Goal: Transaction & Acquisition: Purchase product/service

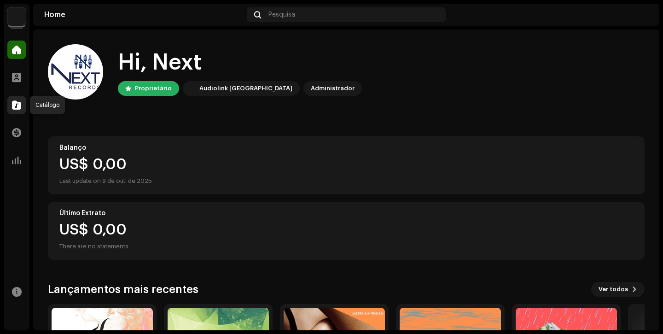
click at [12, 105] on span at bounding box center [16, 104] width 9 height 7
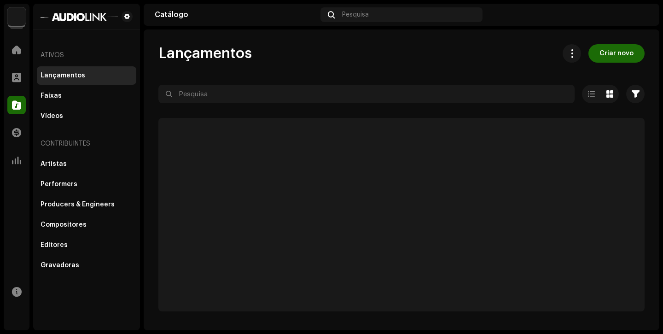
click at [12, 105] on span at bounding box center [16, 104] width 9 height 7
click at [64, 99] on div "Faixas" at bounding box center [86, 95] width 92 height 7
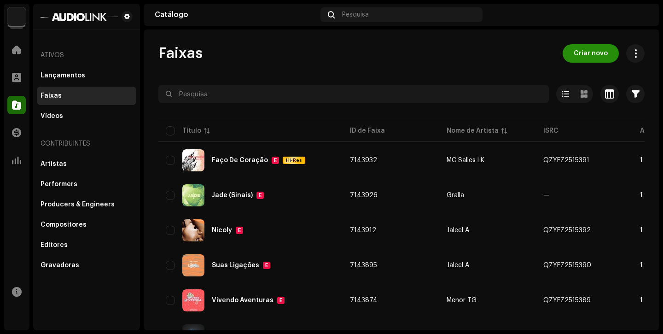
click at [578, 50] on span "Criar novo" at bounding box center [590, 53] width 34 height 18
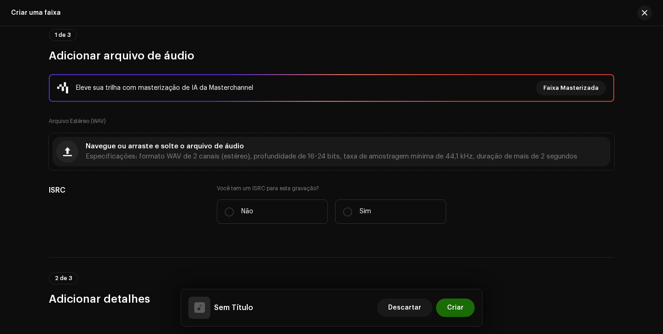
scroll to position [79, 0]
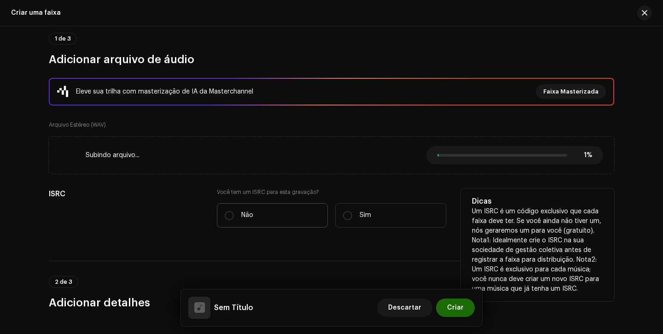
click at [266, 213] on label "Não" at bounding box center [272, 215] width 111 height 24
click at [234, 213] on input "Não" at bounding box center [229, 215] width 9 height 9
radio input "true"
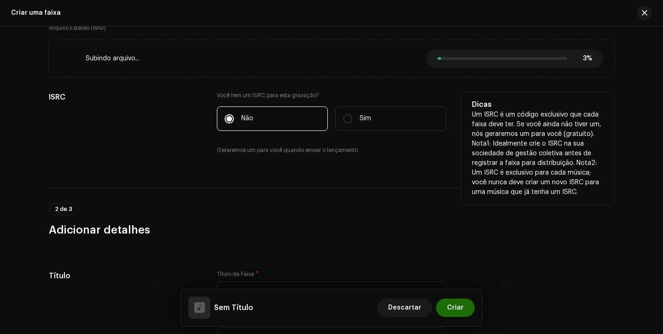
scroll to position [221, 0]
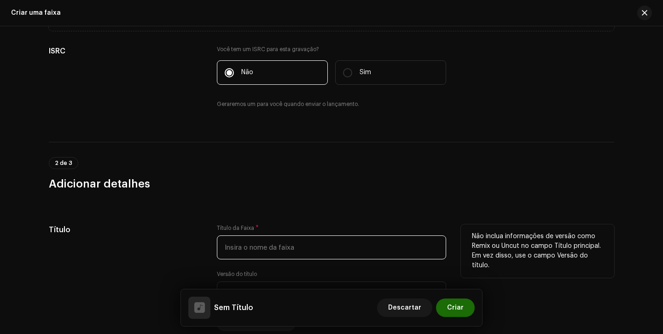
click at [256, 240] on input "text" at bounding box center [331, 247] width 229 height 24
type input "a"
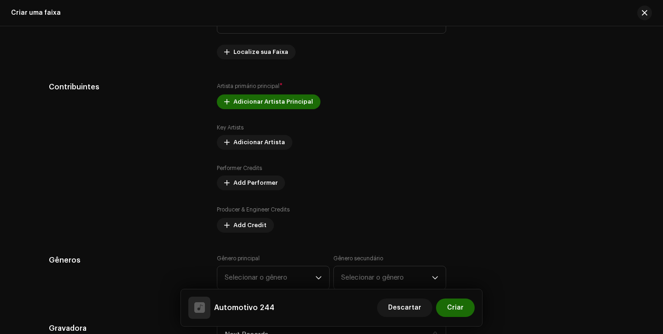
scroll to position [505, 0]
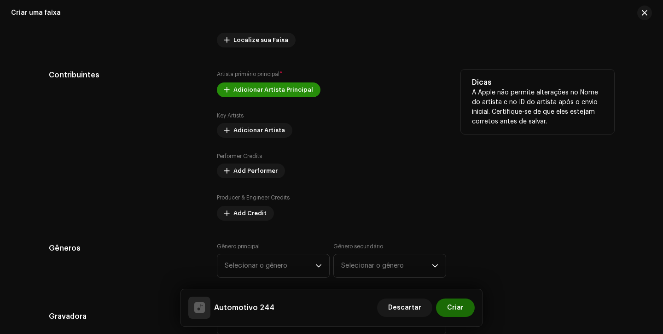
type input "Automotivo 244"
click at [271, 83] on span "Adicionar Artista Principal" at bounding box center [273, 90] width 80 height 18
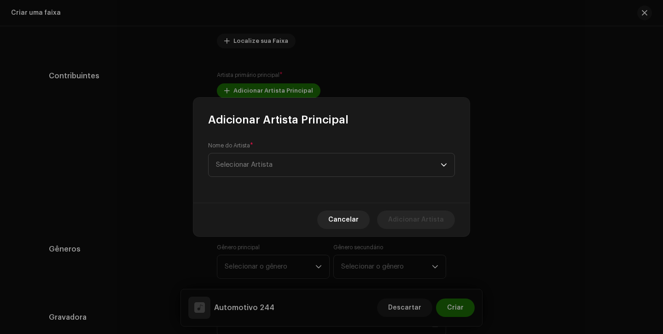
scroll to position [506, 0]
click at [294, 162] on span "Selecionar Artista" at bounding box center [328, 164] width 225 height 23
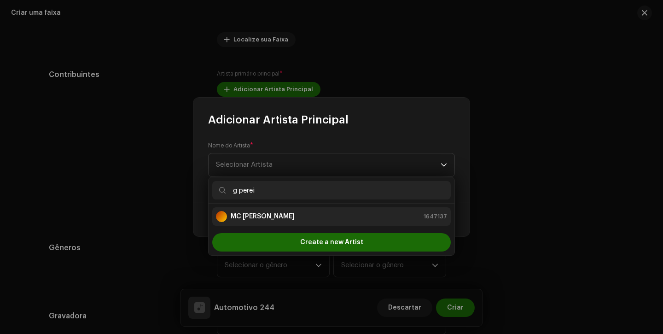
type input "g perei"
click at [275, 221] on div "MC [PERSON_NAME]" at bounding box center [255, 216] width 79 height 11
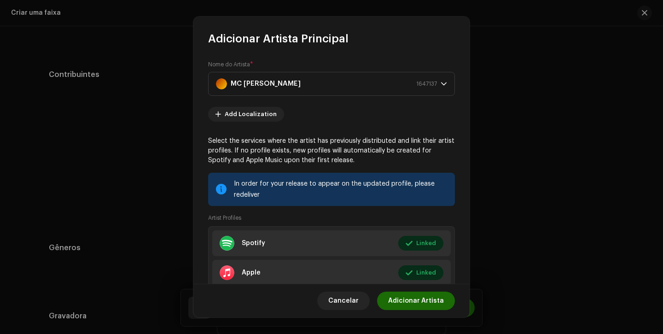
click at [366, 246] on li "Spotify Linked Editar" at bounding box center [331, 243] width 238 height 26
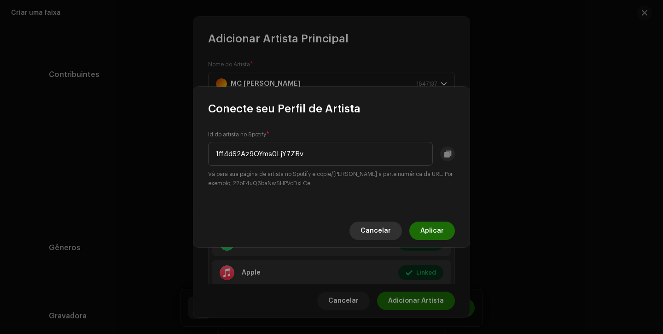
click at [375, 237] on span "Cancelar" at bounding box center [375, 230] width 30 height 18
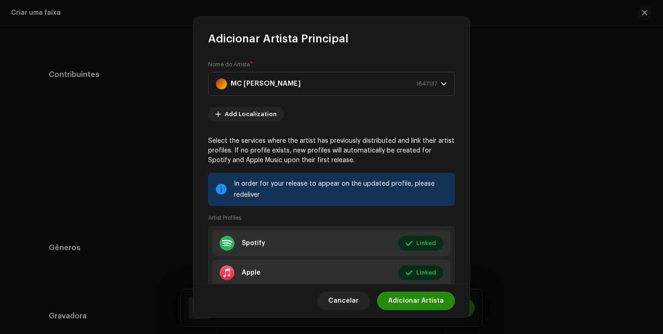
click at [424, 306] on span "Adicionar Artista" at bounding box center [416, 300] width 56 height 18
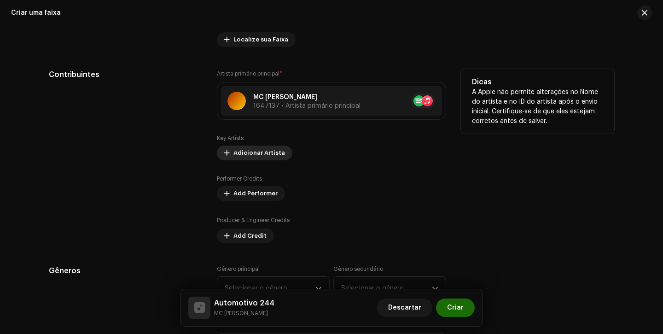
click at [260, 156] on span "Adicionar Artista" at bounding box center [259, 153] width 52 height 18
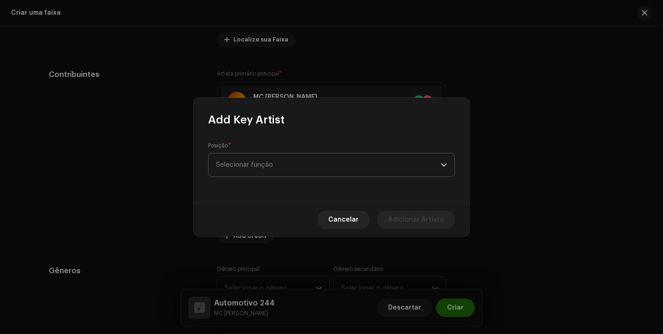
click at [265, 158] on span "Selecionar função" at bounding box center [328, 164] width 225 height 23
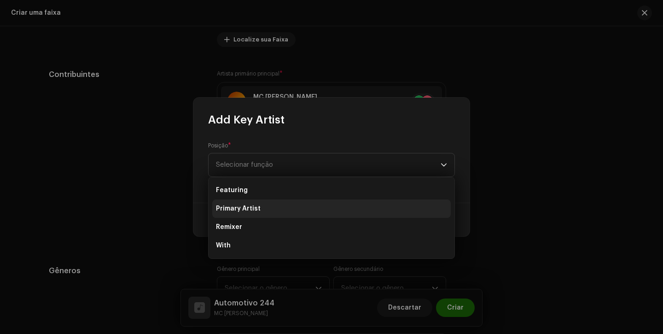
click at [277, 203] on li "Primary Artist" at bounding box center [331, 208] width 238 height 18
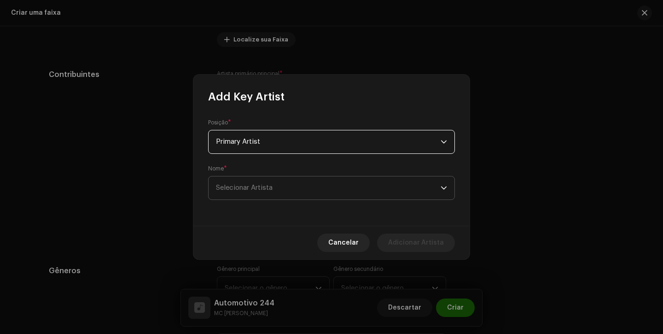
click at [286, 192] on span "Selecionar Artista" at bounding box center [328, 187] width 225 height 23
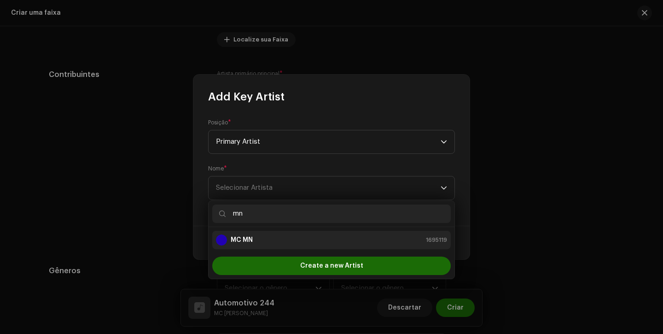
type input "mn"
click at [276, 231] on li "MC MN 1695119" at bounding box center [331, 240] width 238 height 18
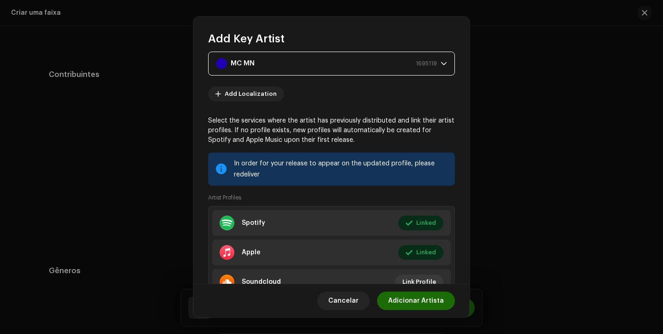
scroll to position [108, 0]
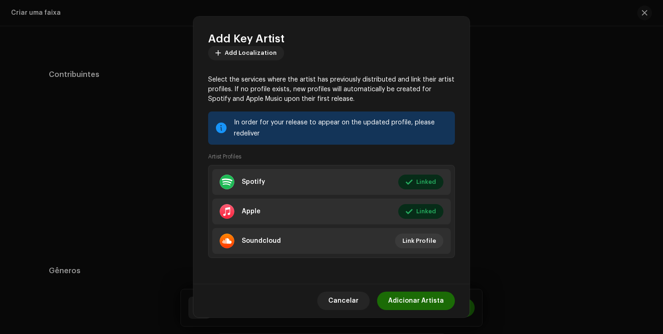
click at [432, 296] on span "Adicionar Artista" at bounding box center [416, 300] width 56 height 18
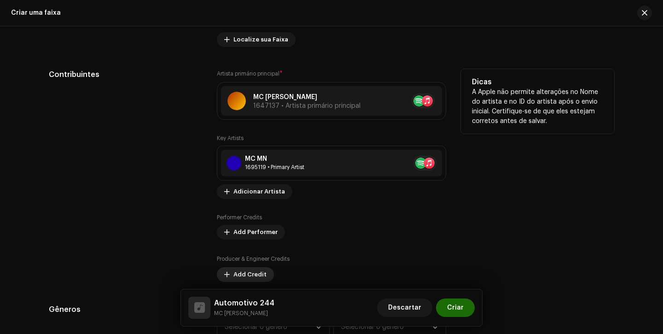
click at [254, 278] on span "Add Credit" at bounding box center [249, 274] width 33 height 18
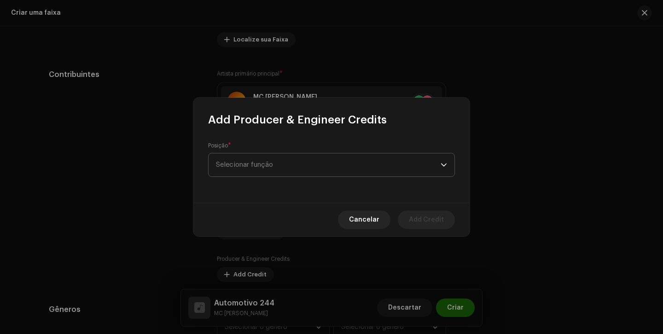
click at [299, 169] on span "Selecionar função" at bounding box center [328, 164] width 225 height 23
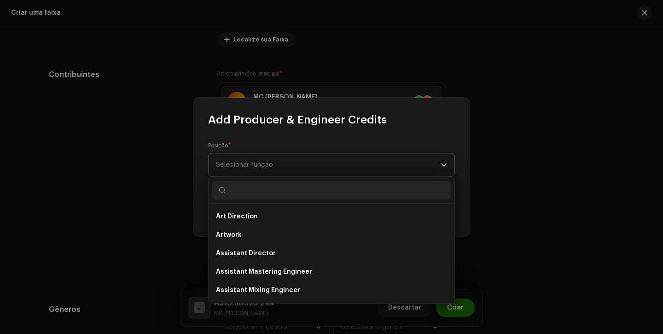
click at [299, 169] on span "Selecionar função" at bounding box center [328, 164] width 225 height 23
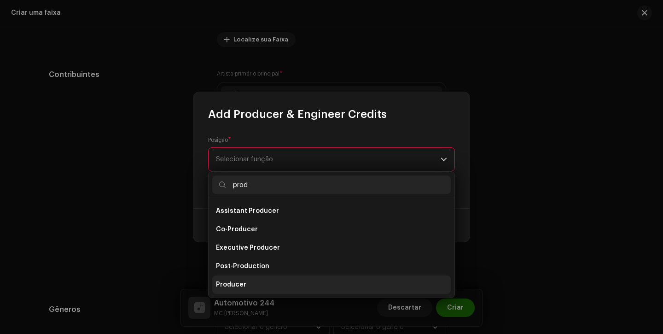
type input "prod"
click at [255, 283] on li "Producer" at bounding box center [331, 284] width 238 height 18
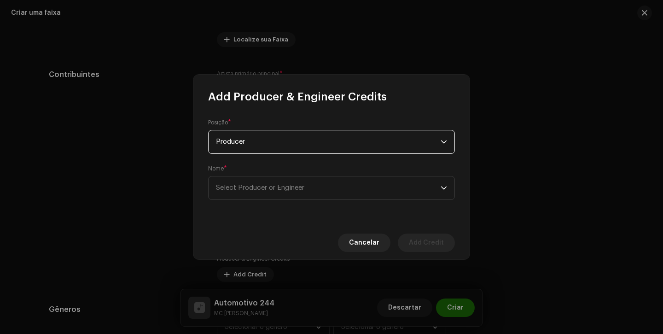
click at [287, 219] on div "Posição * Producer Nome * Select Producer or Engineer" at bounding box center [331, 164] width 276 height 121
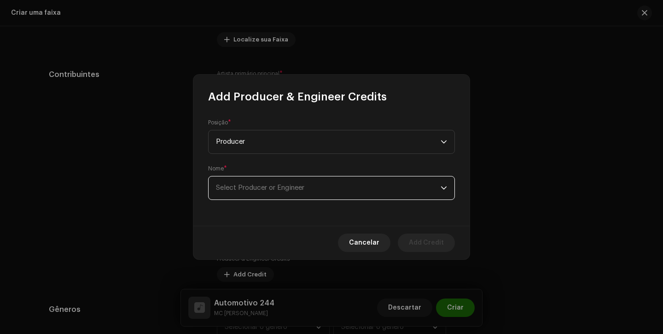
click at [301, 191] on span "Select Producer or Engineer" at bounding box center [260, 187] width 88 height 7
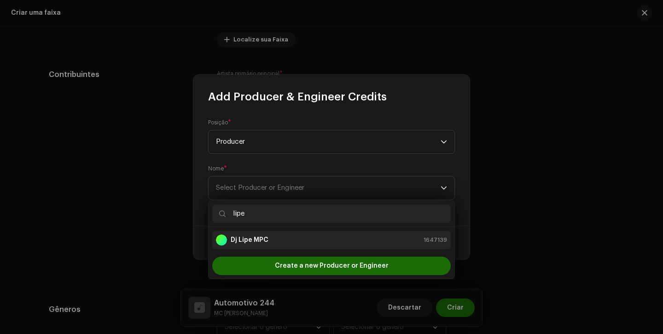
type input "lipe"
click at [319, 237] on div "Dj Lipe MPC 1647139" at bounding box center [331, 239] width 231 height 11
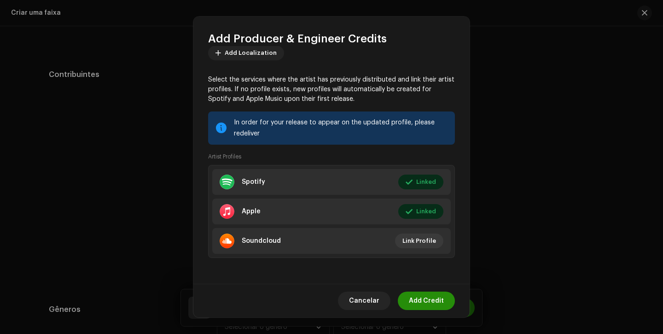
click at [417, 300] on span "Add Credit" at bounding box center [426, 300] width 35 height 18
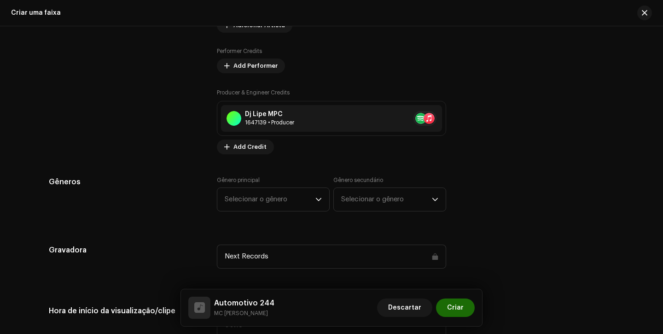
scroll to position [729, 0]
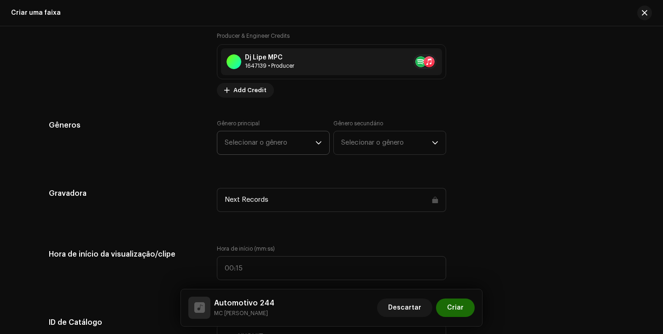
click at [269, 150] on span "Selecionar o gênero" at bounding box center [270, 142] width 91 height 23
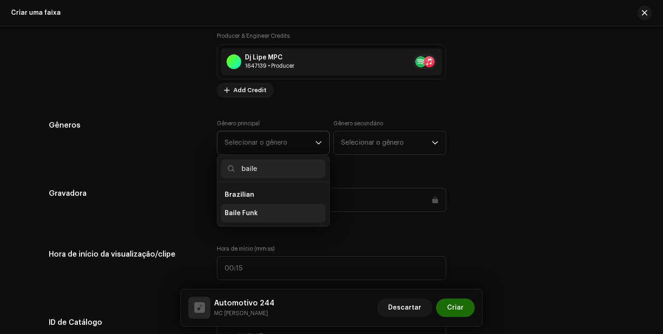
type input "baile"
click at [248, 221] on li "Baile Funk" at bounding box center [273, 213] width 104 height 18
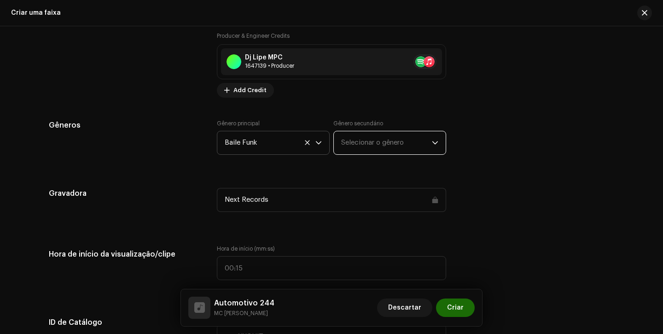
click at [390, 141] on span "Selecionar o gênero" at bounding box center [386, 142] width 91 height 23
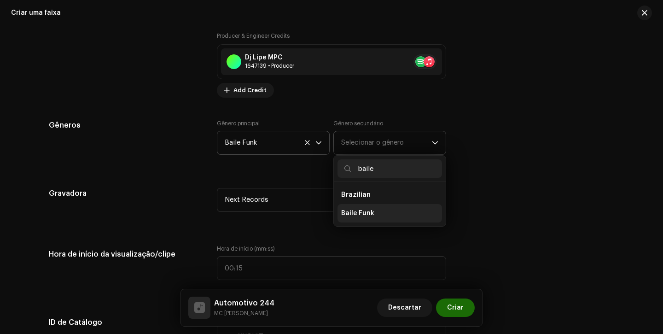
type input "baile"
click at [370, 214] on span "Baile Funk" at bounding box center [357, 212] width 33 height 9
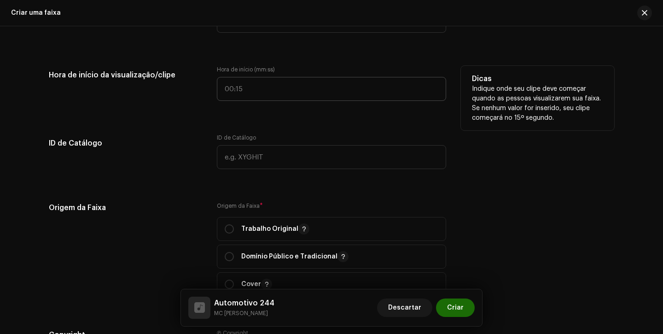
scroll to position [926, 0]
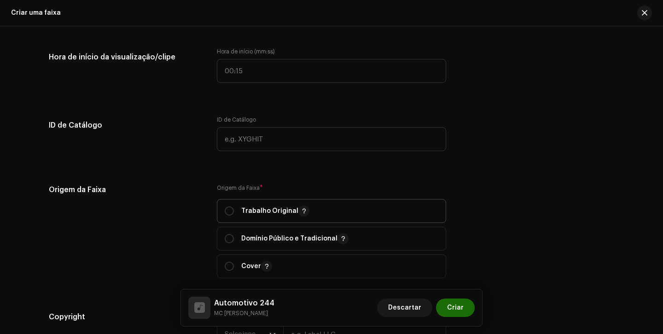
click at [235, 206] on span "Trabalho Original" at bounding box center [332, 210] width 214 height 23
radio input "true"
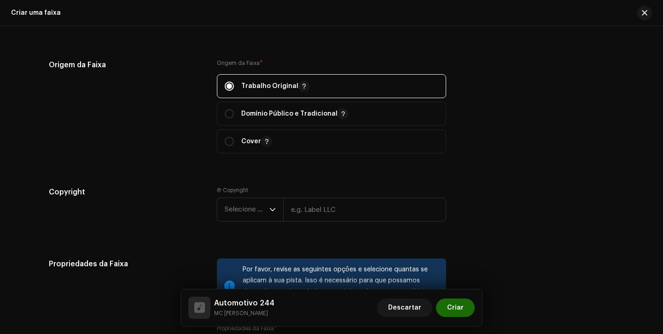
scroll to position [1126, 0]
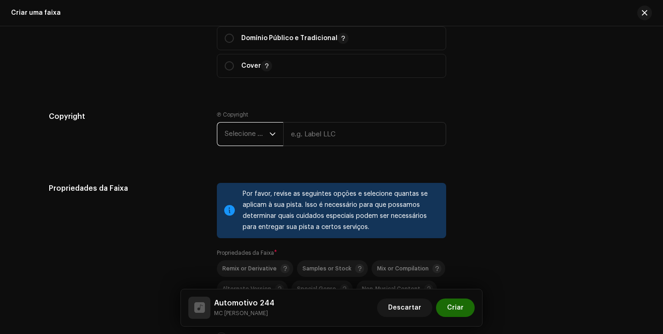
click at [255, 143] on span "Selecione o ano" at bounding box center [247, 133] width 45 height 23
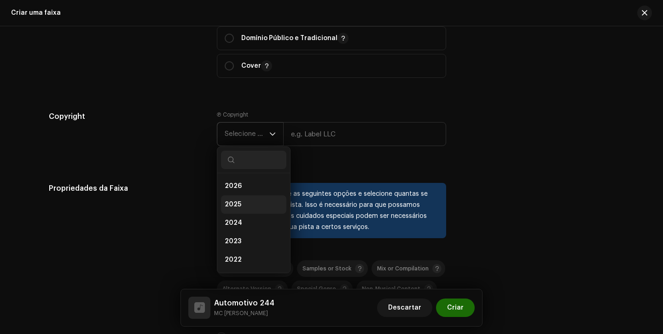
click at [250, 203] on li "2025" at bounding box center [253, 204] width 65 height 18
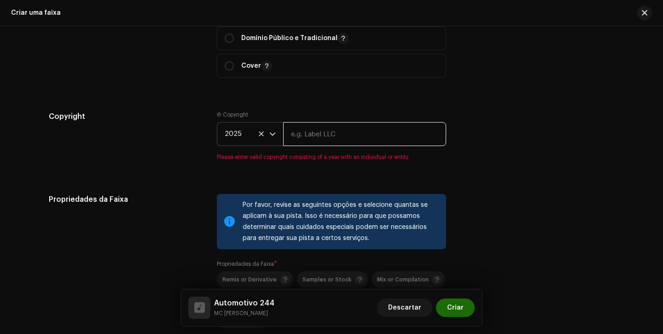
click at [325, 144] on input "text" at bounding box center [364, 134] width 163 height 24
type input "Next Records"
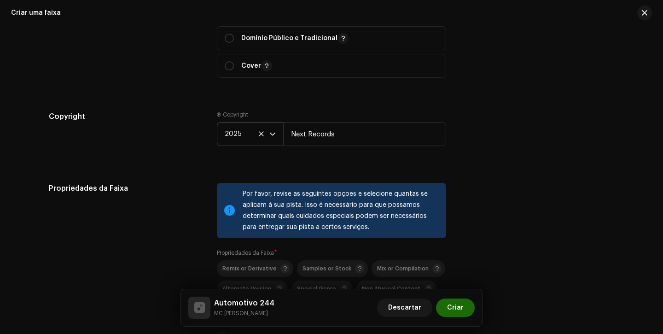
click at [394, 232] on div "Por favor, revise as seguintes opções e selecione quantas se aplicam à sua pist…" at bounding box center [341, 210] width 196 height 44
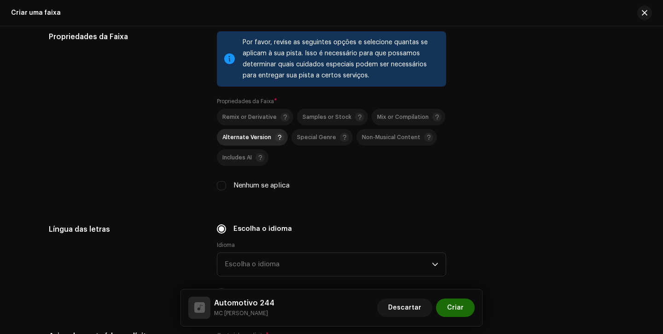
scroll to position [1290, 0]
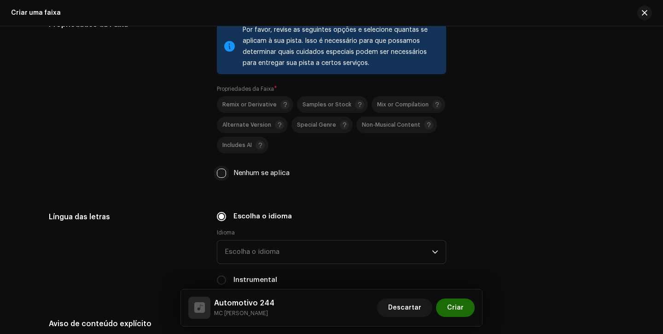
click at [223, 175] on input "Nenhum se aplica" at bounding box center [221, 172] width 9 height 9
checkbox input "true"
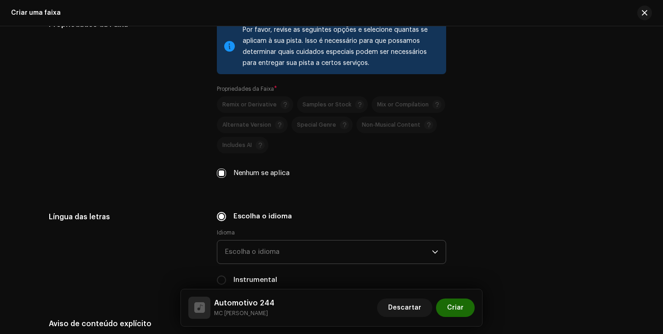
click at [256, 251] on span "Escolha o idioma" at bounding box center [328, 251] width 207 height 23
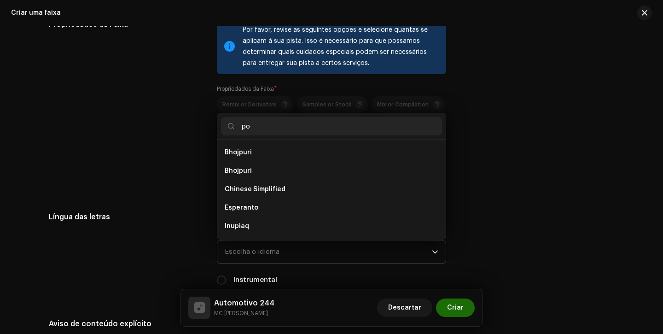
scroll to position [0, 0]
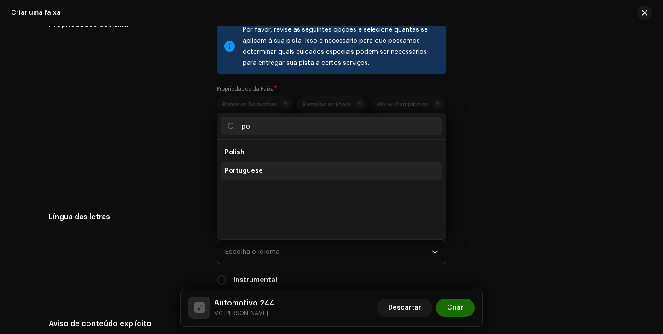
type input "po"
click at [246, 178] on li "Portuguese" at bounding box center [331, 171] width 221 height 18
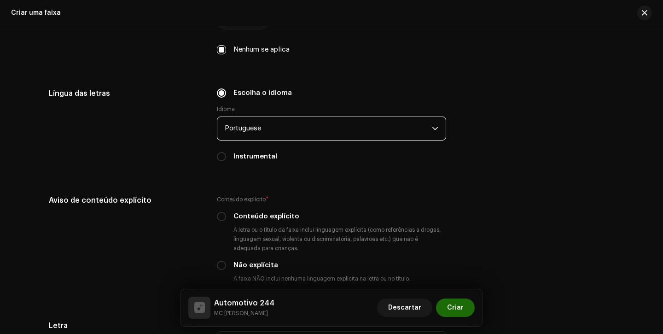
scroll to position [1421, 0]
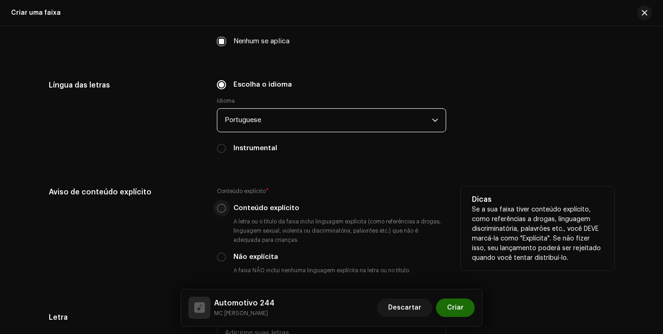
click at [221, 211] on input "Conteúdo explícito" at bounding box center [221, 207] width 9 height 9
radio input "true"
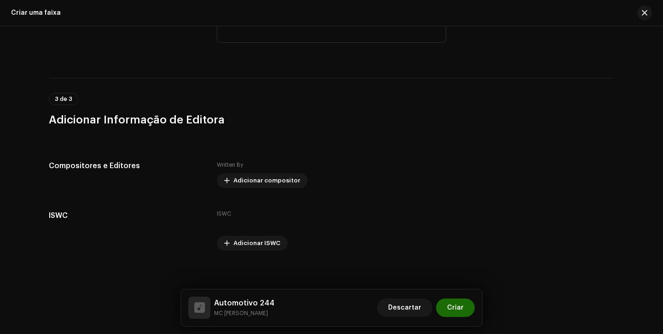
scroll to position [1741, 0]
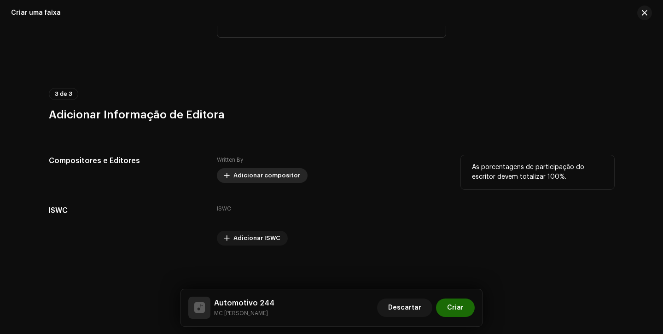
click at [274, 176] on span "Adicionar compositor" at bounding box center [266, 175] width 67 height 18
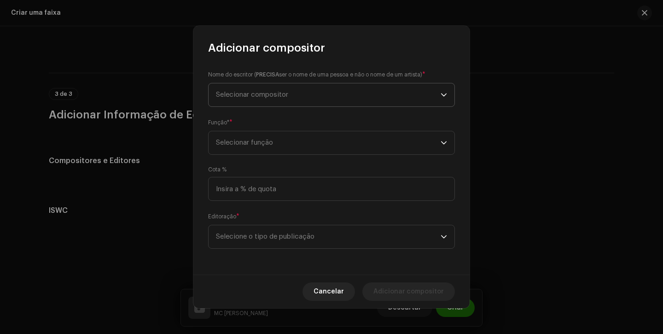
click at [313, 105] on span "Selecionar compositor" at bounding box center [328, 94] width 225 height 23
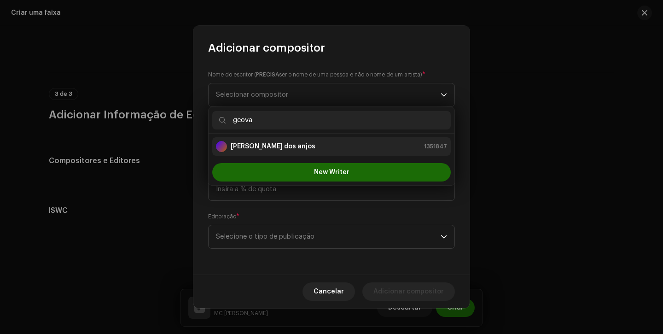
type input "geova"
click at [329, 151] on div "[PERSON_NAME] dos anjos 1351847" at bounding box center [331, 146] width 231 height 11
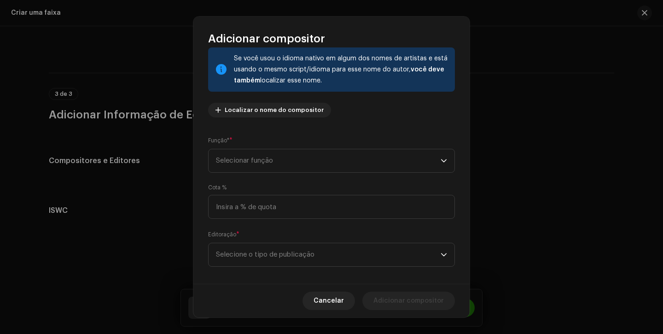
scroll to position [67, 0]
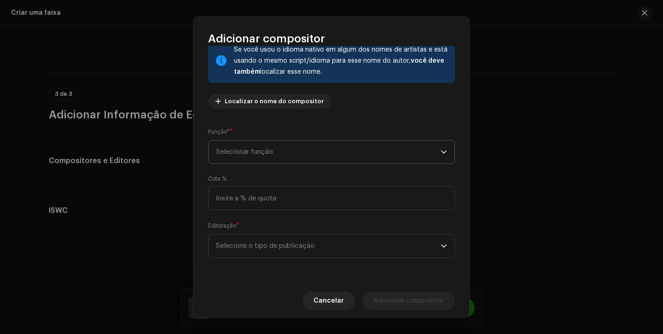
click at [323, 153] on span "Selecionar função" at bounding box center [328, 151] width 225 height 23
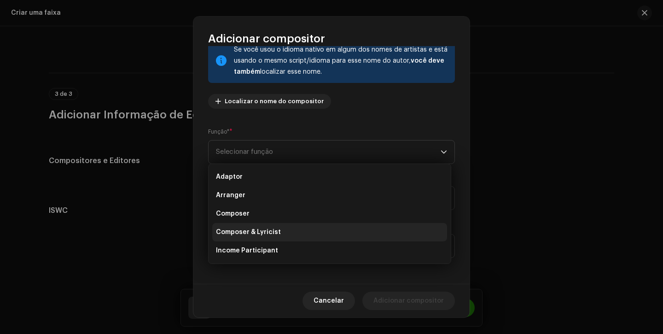
click at [276, 230] on span "Composer & Lyricist" at bounding box center [248, 231] width 65 height 9
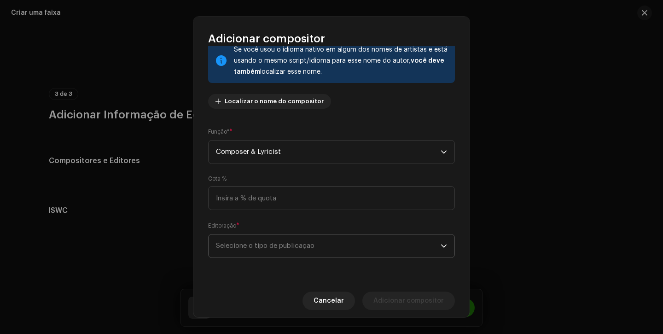
click at [276, 241] on span "Selecione o tipo de publicação" at bounding box center [328, 245] width 225 height 23
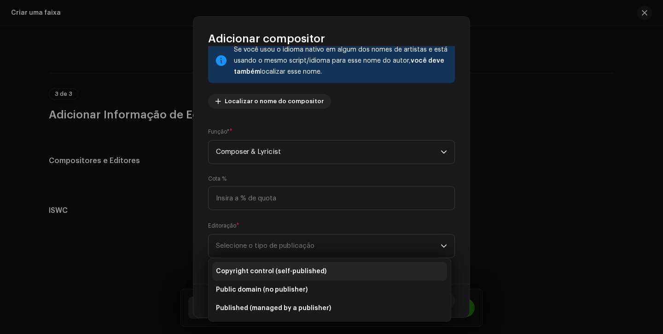
click at [275, 274] on span "Copyright control (self-published)" at bounding box center [271, 270] width 110 height 9
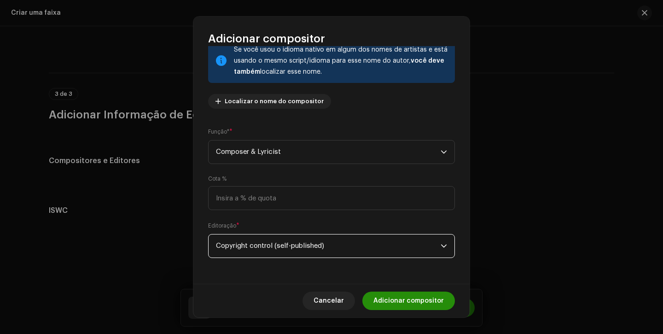
click at [409, 309] on span "Adicionar compositor" at bounding box center [408, 300] width 70 height 18
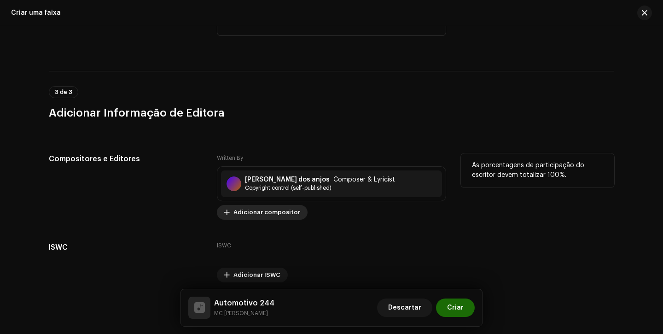
click at [268, 217] on span "Adicionar compositor" at bounding box center [266, 212] width 67 height 18
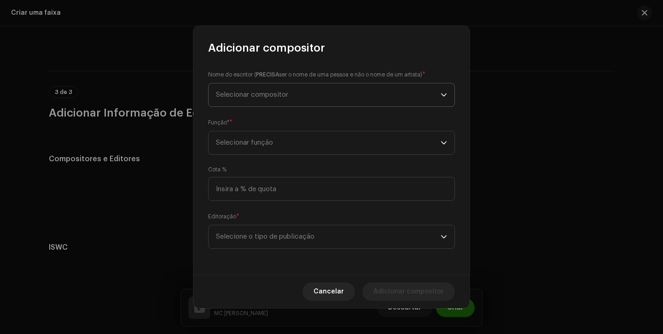
click at [300, 98] on span "Selecionar compositor" at bounding box center [328, 94] width 225 height 23
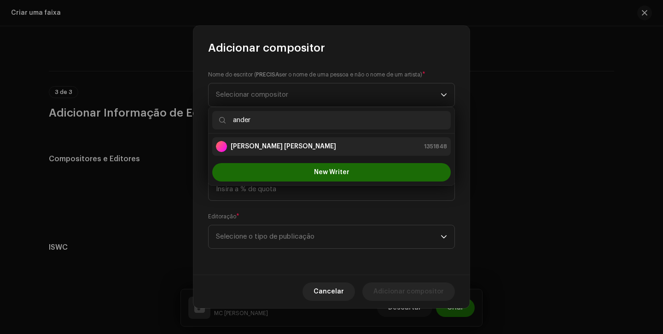
type input "ander"
click at [306, 138] on li "[PERSON_NAME] [PERSON_NAME] 1351848" at bounding box center [331, 146] width 238 height 18
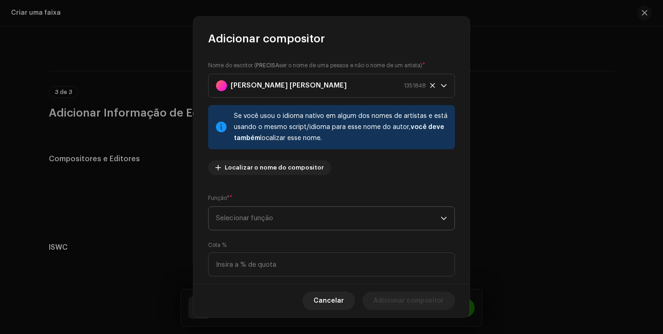
click at [245, 219] on span "Selecionar função" at bounding box center [328, 218] width 225 height 23
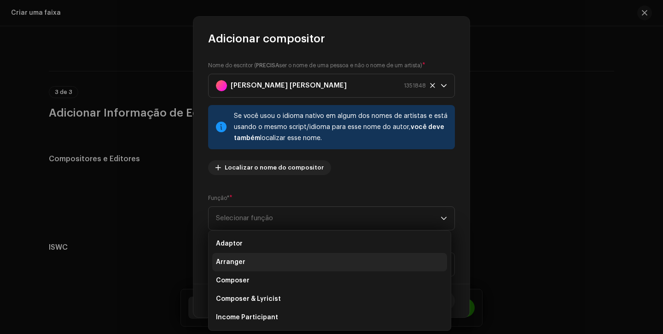
click at [244, 261] on li "Arranger" at bounding box center [329, 262] width 235 height 18
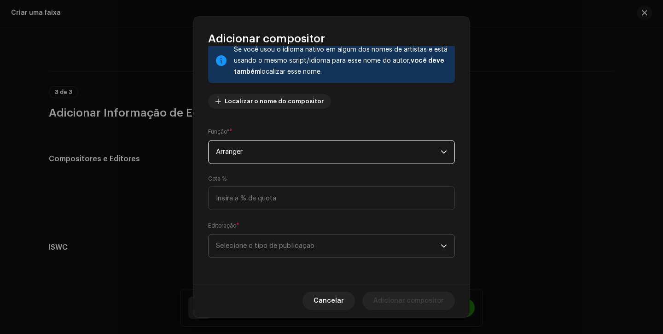
click at [296, 250] on span "Selecione o tipo de publicação" at bounding box center [328, 245] width 225 height 23
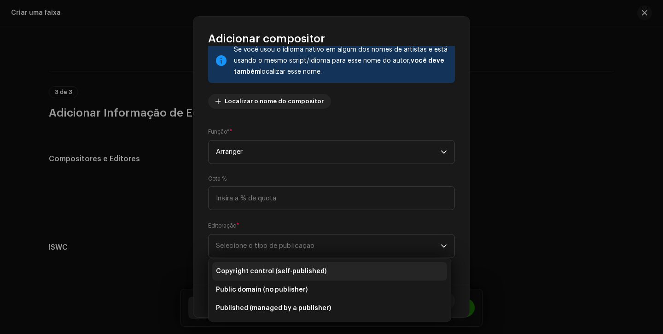
click at [317, 276] on li "Copyright control (self-published)" at bounding box center [329, 271] width 235 height 18
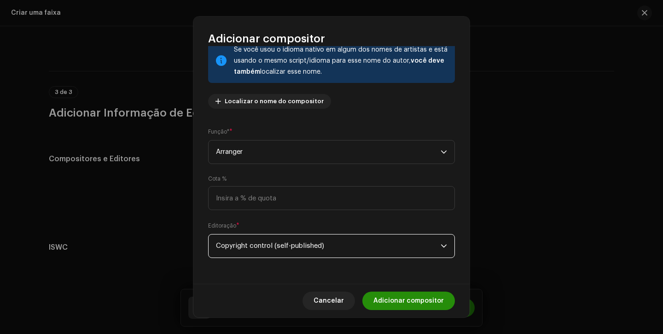
click at [391, 298] on span "Adicionar compositor" at bounding box center [408, 300] width 70 height 18
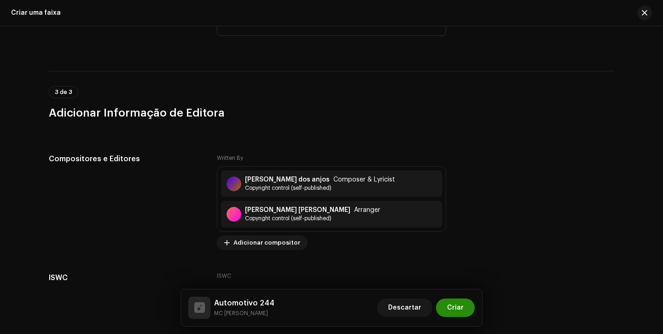
click at [466, 310] on button "Criar" at bounding box center [455, 307] width 39 height 18
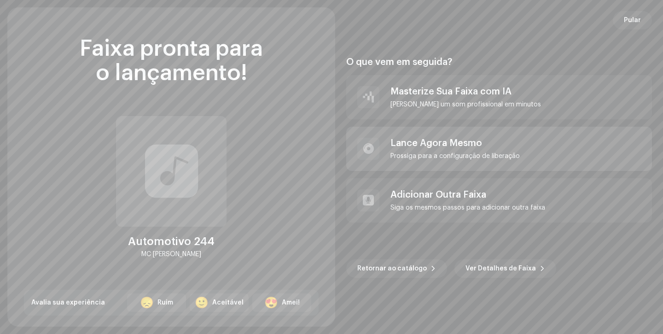
click at [487, 148] on div "Lance Agora Mesmo" at bounding box center [454, 143] width 129 height 11
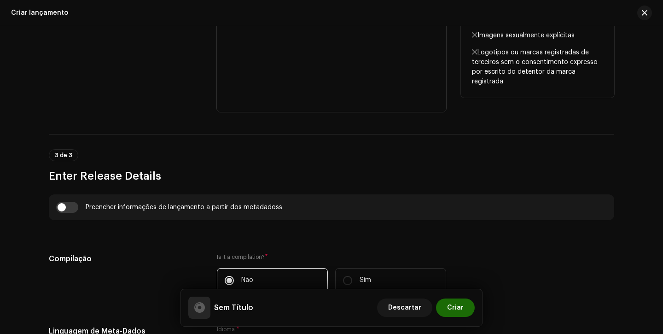
scroll to position [509, 0]
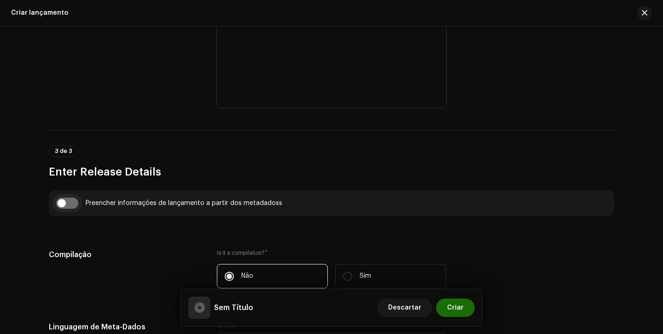
click at [63, 200] on input "checkbox" at bounding box center [67, 202] width 22 height 11
checkbox input "true"
type input "Automotivo 244"
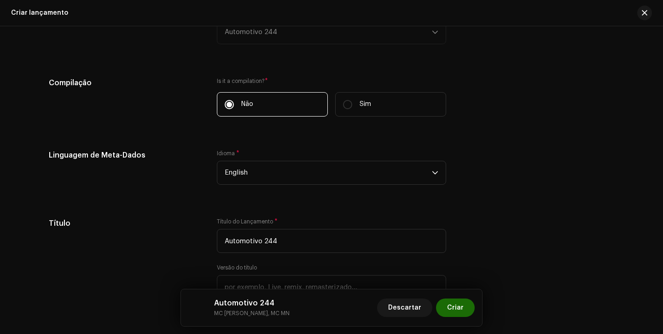
scroll to position [770, 0]
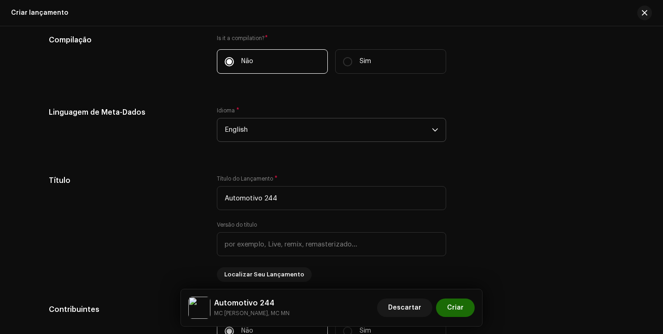
click at [278, 131] on span "English" at bounding box center [328, 129] width 207 height 23
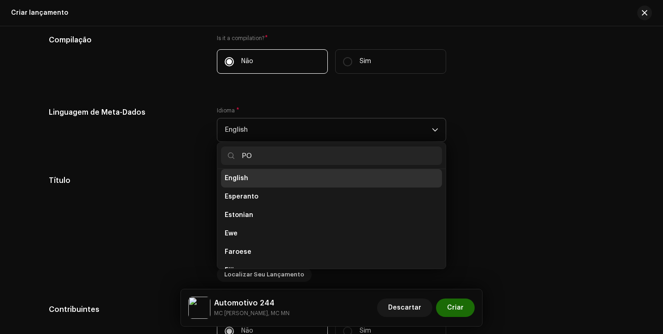
scroll to position [0, 0]
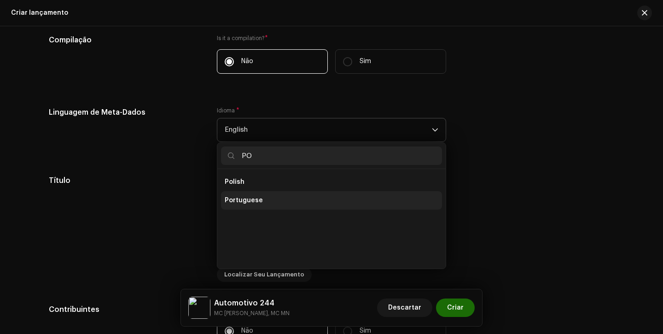
type input "PO"
click at [262, 198] on li "Portuguese" at bounding box center [331, 200] width 221 height 18
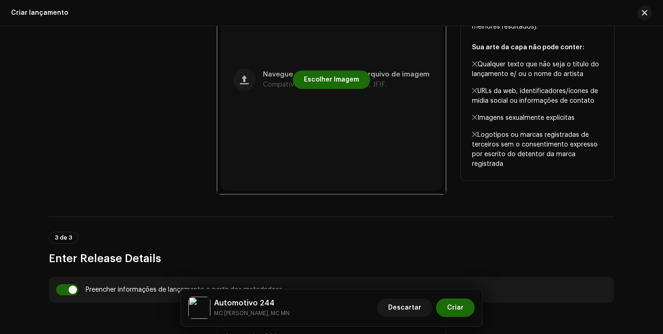
scroll to position [383, 0]
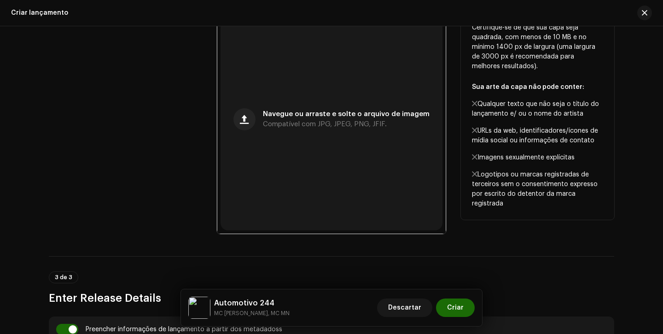
click at [188, 124] on div "Cover artwork" at bounding box center [125, 119] width 153 height 229
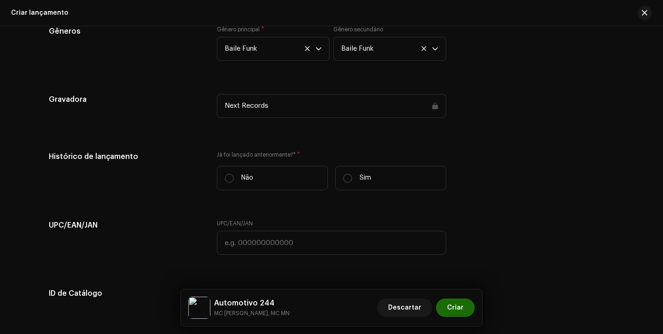
scroll to position [1375, 0]
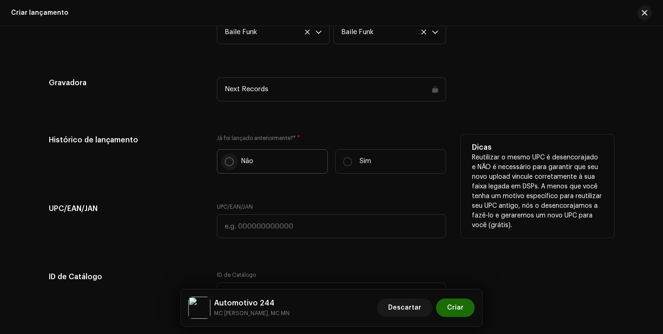
click at [231, 162] on input "Não" at bounding box center [229, 161] width 9 height 9
radio input "true"
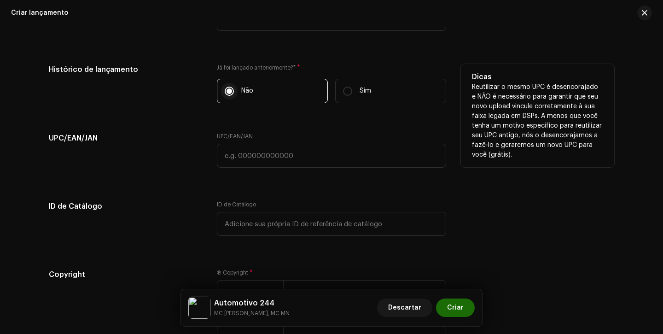
scroll to position [1485, 0]
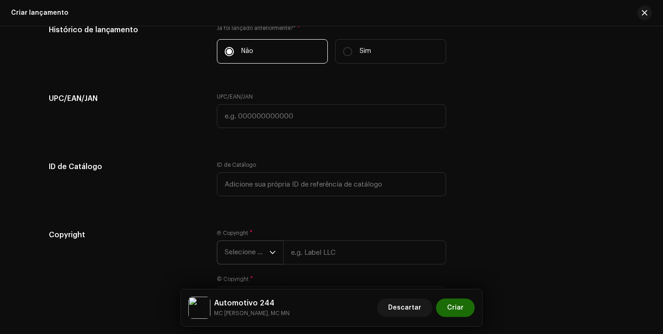
click at [235, 247] on span "Selecione o ano" at bounding box center [247, 252] width 45 height 23
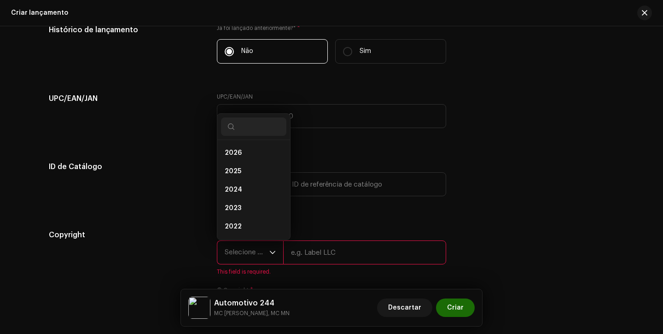
scroll to position [15, 0]
click at [259, 158] on li "2025" at bounding box center [253, 156] width 65 height 18
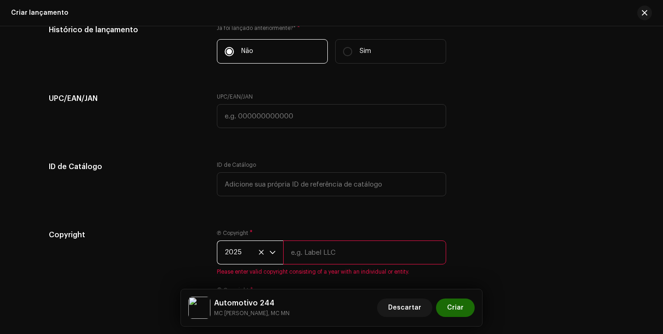
click at [333, 257] on input "text" at bounding box center [364, 252] width 163 height 24
type input "Next Records"
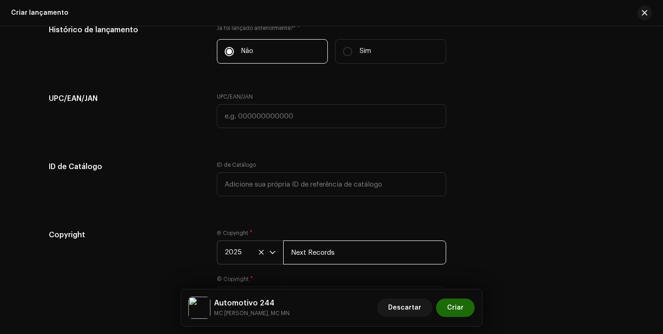
scroll to position [1564, 0]
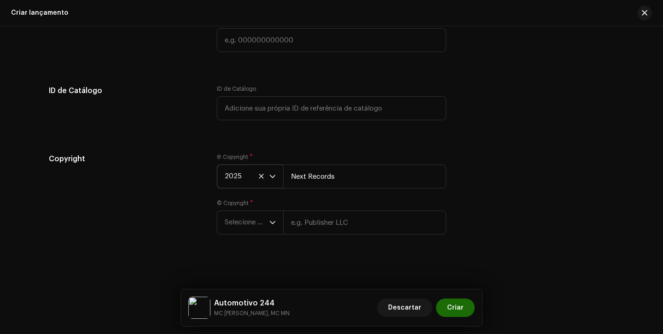
click at [230, 207] on div "© Copyright * Selecione o ano" at bounding box center [331, 216] width 229 height 35
click at [233, 222] on span "Selecione o ano" at bounding box center [247, 222] width 45 height 23
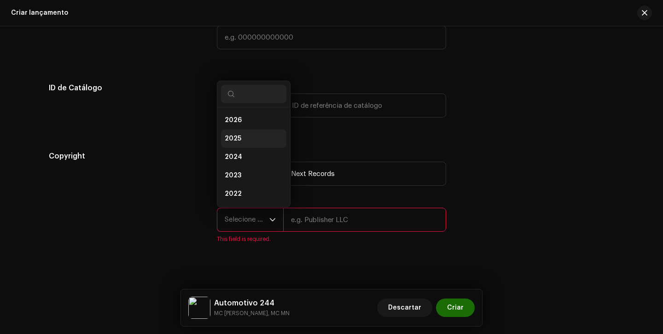
click at [253, 138] on li "2025" at bounding box center [253, 138] width 65 height 18
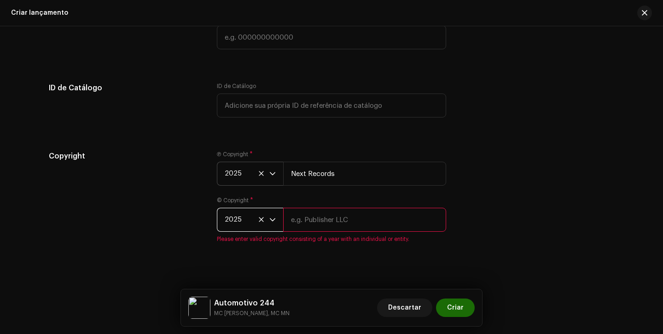
click at [315, 218] on input "text" at bounding box center [364, 220] width 163 height 24
type input "Next Records"
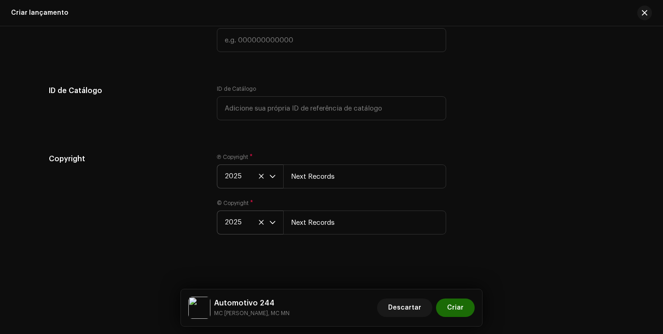
click at [357, 254] on div "Create a new release We’ll guide you through everything — from track selection …" at bounding box center [331, 179] width 663 height 307
click at [456, 307] on span "Criar" at bounding box center [455, 307] width 17 height 18
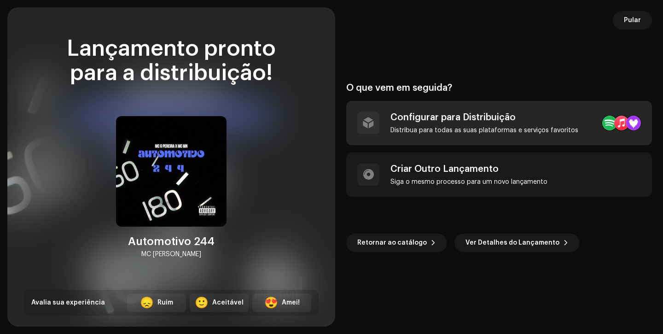
click at [465, 127] on div "Distribua para todas as suas plataformas e serviços favoritos" at bounding box center [484, 130] width 188 height 7
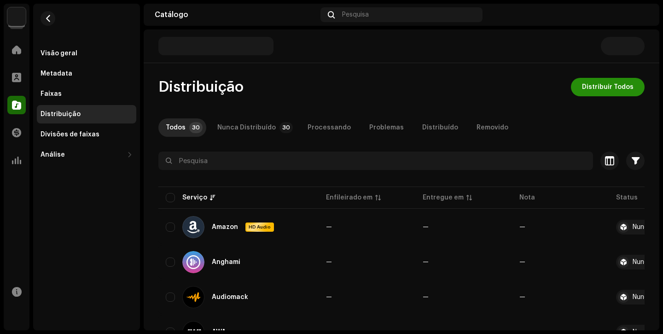
click at [585, 93] on span "Distribuir Todos" at bounding box center [608, 87] width 52 height 18
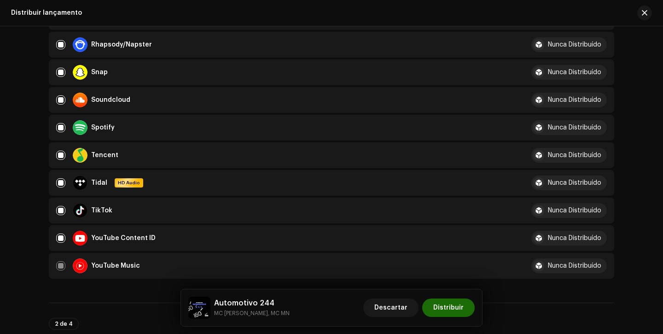
scroll to position [906, 0]
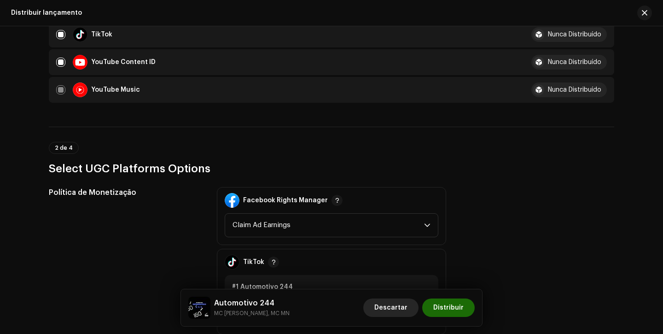
click at [396, 309] on span "Descartar" at bounding box center [390, 307] width 33 height 18
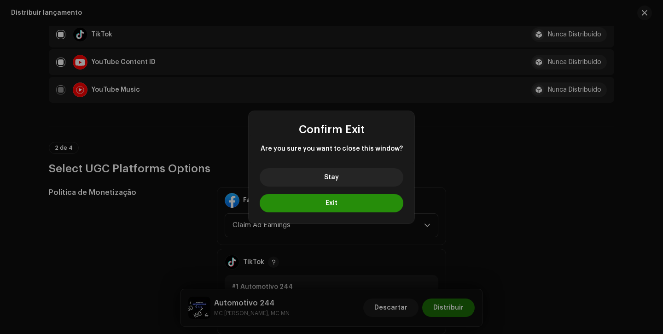
click at [358, 199] on button "Exit" at bounding box center [332, 203] width 144 height 18
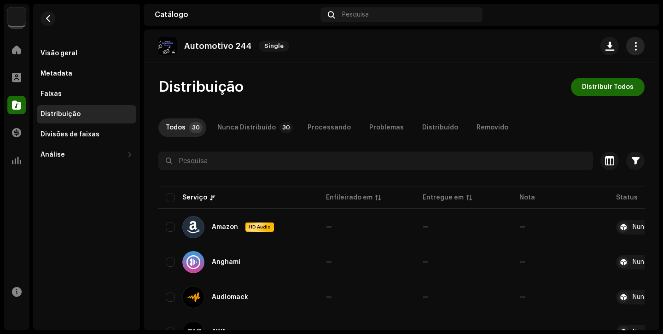
click at [626, 43] on button "button" at bounding box center [635, 46] width 18 height 18
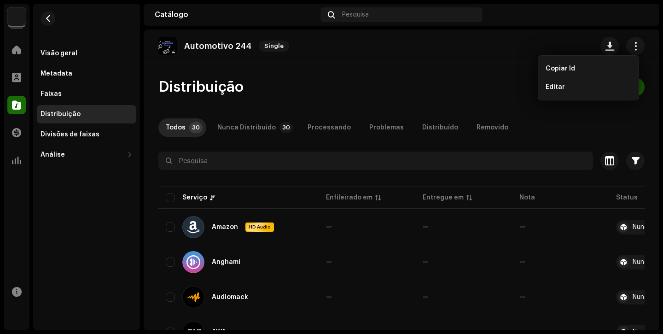
click at [573, 87] on div "Editar" at bounding box center [588, 86] width 86 height 7
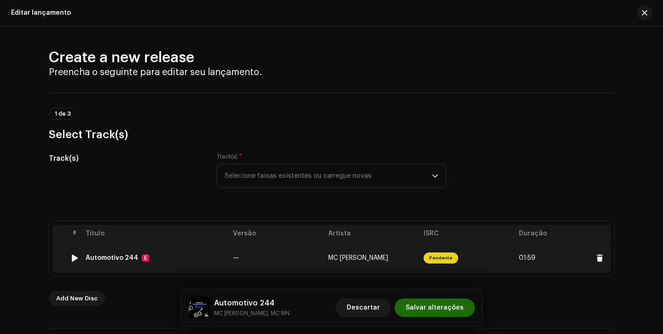
click at [366, 247] on td "MC [PERSON_NAME]" at bounding box center [371, 257] width 95 height 29
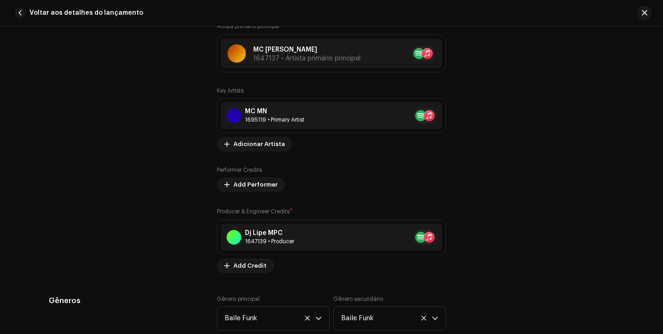
scroll to position [608, 0]
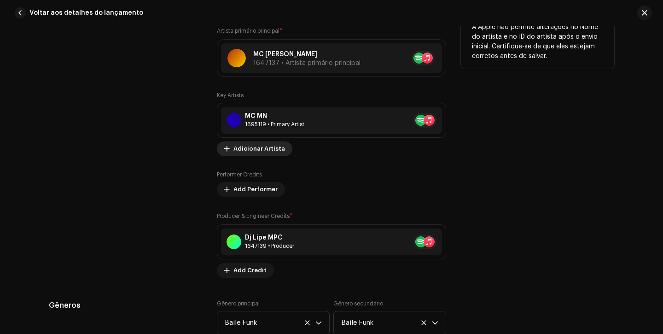
click at [261, 150] on span "Adicionar Artista" at bounding box center [259, 148] width 52 height 18
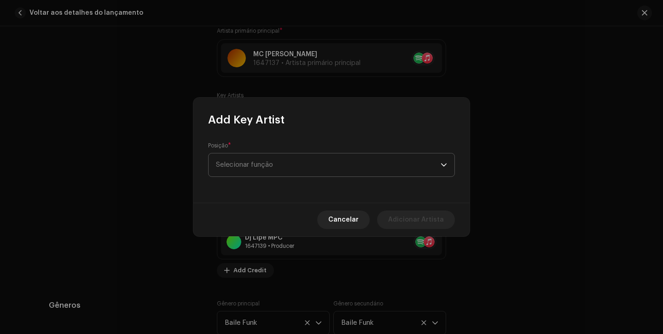
click at [260, 175] on span "Selecionar função" at bounding box center [328, 164] width 225 height 23
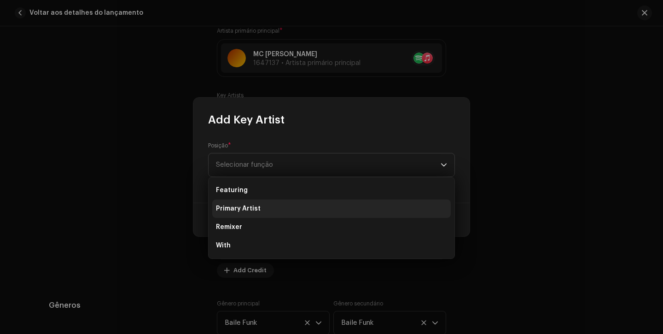
click at [261, 207] on li "Primary Artist" at bounding box center [331, 208] width 238 height 18
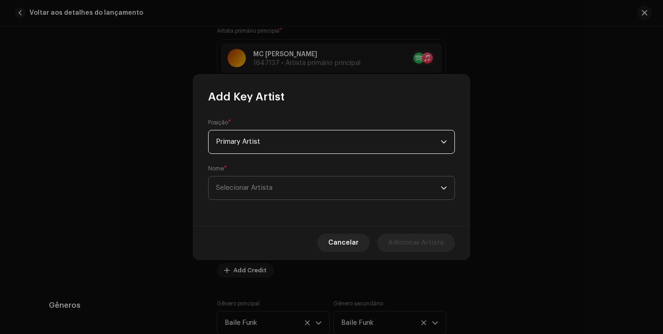
click at [269, 195] on span "Selecionar Artista" at bounding box center [328, 187] width 225 height 23
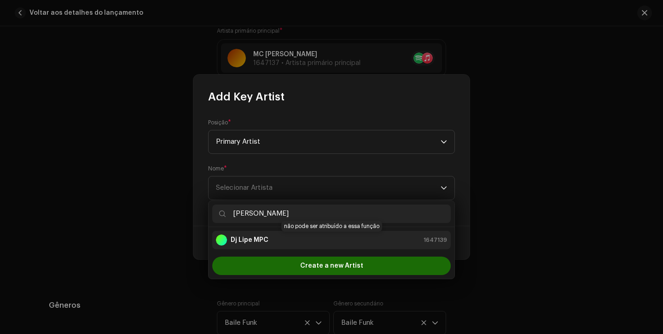
type input "[PERSON_NAME]"
click at [256, 235] on strong "Dj Lipe MPC" at bounding box center [250, 239] width 38 height 9
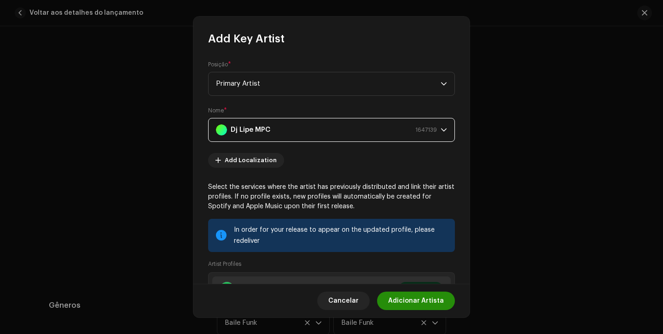
click at [401, 302] on span "Adicionar Artista" at bounding box center [416, 300] width 56 height 18
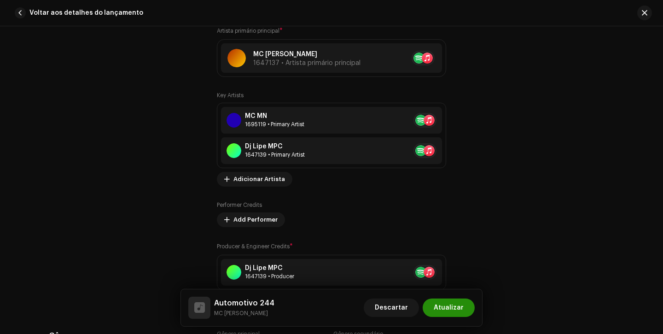
click at [447, 308] on span "Atualizar" at bounding box center [448, 307] width 30 height 18
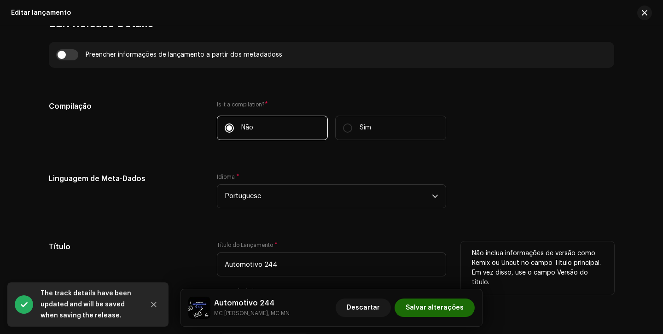
scroll to position [677, 0]
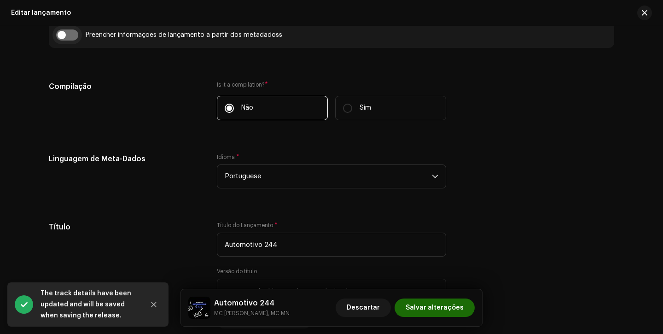
click at [68, 35] on input "checkbox" at bounding box center [67, 34] width 22 height 11
checkbox input "true"
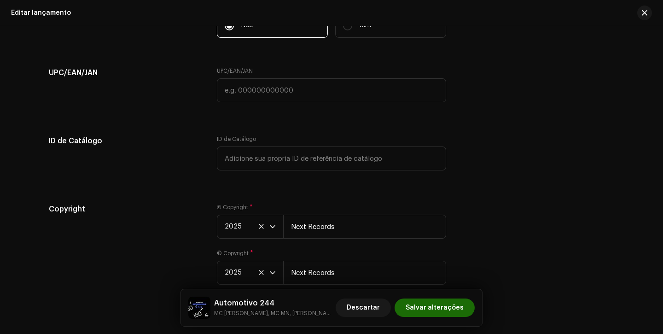
scroll to position [1594, 0]
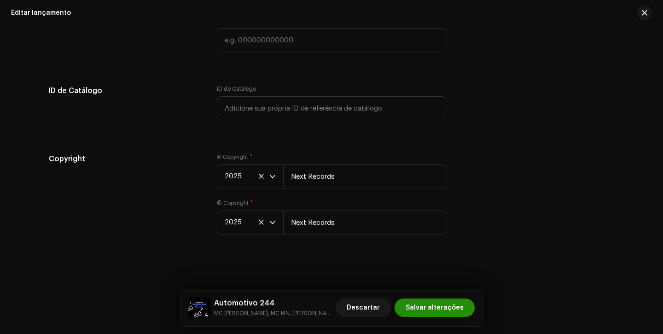
click at [426, 307] on span "Salvar alterações" at bounding box center [434, 307] width 58 height 18
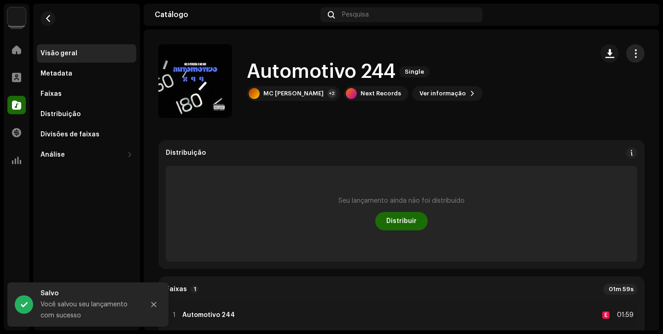
click at [634, 52] on button "button" at bounding box center [635, 53] width 18 height 18
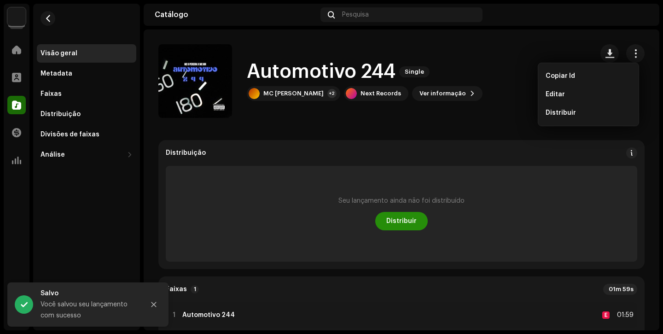
click at [409, 222] on span "Distribuir" at bounding box center [401, 221] width 30 height 18
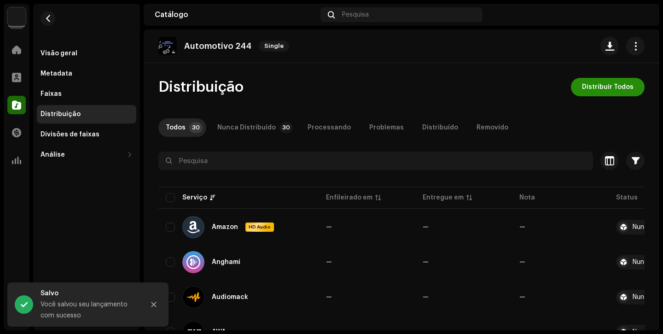
click at [593, 93] on span "Distribuir Todos" at bounding box center [608, 87] width 52 height 18
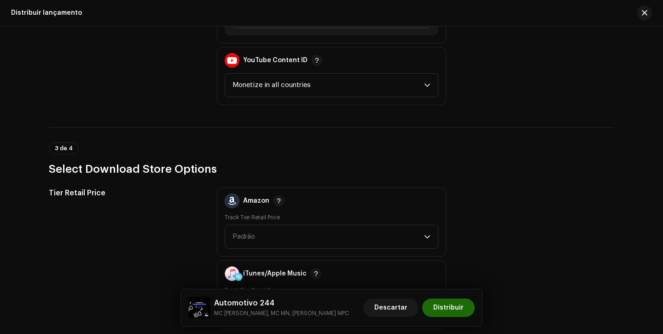
scroll to position [1155, 0]
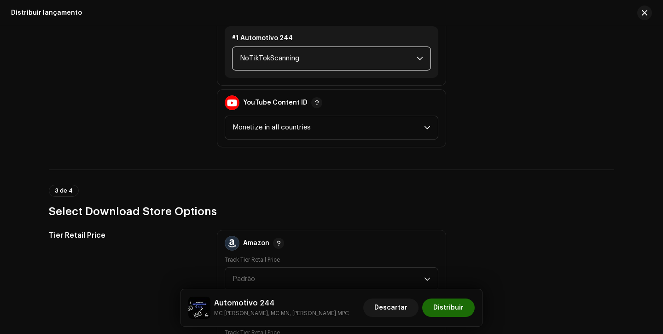
click at [364, 62] on span "NoTikTokScanning" at bounding box center [328, 58] width 177 height 23
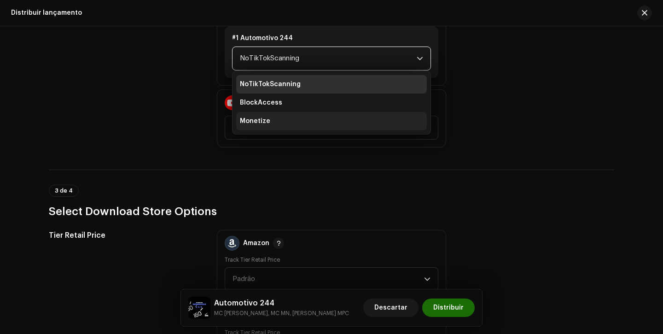
click at [344, 116] on li "Monetize" at bounding box center [331, 121] width 191 height 18
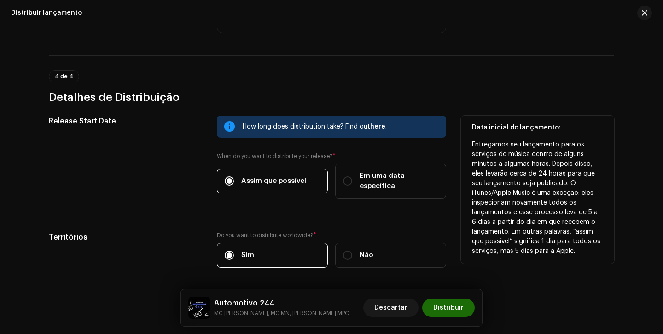
scroll to position [1517, 0]
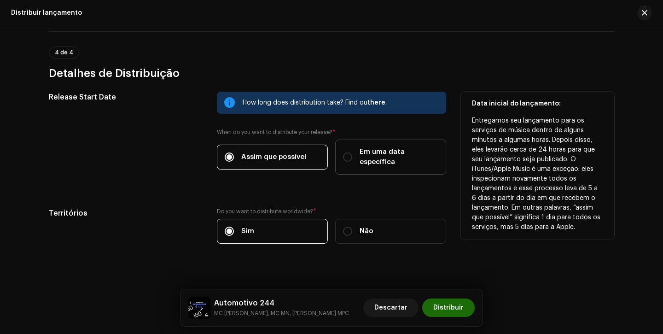
click at [351, 155] on div "Em uma data específica" at bounding box center [390, 157] width 95 height 20
click at [351, 155] on input "Em uma data específica" at bounding box center [347, 156] width 9 height 9
radio input "true"
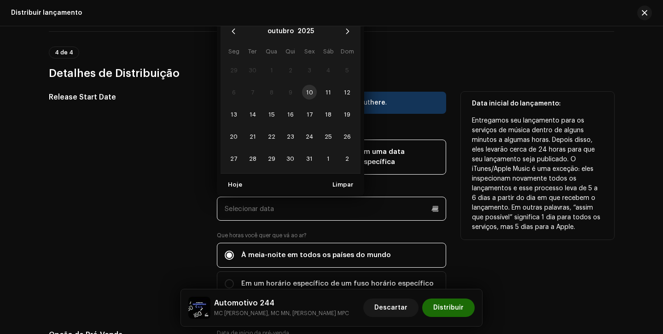
click at [302, 198] on input "text" at bounding box center [331, 208] width 229 height 24
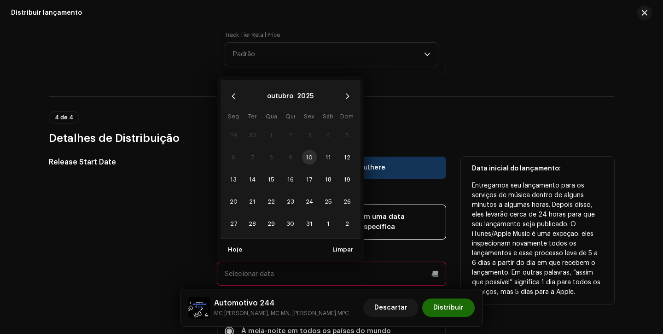
scroll to position [1430, 0]
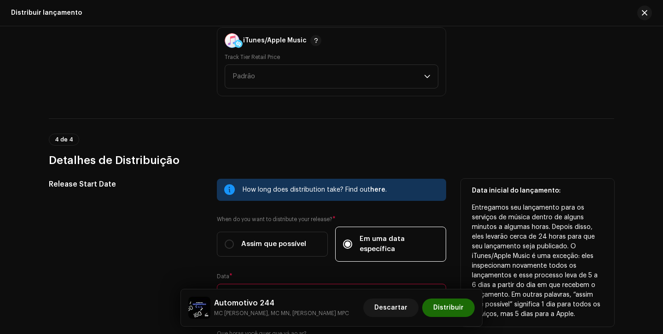
click at [282, 283] on input "text" at bounding box center [331, 295] width 229 height 24
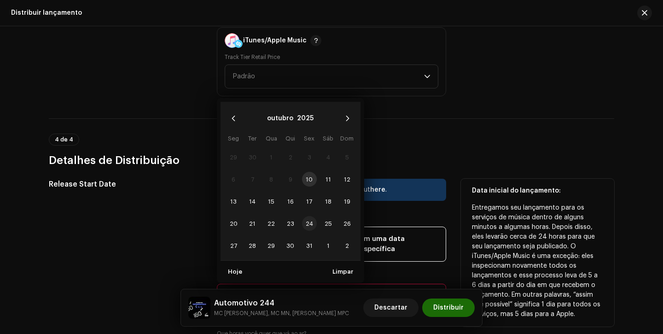
click at [309, 216] on span "24" at bounding box center [309, 223] width 15 height 15
type input "[DATE]"
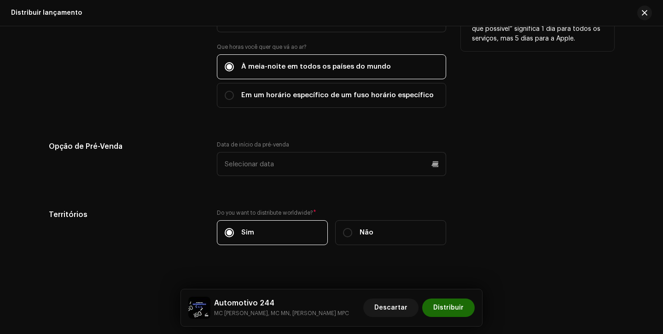
scroll to position [1707, 0]
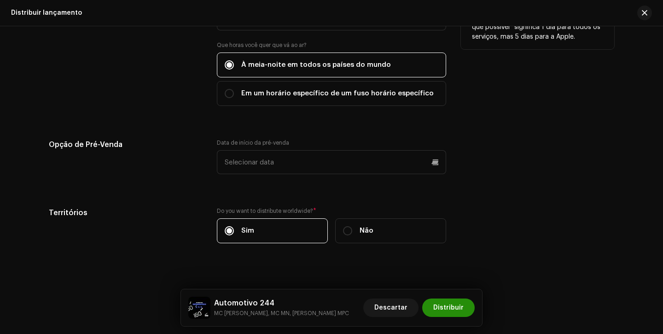
click at [456, 307] on span "Distribuir" at bounding box center [448, 307] width 30 height 18
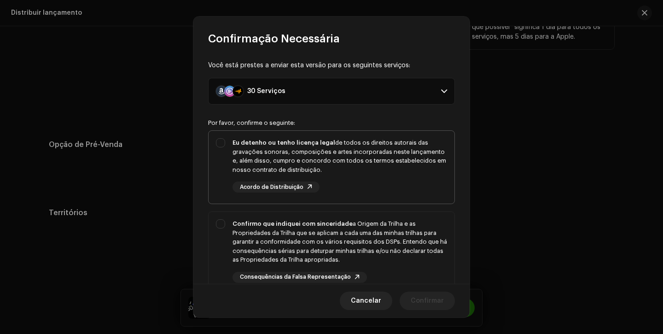
click at [376, 163] on div "Eu detenho ou tenho licença legal de todos os direitos autorais das gravações s…" at bounding box center [339, 156] width 214 height 36
checkbox input "true"
click at [377, 220] on div "Confirmo que indiquei com sinceridade a Origem da Trilha e as Propriedades da T…" at bounding box center [339, 241] width 214 height 45
checkbox input "true"
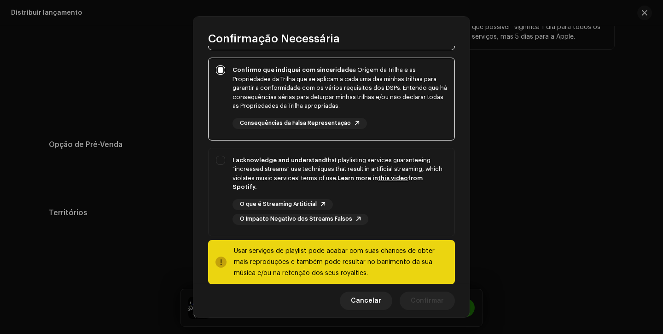
scroll to position [169, 0]
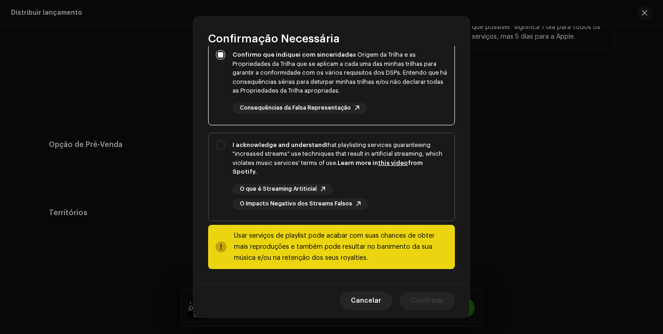
click at [384, 207] on div "O que é Streaming Artiticial O Impacto Negativo dos Streams Falsos" at bounding box center [339, 197] width 214 height 26
checkbox input "true"
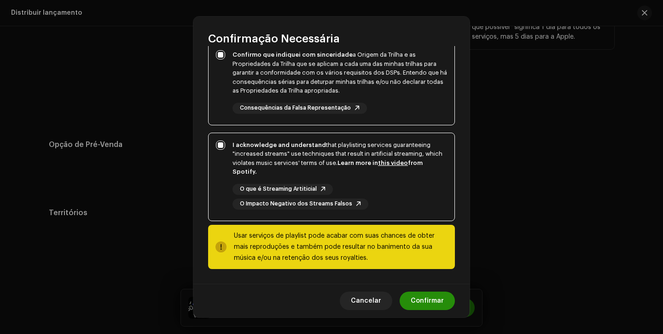
click at [439, 300] on span "Confirmar" at bounding box center [426, 300] width 33 height 18
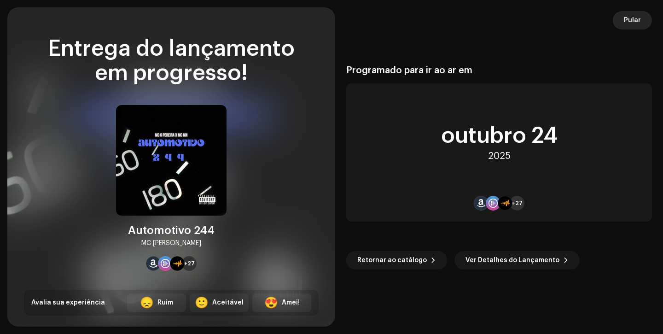
click at [621, 23] on button "Pular" at bounding box center [631, 20] width 39 height 18
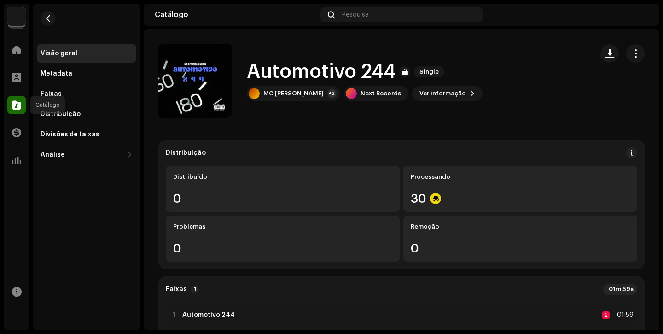
click at [11, 108] on div at bounding box center [16, 105] width 18 height 18
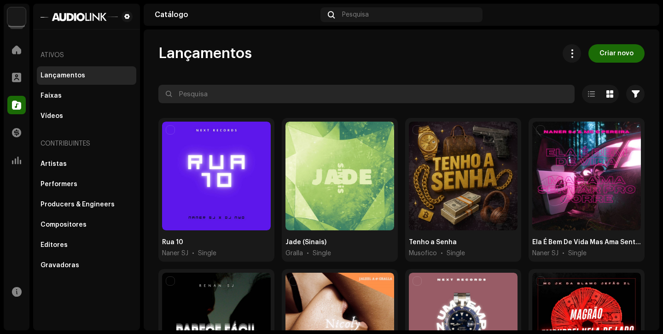
click at [203, 92] on input "text" at bounding box center [366, 94] width 416 height 18
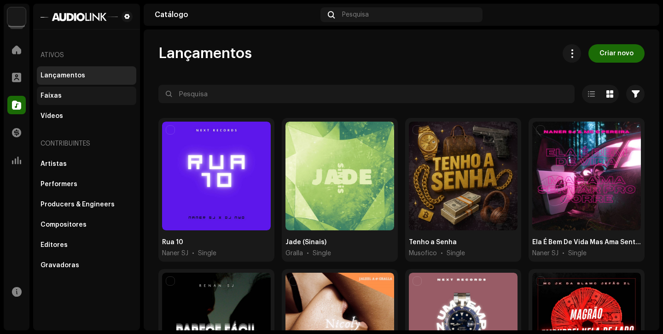
click at [99, 91] on div "Faixas" at bounding box center [86, 96] width 99 height 18
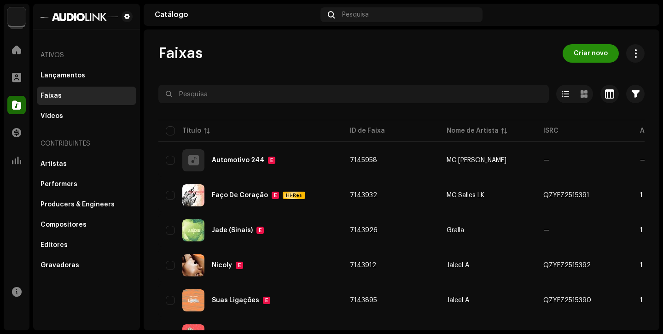
click at [583, 52] on span "Criar novo" at bounding box center [590, 53] width 34 height 18
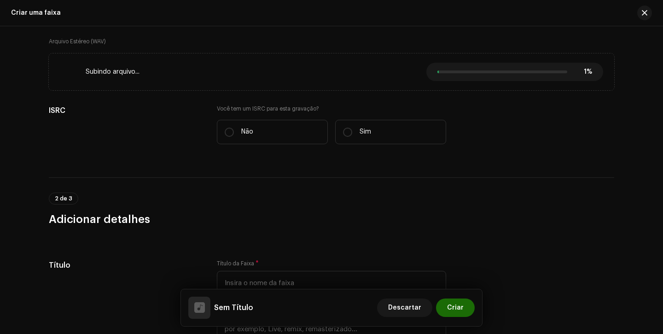
scroll to position [167, 0]
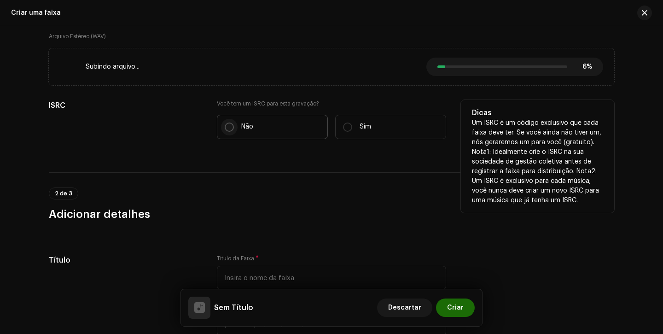
click at [225, 131] on p-radiobutton at bounding box center [229, 126] width 9 height 9
click at [225, 131] on input "Não" at bounding box center [229, 126] width 9 height 9
radio input "true"
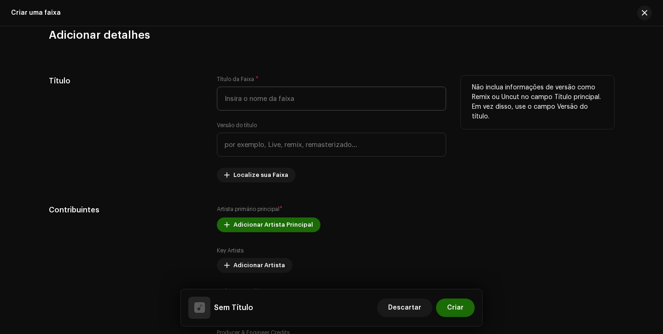
scroll to position [372, 0]
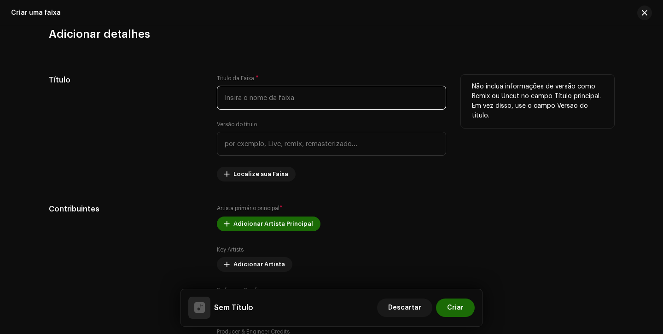
click at [386, 102] on input "text" at bounding box center [331, 98] width 229 height 24
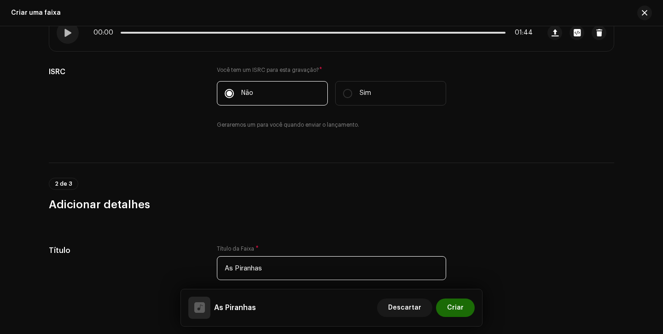
scroll to position [207, 0]
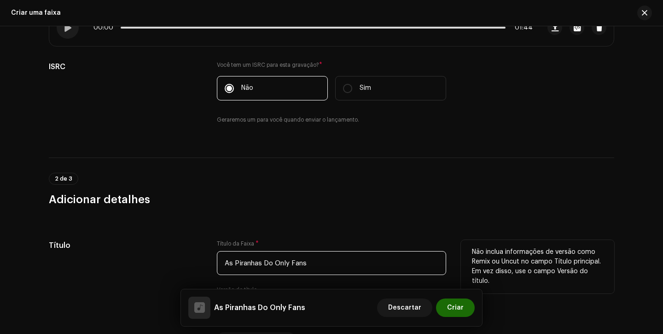
click at [291, 262] on input "As Piranhas Do Only Fans" at bounding box center [331, 263] width 229 height 24
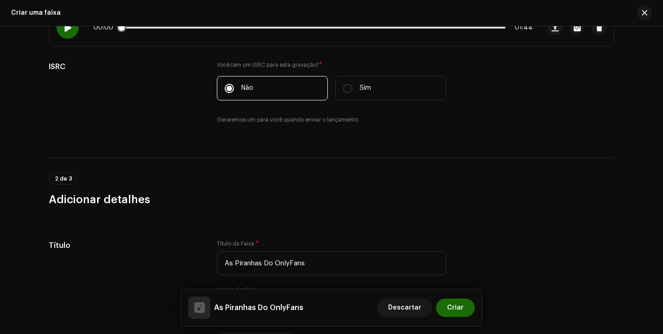
click at [64, 30] on span at bounding box center [68, 27] width 8 height 7
click at [68, 32] on div at bounding box center [68, 28] width 22 height 22
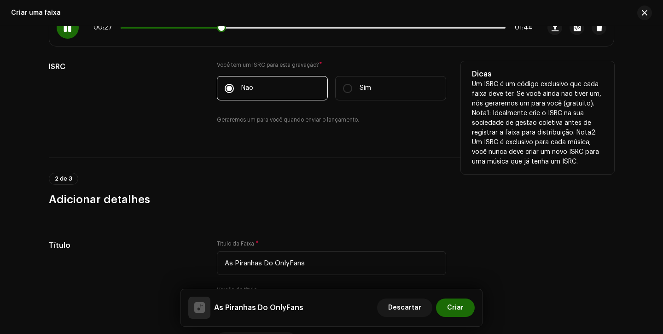
click at [388, 131] on div "Você tem um ISRC para esta gravação? * Não Sim Geraremos um para você quando en…" at bounding box center [331, 98] width 229 height 74
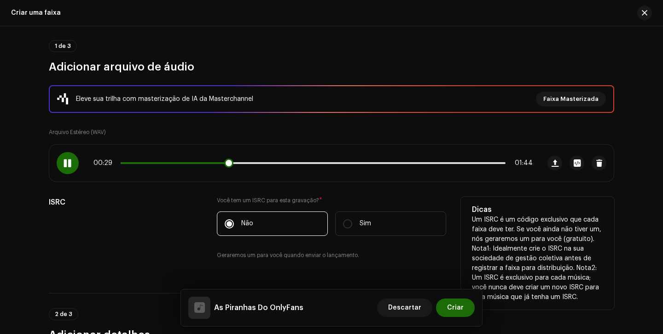
scroll to position [73, 0]
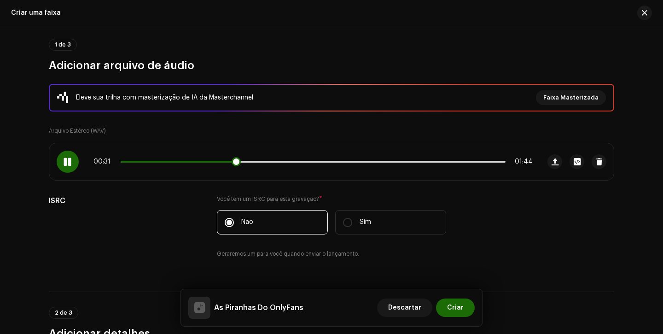
click at [71, 160] on div at bounding box center [68, 161] width 22 height 22
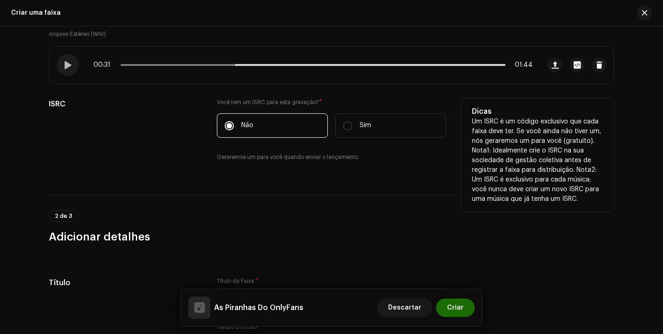
scroll to position [248, 0]
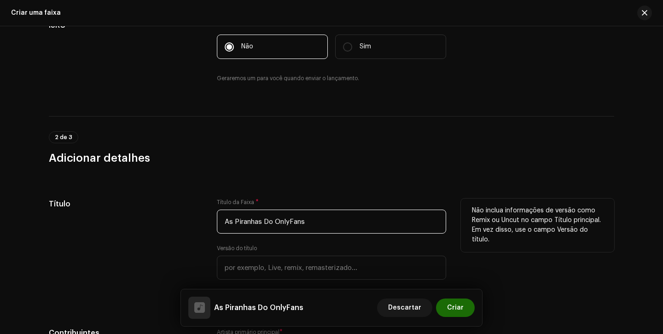
click at [289, 219] on input "As Piranhas Do OnlyFans" at bounding box center [331, 221] width 229 height 24
click at [292, 220] on input "As Piranhas Do OnlyFans" at bounding box center [331, 221] width 229 height 24
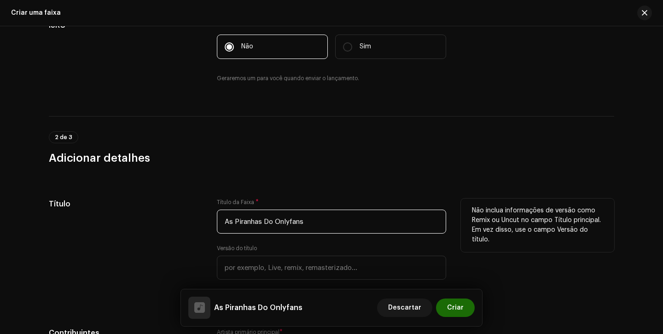
click at [292, 222] on input "As Piranhas Do Onlyfans" at bounding box center [331, 221] width 229 height 24
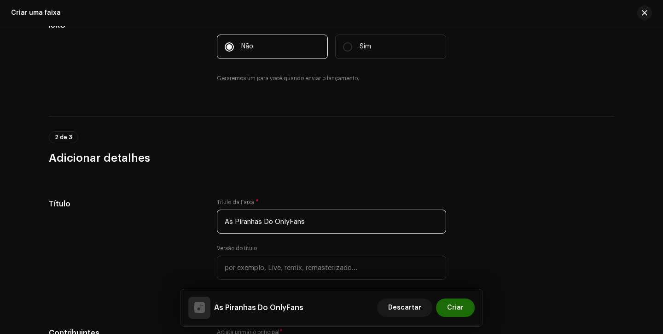
type input "As Piranhas Do OnlyFans"
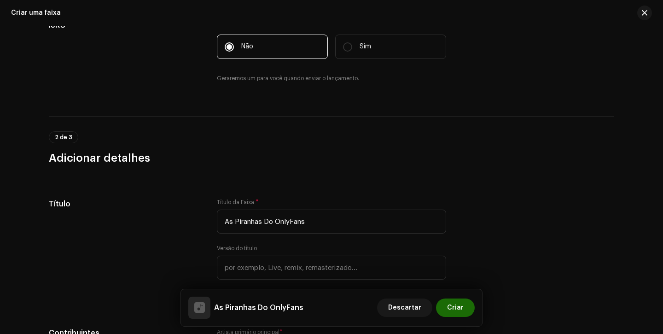
click at [357, 160] on h3 "Adicionar detalhes" at bounding box center [331, 157] width 565 height 15
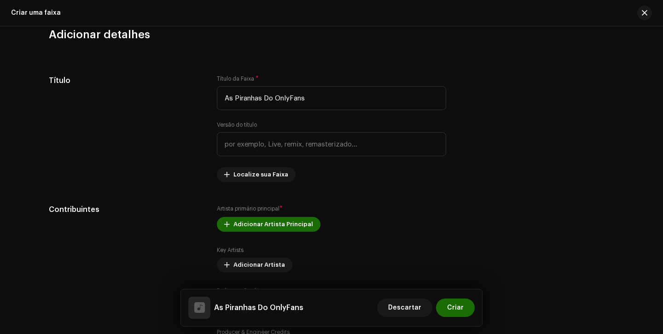
scroll to position [400, 0]
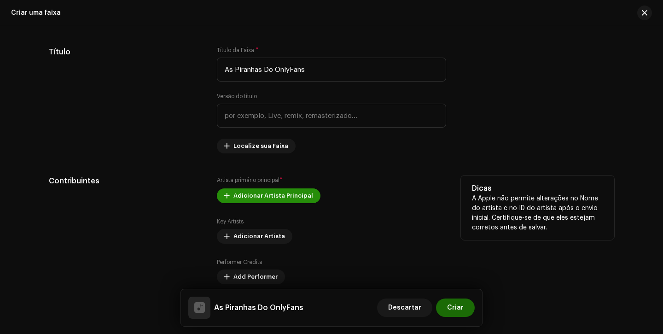
click at [268, 203] on span "Adicionar Artista Principal" at bounding box center [273, 195] width 80 height 18
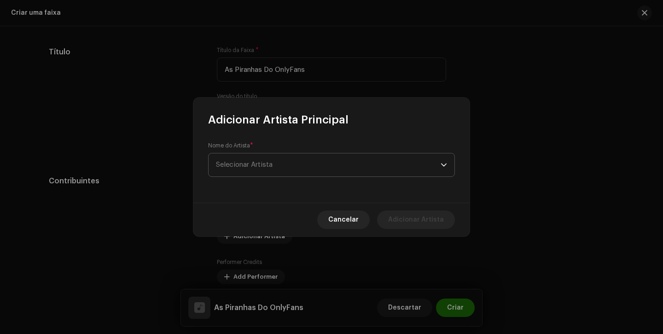
click at [265, 161] on span "Selecionar Artista" at bounding box center [328, 164] width 225 height 23
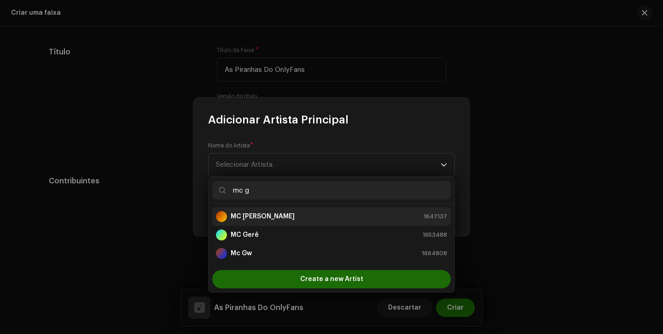
type input "mc g"
click at [271, 212] on strong "MC [PERSON_NAME]" at bounding box center [263, 216] width 64 height 9
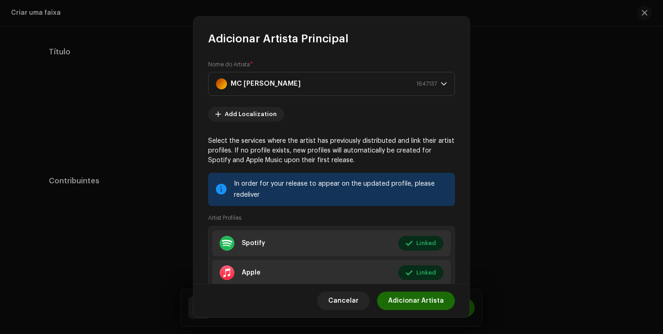
scroll to position [62, 0]
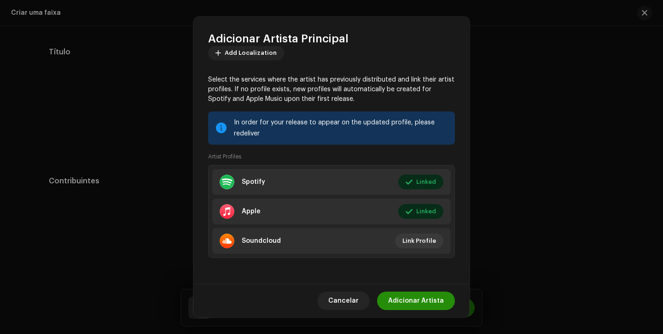
click at [421, 299] on span "Adicionar Artista" at bounding box center [416, 300] width 56 height 18
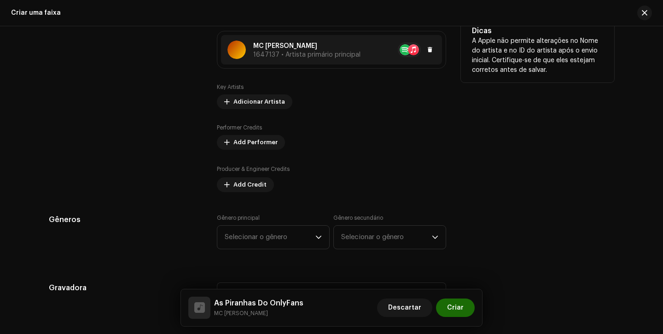
scroll to position [597, 0]
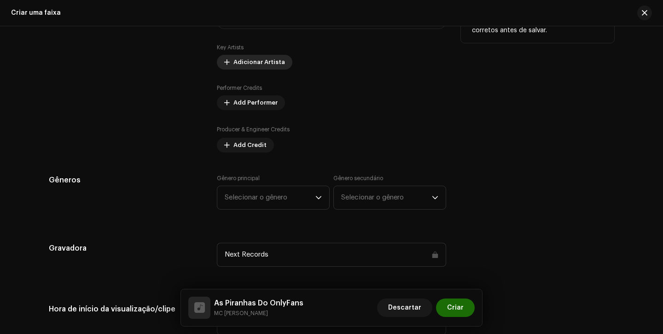
click at [248, 63] on span "Adicionar Artista" at bounding box center [259, 62] width 52 height 18
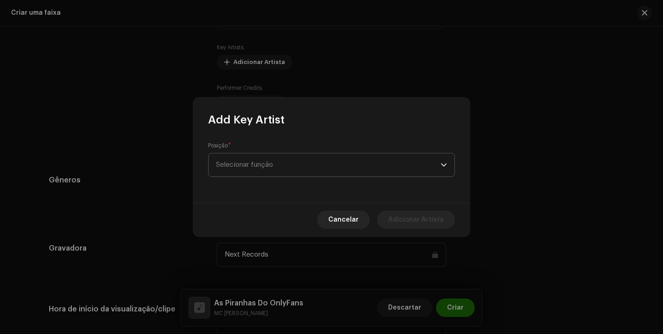
click at [261, 164] on span "Selecionar função" at bounding box center [328, 164] width 225 height 23
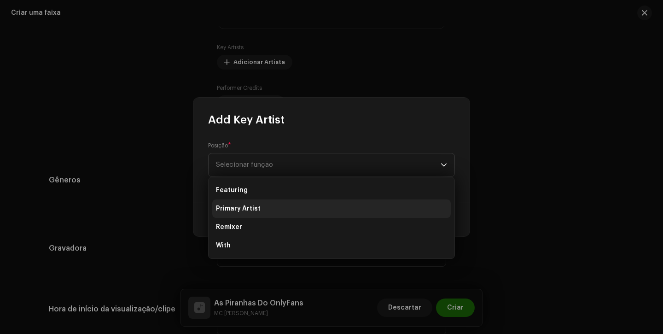
click at [266, 209] on li "Primary Artist" at bounding box center [331, 208] width 238 height 18
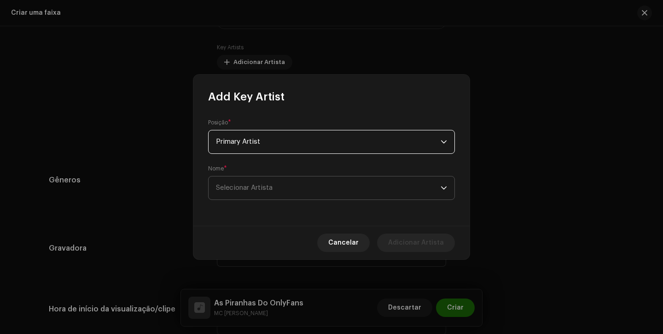
click at [275, 179] on span "Selecionar Artista" at bounding box center [328, 187] width 225 height 23
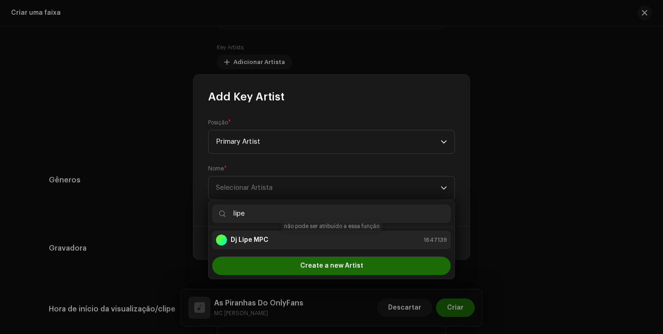
type input "lipe"
click at [259, 237] on strong "Dj Lipe MPC" at bounding box center [250, 239] width 38 height 9
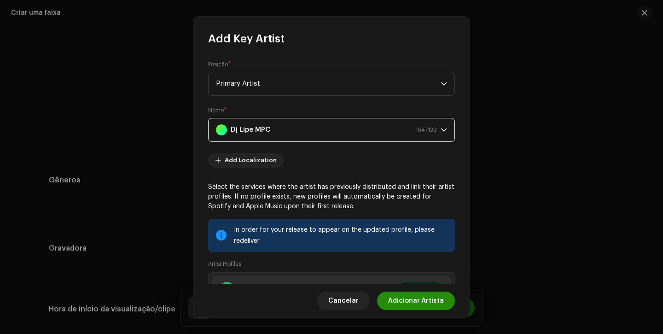
click at [415, 301] on span "Adicionar Artista" at bounding box center [416, 300] width 56 height 18
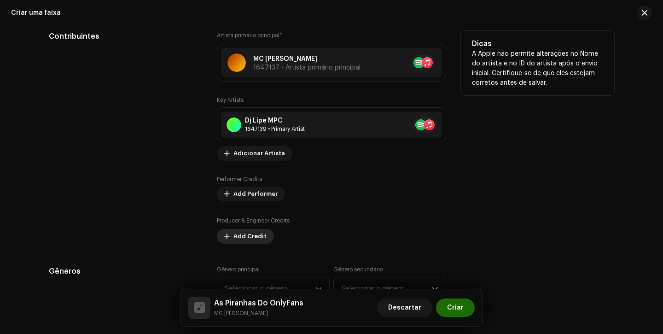
scroll to position [617, 0]
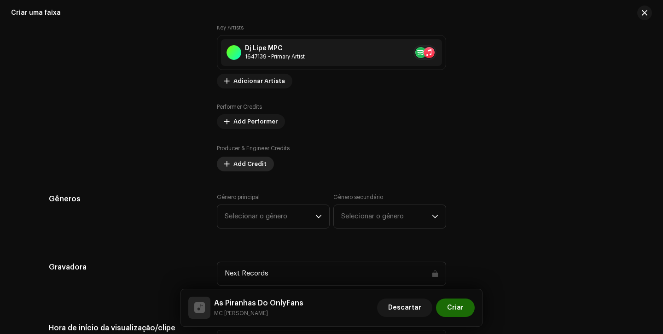
click at [240, 163] on span "Add Credit" at bounding box center [249, 164] width 33 height 18
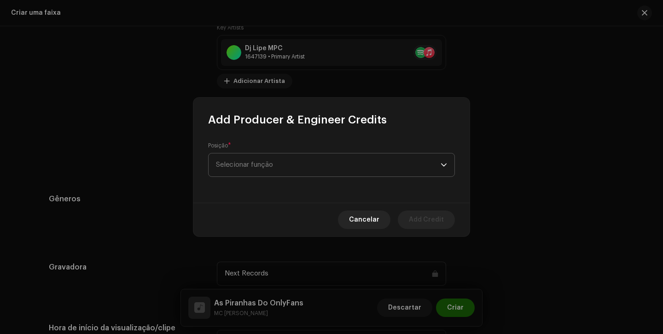
click at [268, 157] on span "Selecionar função" at bounding box center [328, 164] width 225 height 23
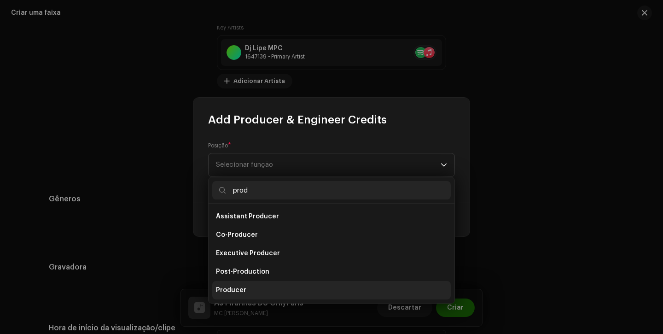
type input "prod"
click at [229, 287] on span "Producer" at bounding box center [231, 289] width 30 height 9
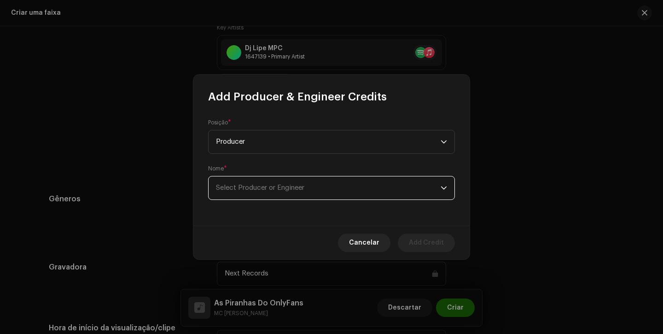
click at [286, 188] on span "Select Producer or Engineer" at bounding box center [260, 187] width 88 height 7
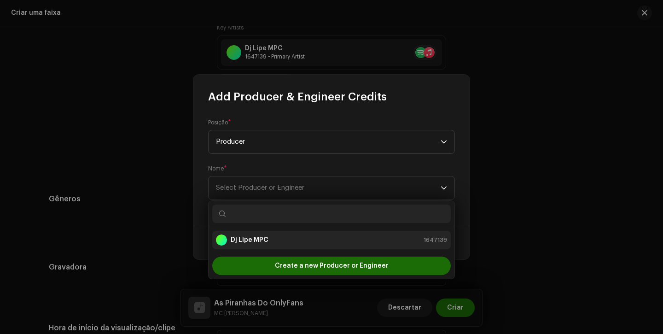
click at [260, 234] on div "Dj Lipe MPC" at bounding box center [242, 239] width 52 height 11
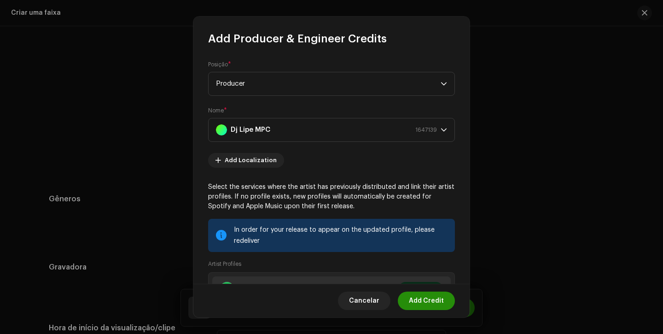
click at [424, 300] on span "Add Credit" at bounding box center [426, 300] width 35 height 18
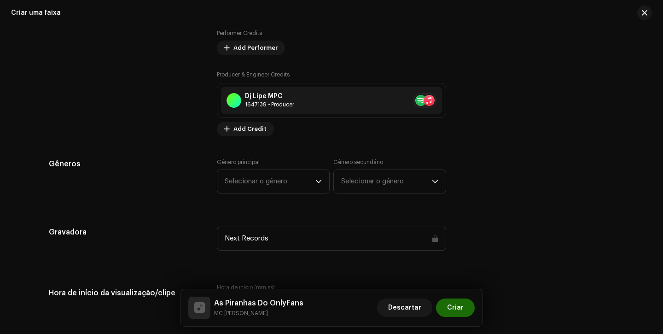
scroll to position [695, 0]
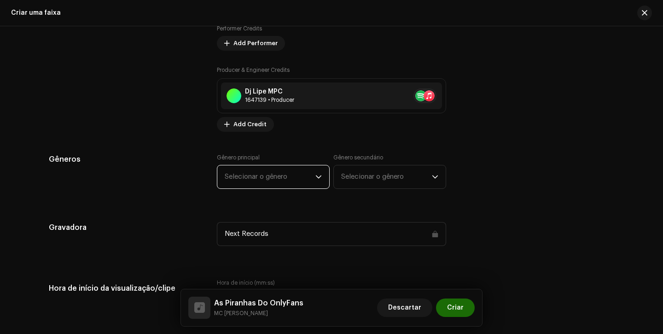
click at [232, 182] on span "Selecionar o gênero" at bounding box center [270, 176] width 91 height 23
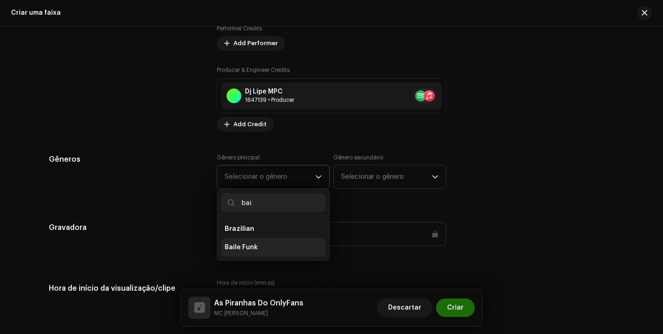
type input "bai"
click at [245, 249] on span "Baile Funk" at bounding box center [241, 247] width 33 height 9
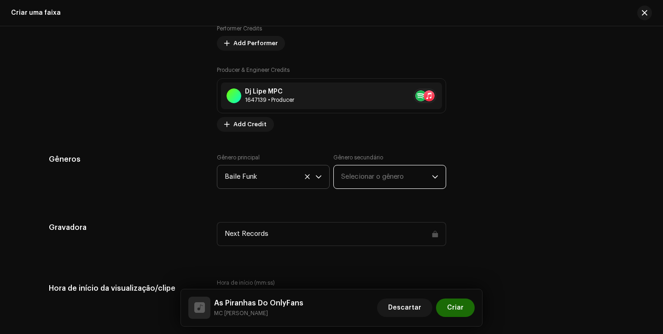
click at [374, 177] on span "Selecionar o gênero" at bounding box center [386, 176] width 91 height 23
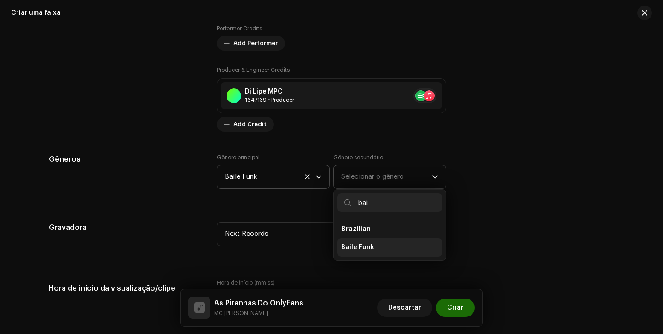
type input "bai"
click at [365, 247] on span "Baile Funk" at bounding box center [357, 247] width 33 height 9
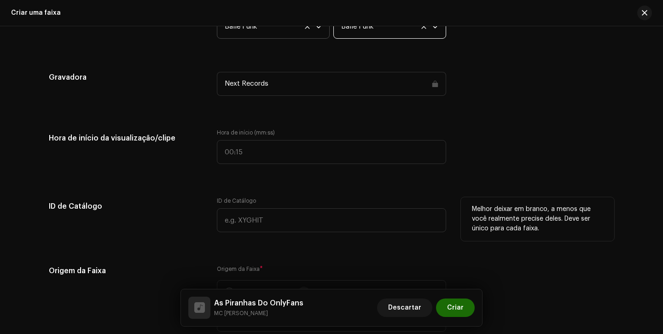
scroll to position [850, 0]
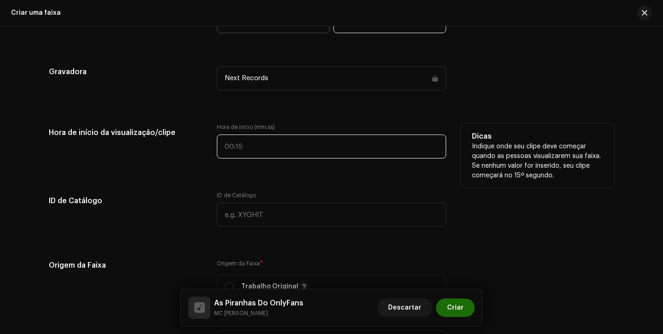
click at [222, 155] on input "text" at bounding box center [331, 146] width 229 height 24
type input ":"
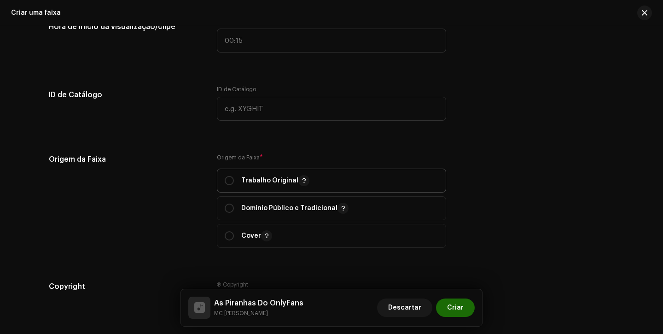
click at [228, 187] on span "Trabalho Original" at bounding box center [332, 180] width 214 height 23
radio input "true"
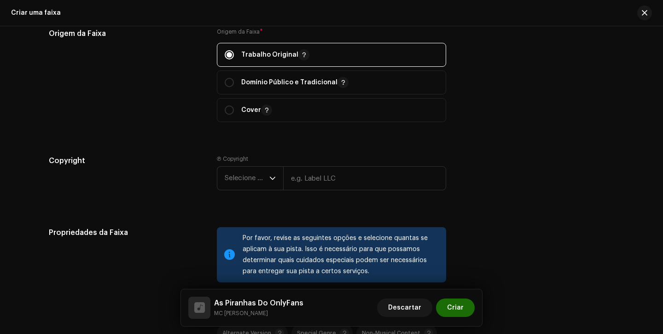
scroll to position [1118, 0]
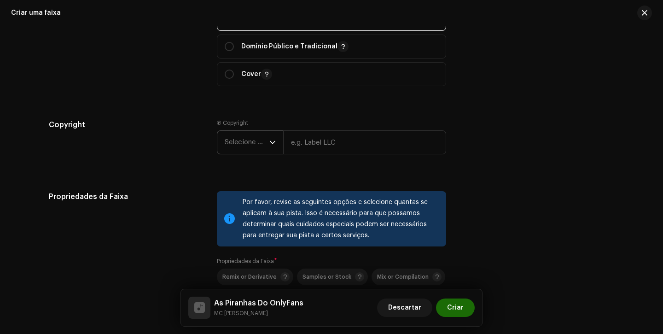
click at [245, 144] on span "Selecione o ano" at bounding box center [247, 142] width 45 height 23
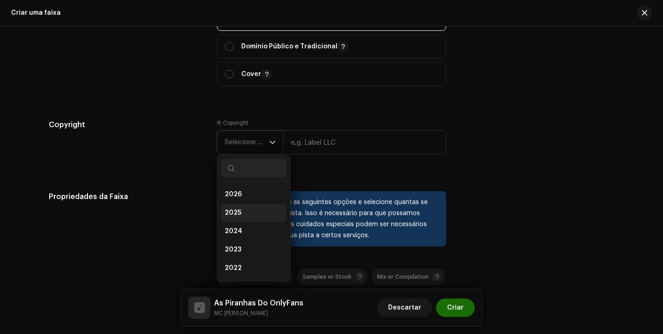
click at [241, 214] on li "2025" at bounding box center [253, 212] width 65 height 18
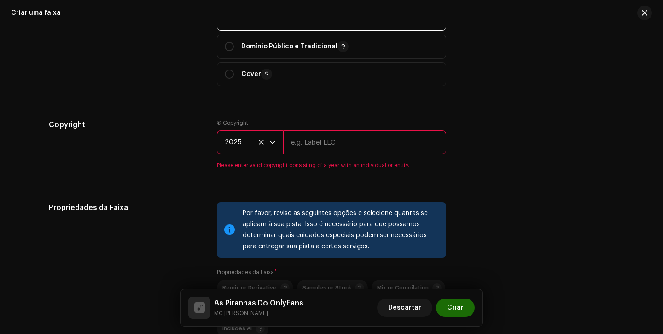
click at [349, 151] on input "text" at bounding box center [364, 142] width 163 height 24
type input "Next Records"
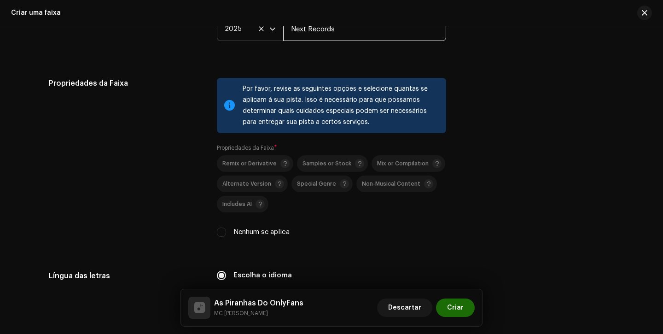
scroll to position [1257, 0]
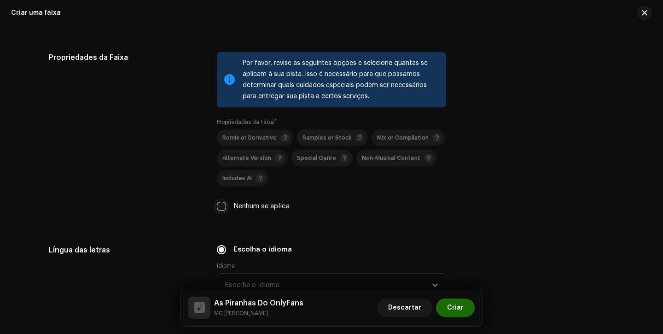
click at [220, 206] on input "Nenhum se aplica" at bounding box center [221, 206] width 9 height 9
checkbox input "true"
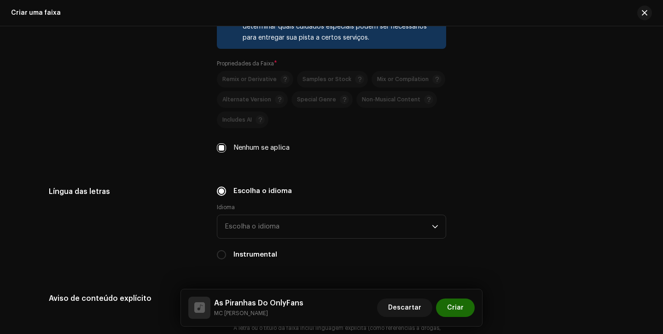
scroll to position [1388, 0]
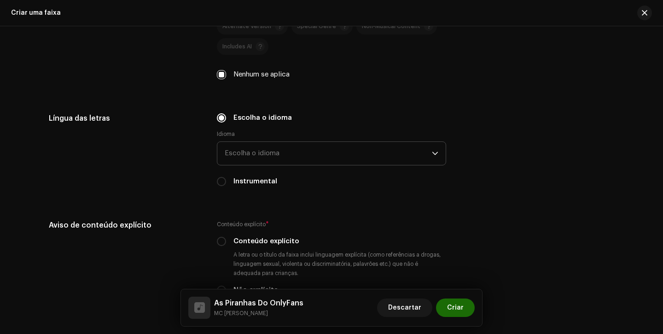
click at [287, 162] on span "Escolha o idioma" at bounding box center [328, 153] width 207 height 23
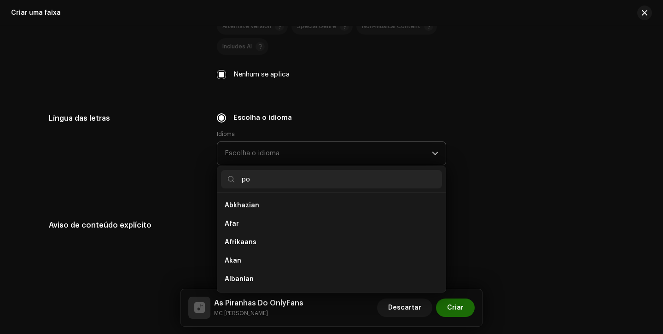
scroll to position [0, 0]
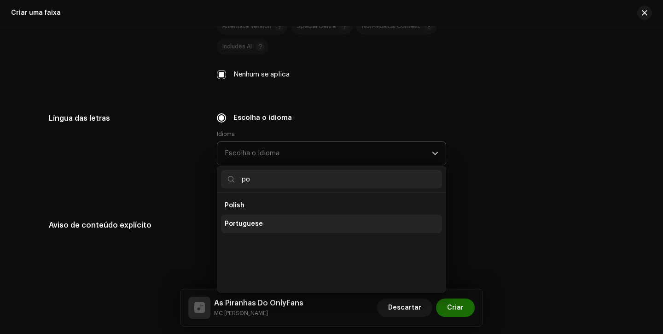
type input "po"
click at [257, 221] on span "Portuguese" at bounding box center [244, 223] width 38 height 9
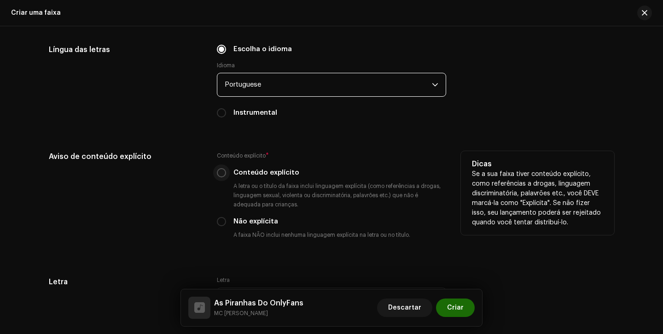
click at [222, 173] on input "Conteúdo explícito" at bounding box center [221, 172] width 9 height 9
radio input "true"
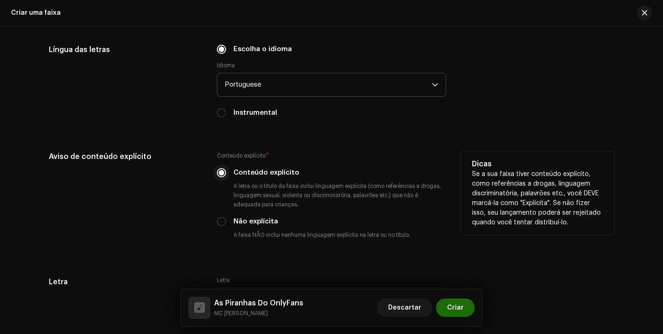
scroll to position [1741, 0]
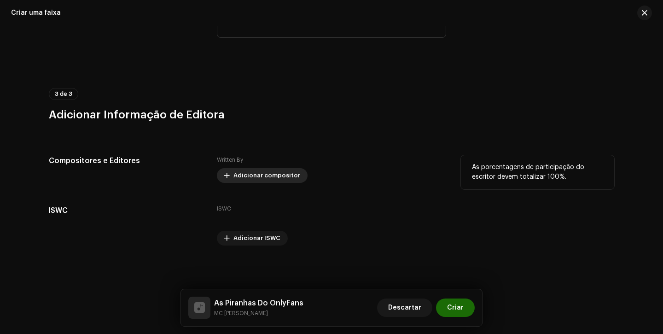
click at [236, 179] on span "Adicionar compositor" at bounding box center [266, 175] width 67 height 18
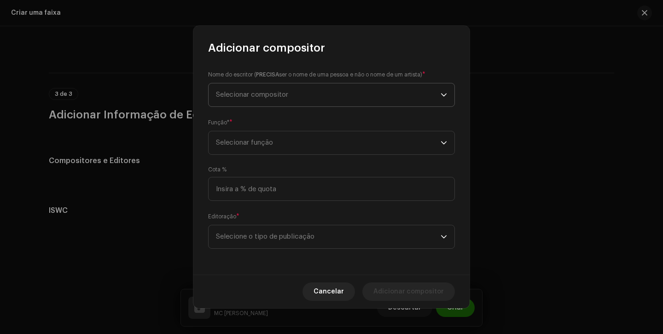
click at [262, 100] on span "Selecionar compositor" at bounding box center [328, 94] width 225 height 23
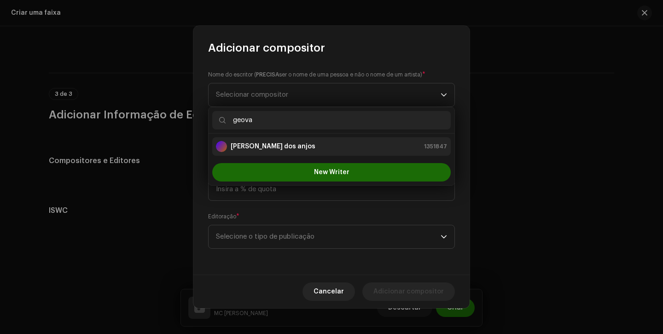
type input "geova"
click at [289, 147] on strong "[PERSON_NAME] dos anjos" at bounding box center [273, 146] width 85 height 9
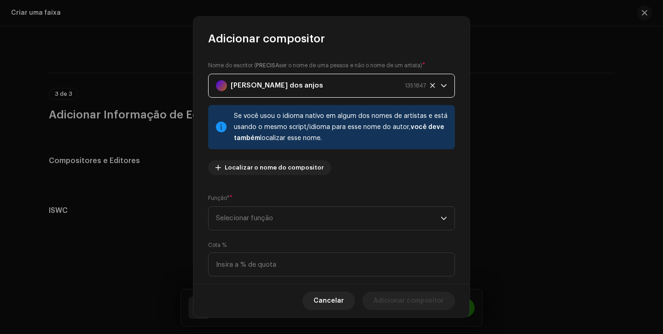
scroll to position [67, 0]
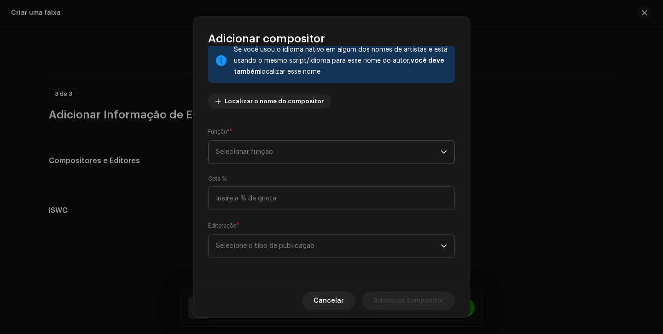
click at [288, 148] on span "Selecionar função" at bounding box center [328, 151] width 225 height 23
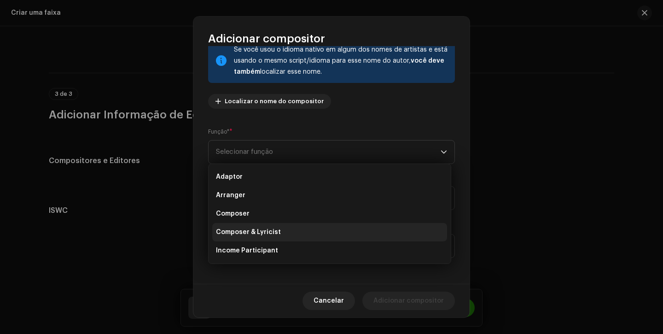
click at [265, 229] on span "Composer & Lyricist" at bounding box center [248, 231] width 65 height 9
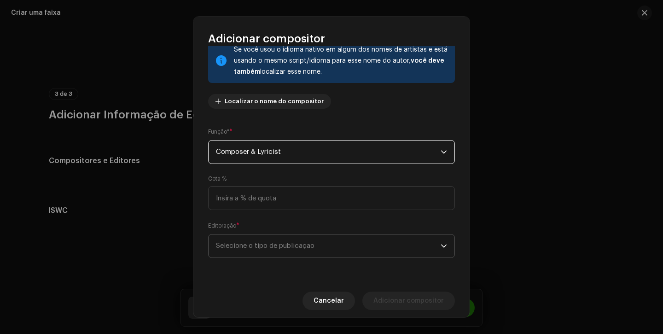
click at [261, 243] on span "Selecione o tipo de publicação" at bounding box center [328, 245] width 225 height 23
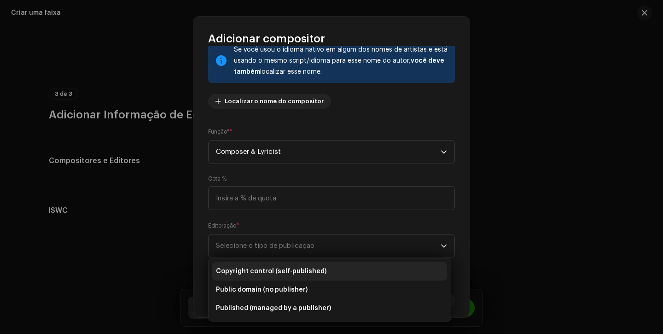
click at [260, 267] on span "Copyright control (self-published)" at bounding box center [271, 270] width 110 height 9
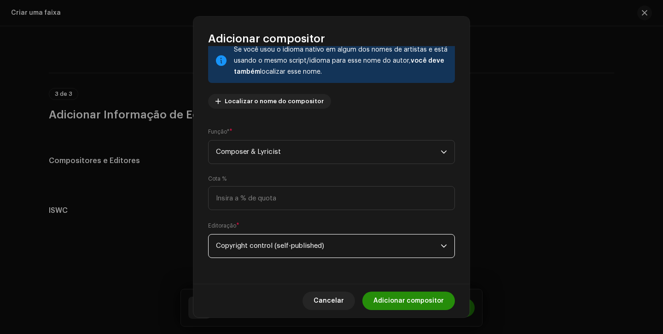
click at [387, 300] on span "Adicionar compositor" at bounding box center [408, 300] width 70 height 18
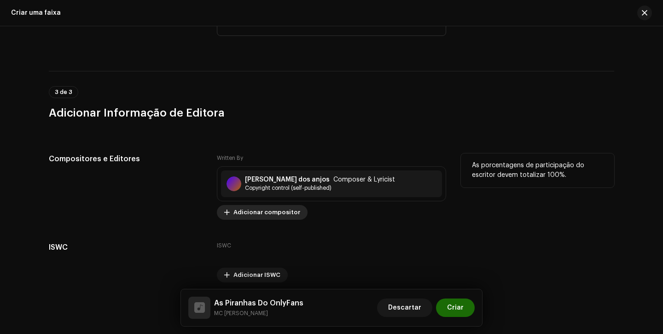
click at [237, 216] on span "Adicionar compositor" at bounding box center [266, 212] width 67 height 18
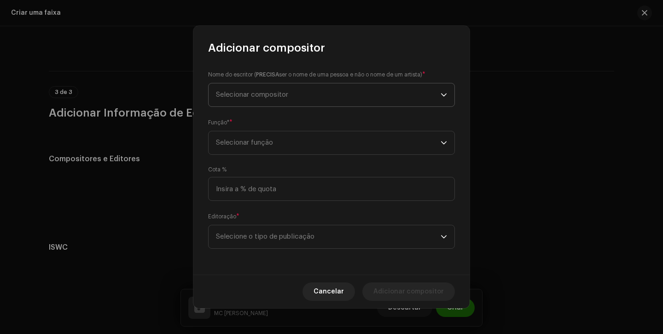
click at [318, 105] on span "Selecionar compositor" at bounding box center [328, 94] width 225 height 23
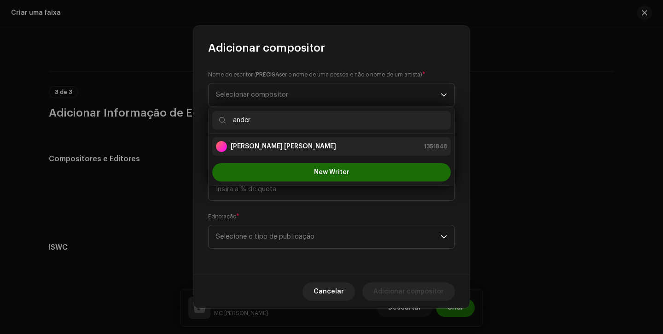
type input "ander"
click at [266, 148] on strong "[PERSON_NAME] [PERSON_NAME]" at bounding box center [283, 146] width 105 height 9
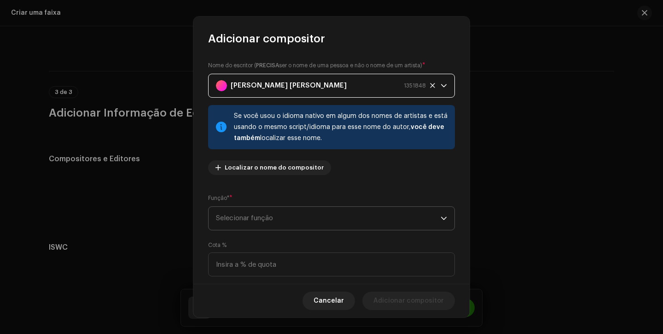
click at [309, 216] on span "Selecionar função" at bounding box center [328, 218] width 225 height 23
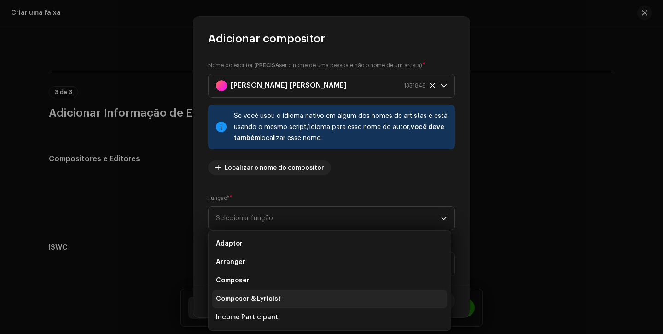
click at [278, 297] on li "Composer & Lyricist" at bounding box center [329, 298] width 235 height 18
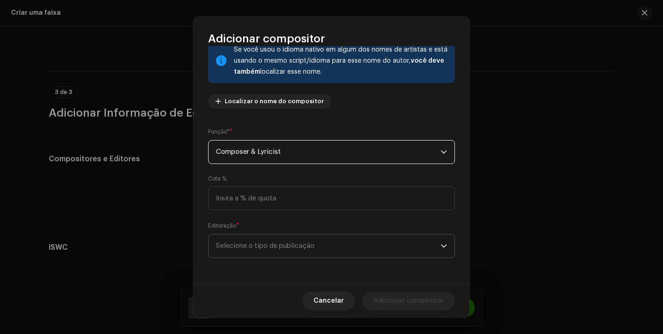
click at [334, 246] on span "Selecione o tipo de publicação" at bounding box center [328, 245] width 225 height 23
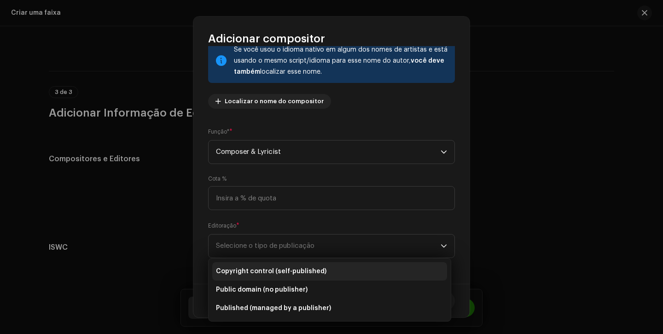
click at [327, 268] on li "Copyright control (self-published)" at bounding box center [329, 271] width 235 height 18
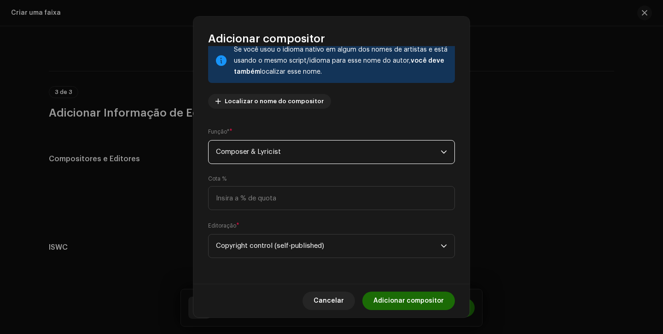
click at [347, 157] on span "Composer & Lyricist" at bounding box center [328, 151] width 225 height 23
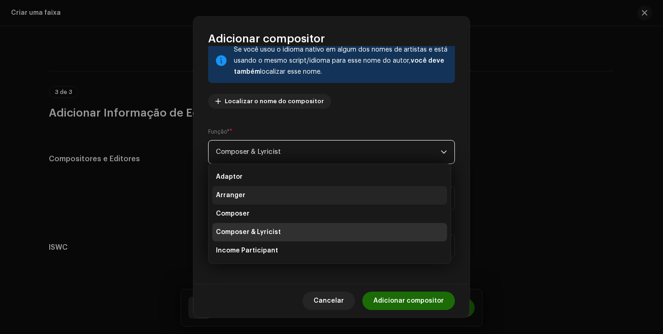
click at [313, 192] on li "Arranger" at bounding box center [329, 195] width 235 height 18
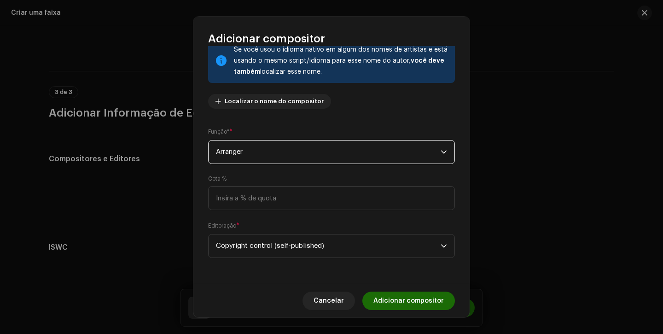
click at [393, 298] on span "Adicionar compositor" at bounding box center [408, 300] width 70 height 18
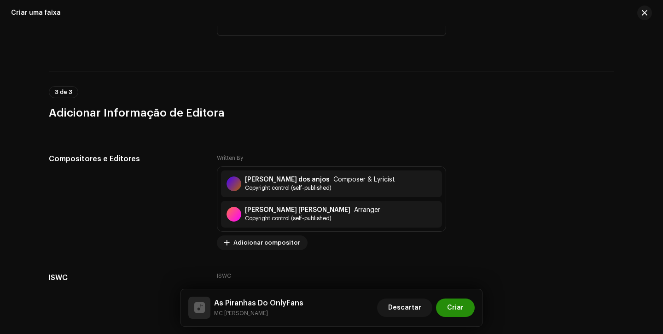
click at [468, 312] on button "Criar" at bounding box center [455, 307] width 39 height 18
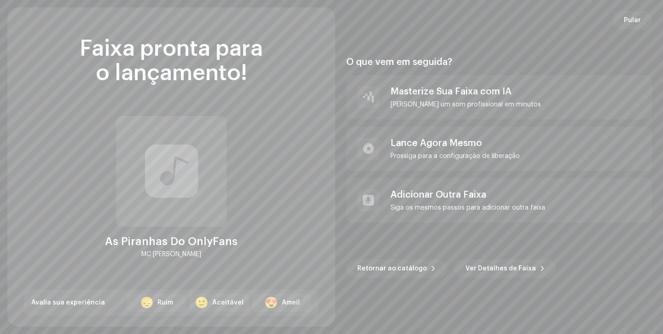
click at [468, 312] on div "O que vem em seguida? Masterize Sua Faixa com IA Consiga um som profissional em…" at bounding box center [499, 166] width 306 height 297
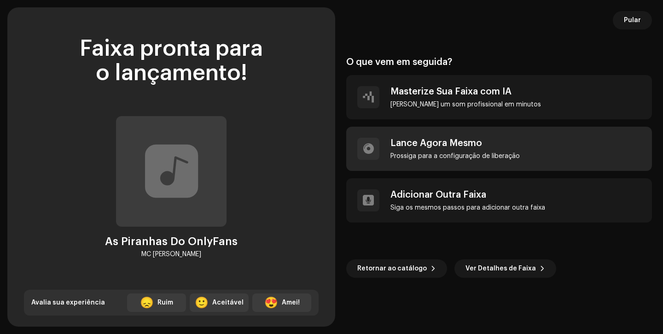
click at [485, 135] on div "[PERSON_NAME] Agora Mesmo [PERSON_NAME] para a configuração de liberação" at bounding box center [499, 149] width 306 height 44
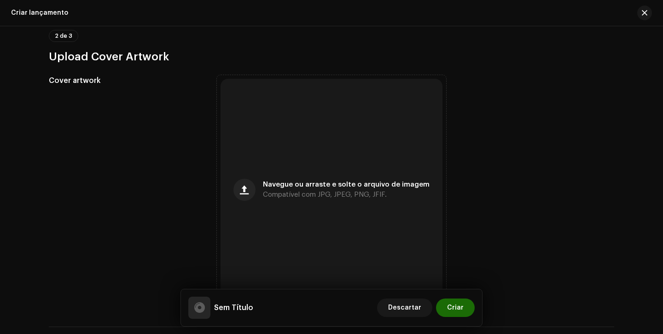
scroll to position [420, 0]
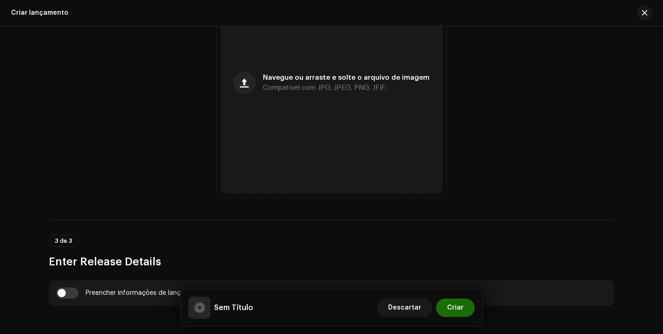
click at [627, 3] on div "Criar lançamento" at bounding box center [331, 13] width 663 height 26
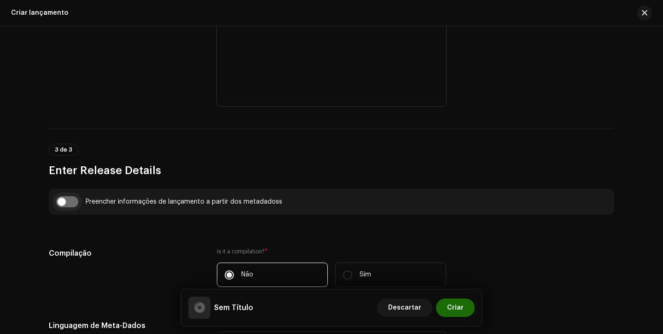
click at [69, 198] on input "checkbox" at bounding box center [67, 201] width 22 height 11
checkbox input "true"
type input "As Piranhas Do OnlyFans"
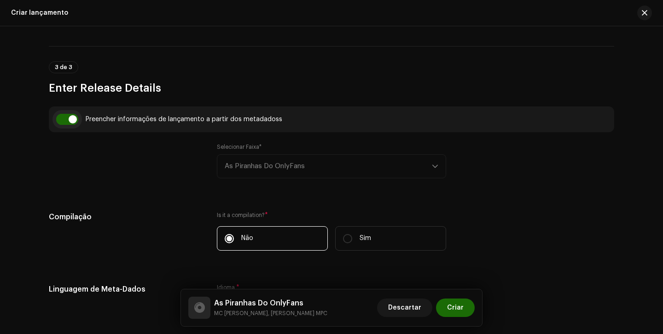
scroll to position [623, 0]
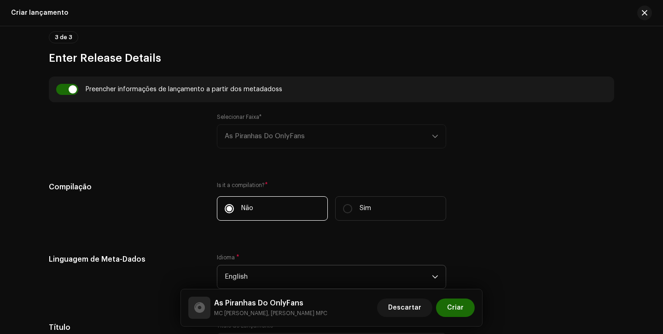
click at [239, 272] on span "English" at bounding box center [328, 276] width 207 height 23
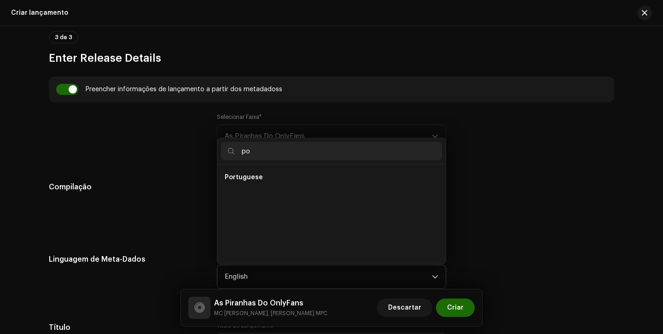
scroll to position [0, 0]
type input "po"
click at [243, 196] on span "Portuguese" at bounding box center [244, 195] width 38 height 9
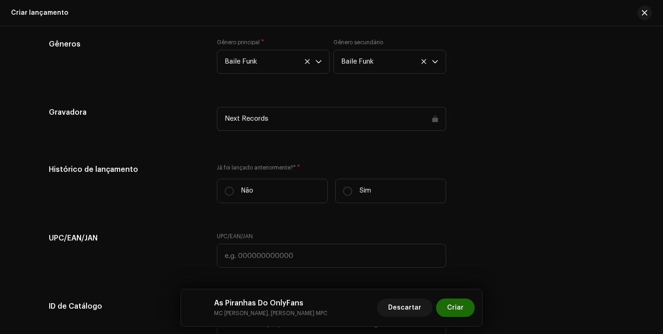
scroll to position [1381, 0]
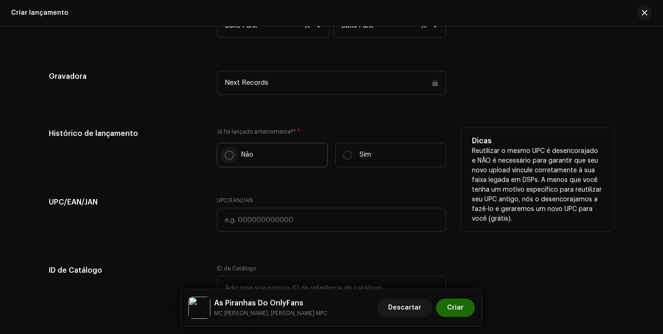
click at [231, 152] on p-radiobutton at bounding box center [229, 154] width 9 height 9
click at [231, 152] on input "Não" at bounding box center [229, 154] width 9 height 9
radio input "true"
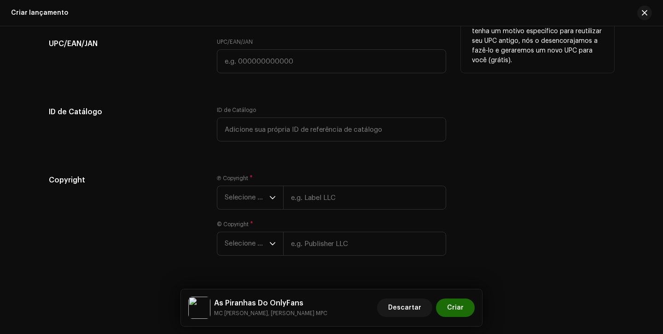
scroll to position [1564, 0]
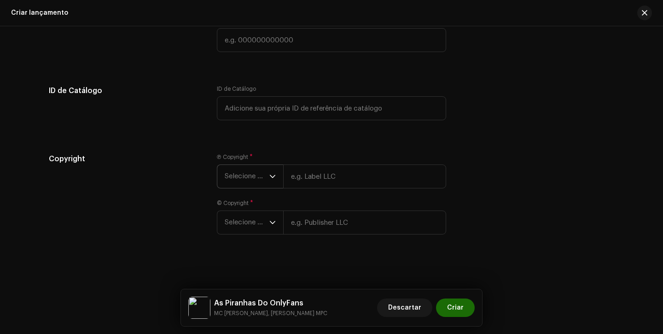
click at [232, 174] on span "Selecione o ano" at bounding box center [247, 176] width 45 height 23
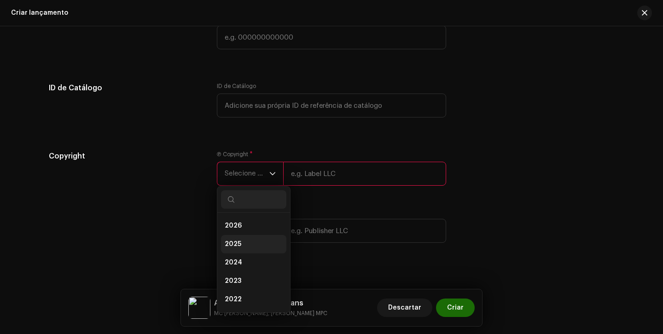
click at [236, 245] on span "2025" at bounding box center [233, 243] width 17 height 9
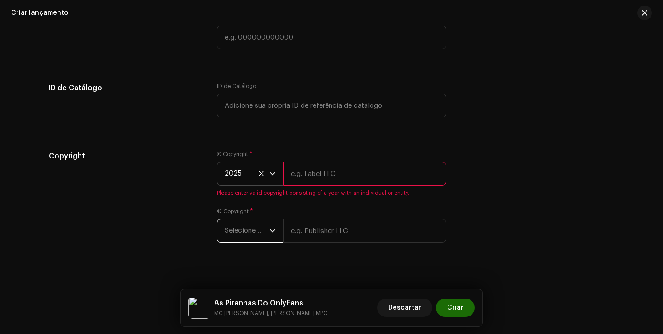
click at [242, 231] on span "Selecione o ano" at bounding box center [247, 230] width 45 height 23
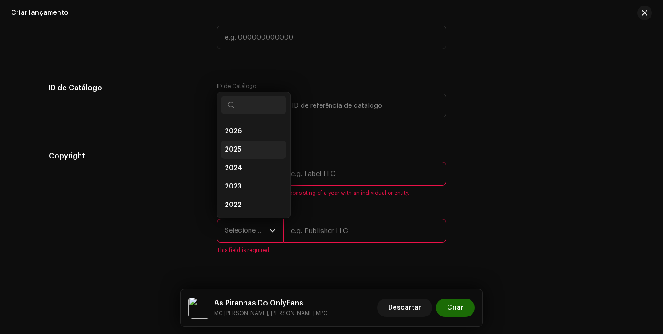
click at [246, 147] on li "2025" at bounding box center [253, 149] width 65 height 18
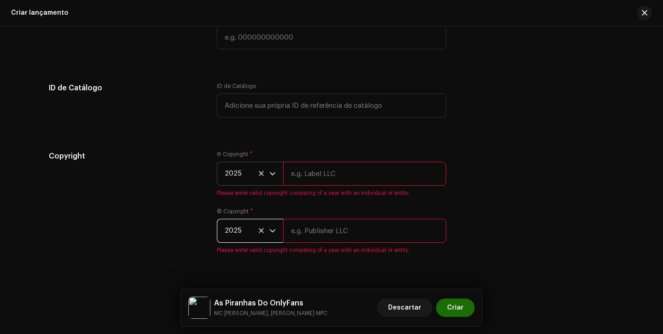
click at [314, 180] on input "text" at bounding box center [364, 174] width 163 height 24
type input "Next Records"
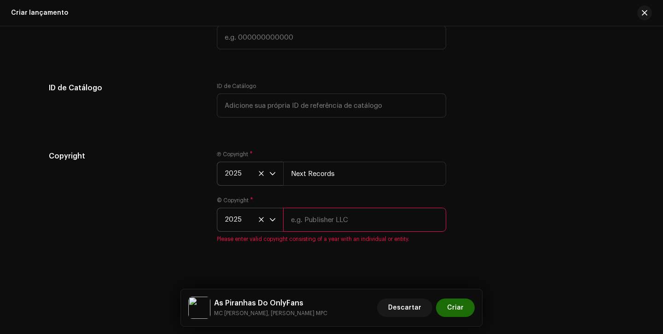
click at [342, 220] on input "text" at bounding box center [364, 220] width 163 height 24
type input "Next Records"
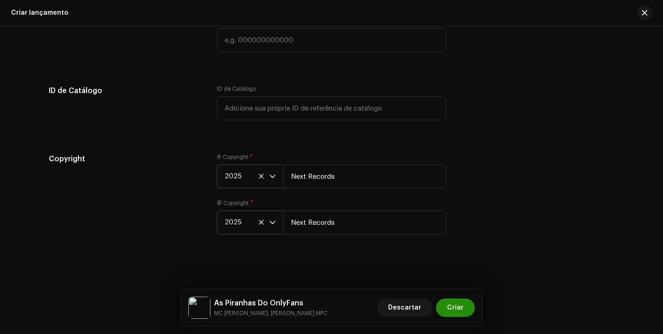
click at [460, 312] on span "Criar" at bounding box center [455, 307] width 17 height 18
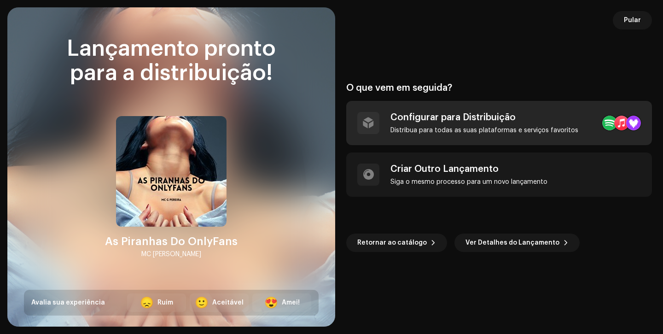
click at [471, 119] on div "Configurar para Distribuição" at bounding box center [484, 117] width 188 height 11
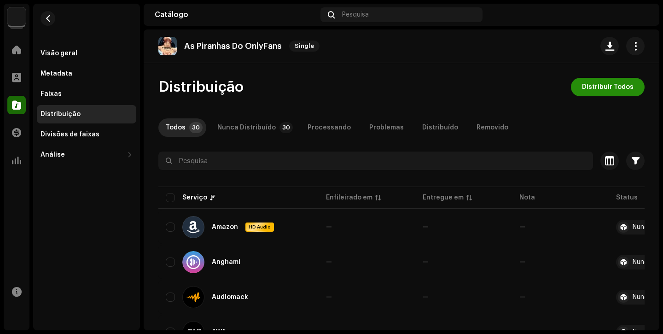
click at [603, 91] on span "Distribuir Todos" at bounding box center [608, 87] width 52 height 18
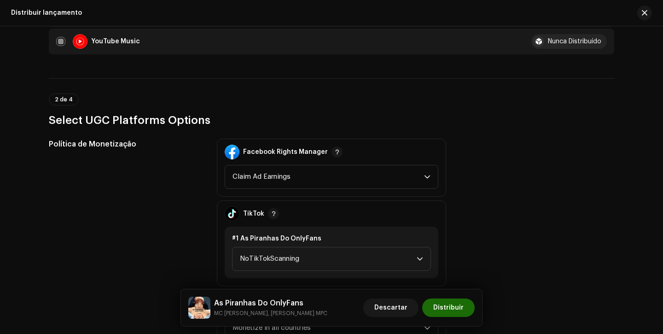
scroll to position [964, 0]
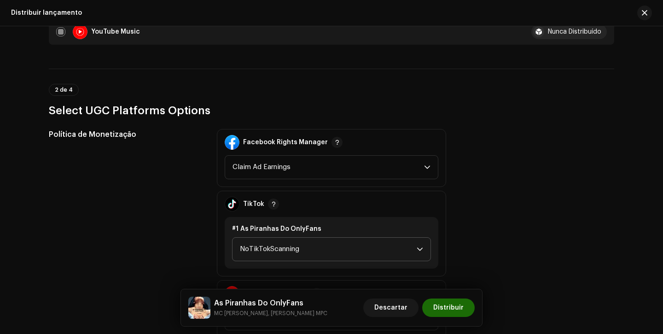
click at [338, 237] on p-select "NoTikTokScanning" at bounding box center [331, 249] width 199 height 24
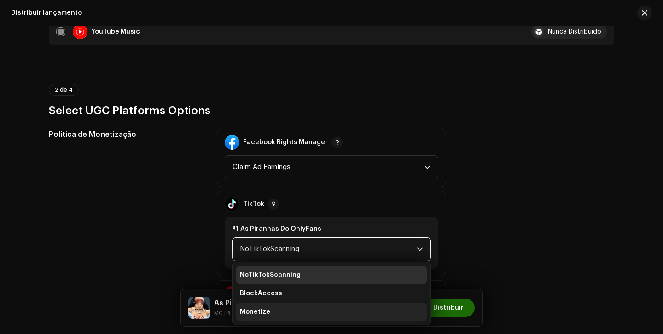
click at [287, 304] on li "Monetize" at bounding box center [331, 311] width 191 height 18
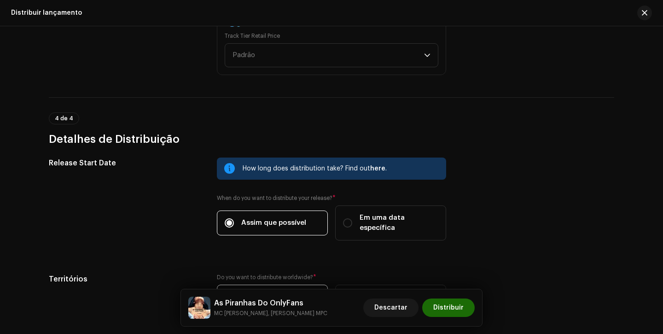
scroll to position [1481, 0]
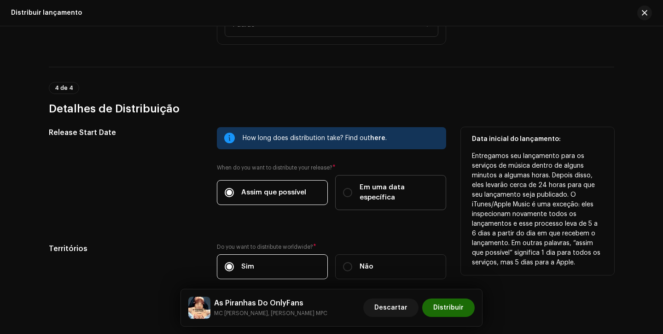
click at [352, 194] on label "Em uma data específica" at bounding box center [390, 192] width 111 height 35
click at [352, 194] on input "Em uma data específica" at bounding box center [347, 192] width 9 height 9
radio input "true"
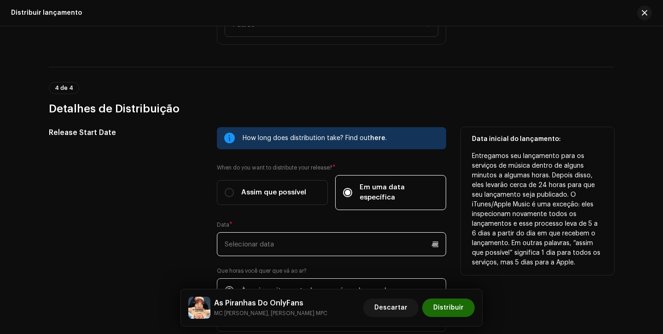
click at [308, 233] on input "text" at bounding box center [331, 244] width 229 height 24
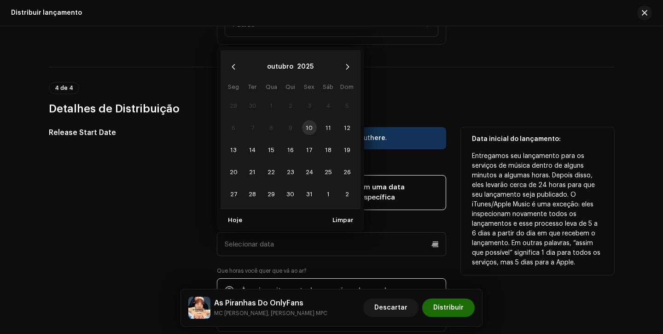
click at [308, 117] on td "10" at bounding box center [309, 127] width 19 height 22
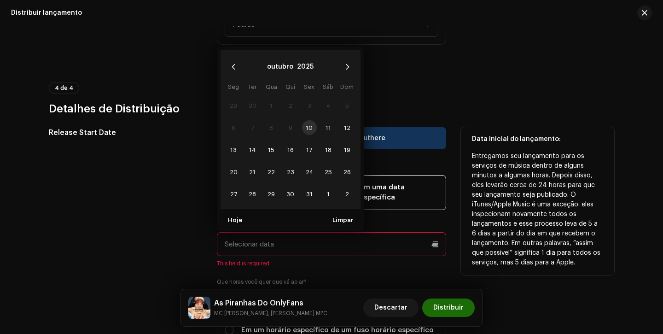
click at [311, 118] on td "10" at bounding box center [309, 127] width 19 height 22
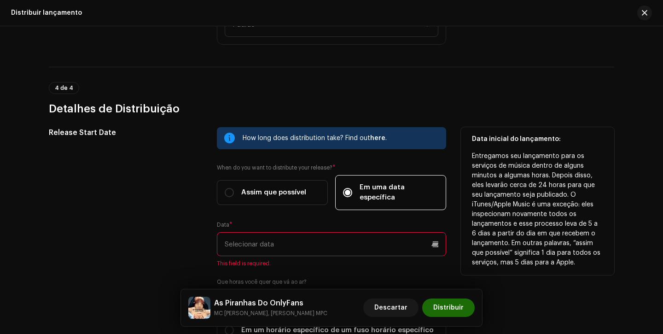
click at [187, 158] on div "Release Start Date" at bounding box center [125, 240] width 153 height 226
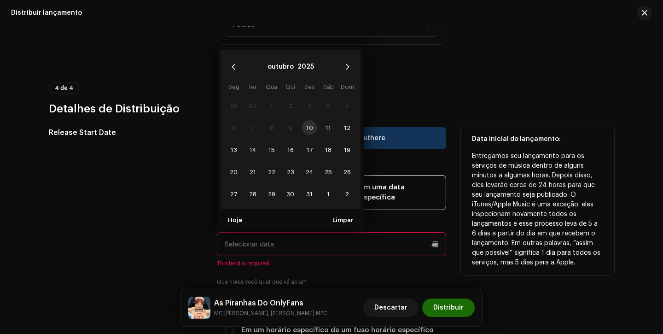
click at [328, 237] on input "text" at bounding box center [331, 244] width 229 height 24
click at [305, 187] on span "31" at bounding box center [309, 193] width 15 height 15
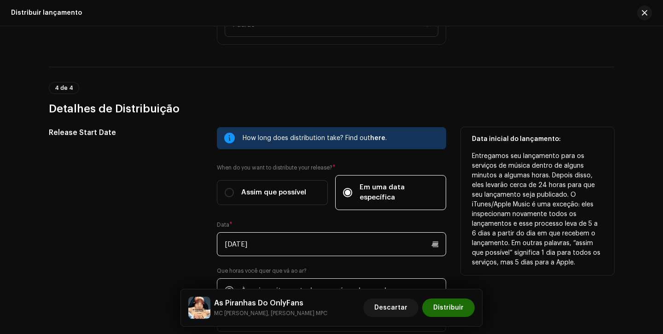
click at [301, 233] on input "[DATE]" at bounding box center [331, 244] width 229 height 24
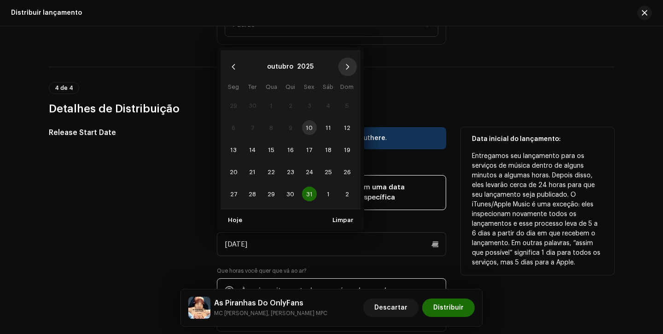
click at [345, 58] on button "Next Month" at bounding box center [347, 67] width 18 height 18
click at [308, 164] on span "21" at bounding box center [309, 171] width 15 height 15
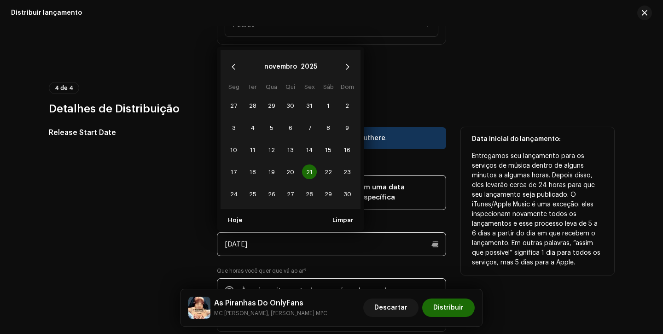
click at [365, 235] on input "[DATE]" at bounding box center [331, 244] width 229 height 24
click at [307, 186] on span "28" at bounding box center [309, 193] width 15 height 15
type input "[DATE]"
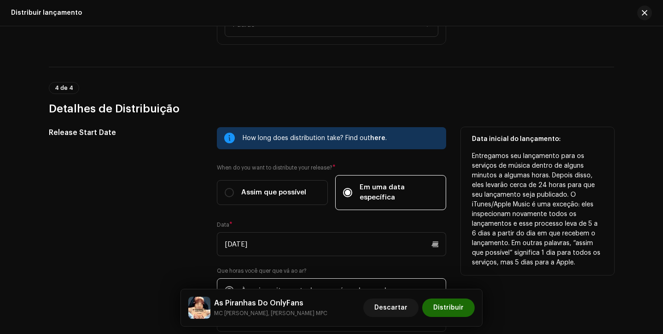
click at [183, 228] on div "Release Start Date" at bounding box center [125, 234] width 153 height 215
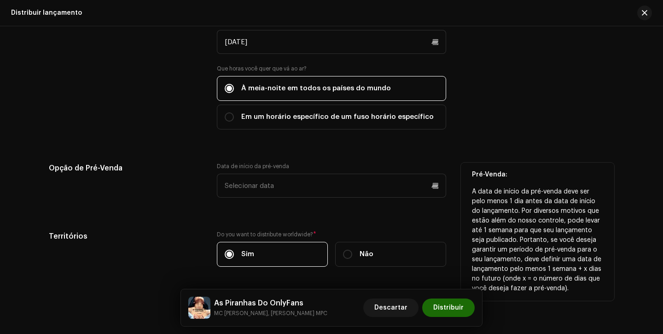
scroll to position [1707, 0]
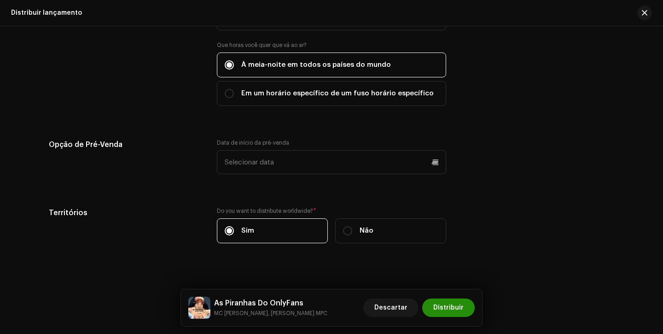
click at [462, 300] on span "Distribuir" at bounding box center [448, 307] width 30 height 18
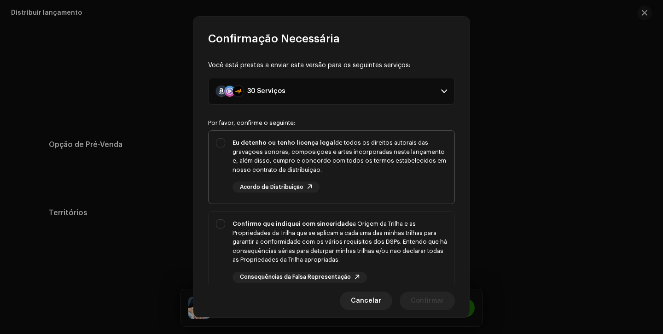
click at [414, 189] on div "Eu detenho ou tenho licença legal de todos os direitos autorais das gravações s…" at bounding box center [339, 165] width 214 height 54
checkbox input "true"
click at [403, 225] on div "Confirmo que indiquei com sinceridade a Origem da Trilha e as Propriedades da T…" at bounding box center [339, 241] width 214 height 45
checkbox input "true"
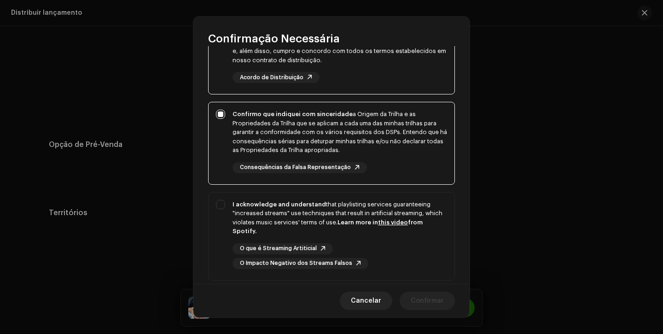
scroll to position [169, 0]
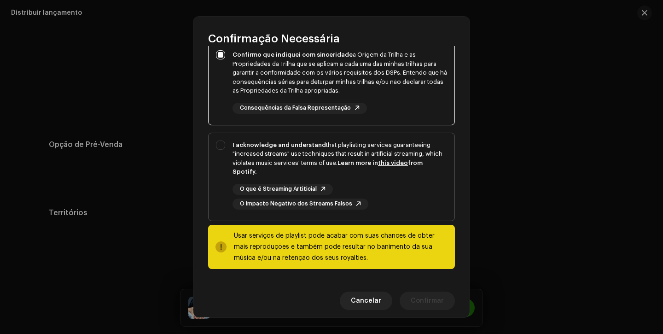
click at [413, 197] on div "O que é Streaming Artiticial O Impacto Negativo dos Streams Falsos" at bounding box center [339, 197] width 214 height 26
checkbox input "true"
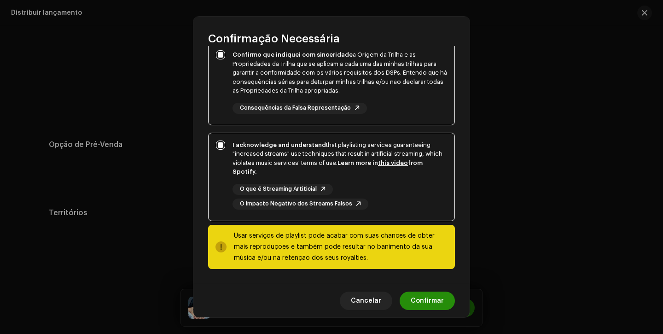
click at [423, 293] on span "Confirmar" at bounding box center [426, 300] width 33 height 18
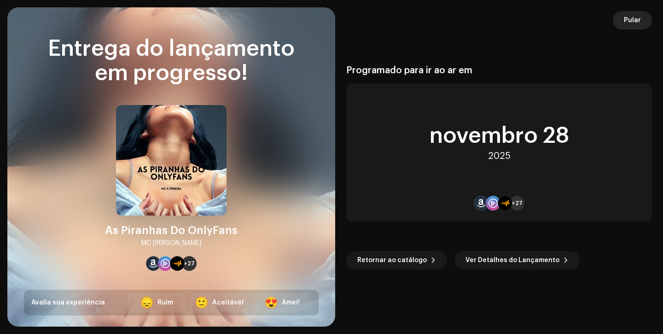
click at [641, 18] on button "Pular" at bounding box center [631, 20] width 39 height 18
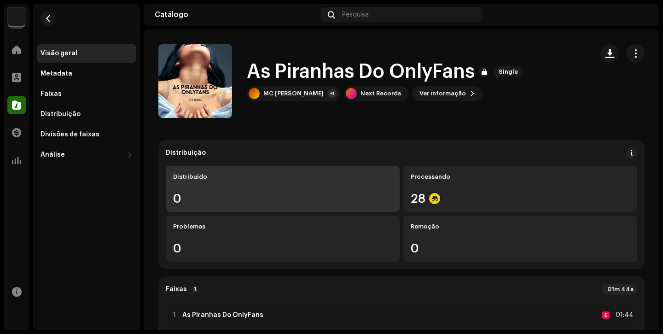
click at [255, 194] on div "0" at bounding box center [282, 198] width 219 height 12
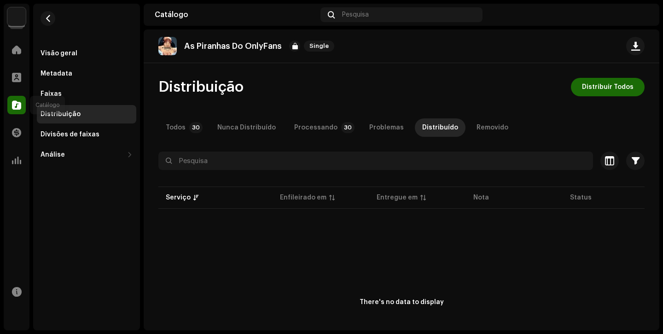
click at [12, 114] on div at bounding box center [16, 105] width 18 height 18
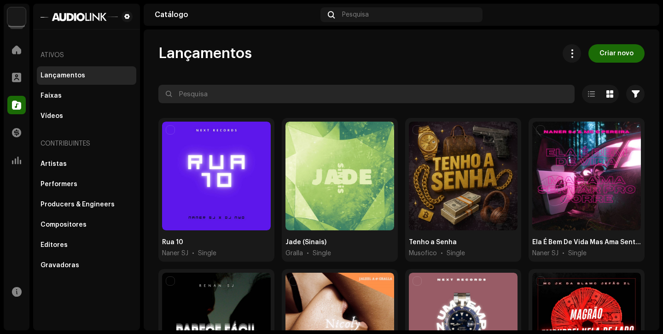
click at [204, 92] on input "text" at bounding box center [366, 94] width 416 height 18
click at [204, 93] on input "ALVOO" at bounding box center [366, 94] width 416 height 18
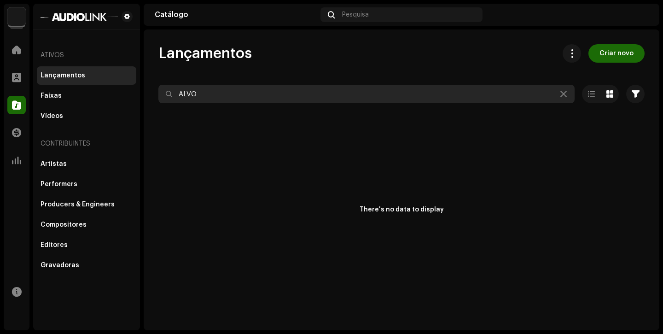
type input "ALVO"
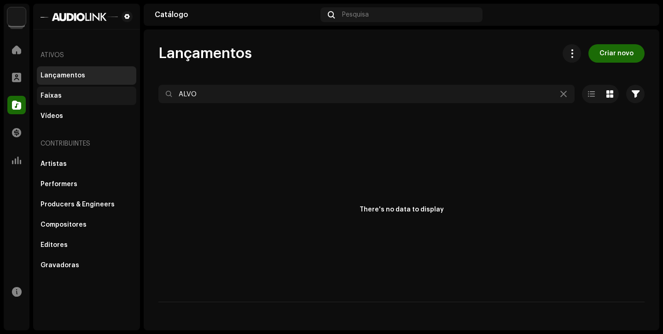
click at [61, 98] on div "Faixas" at bounding box center [86, 95] width 92 height 7
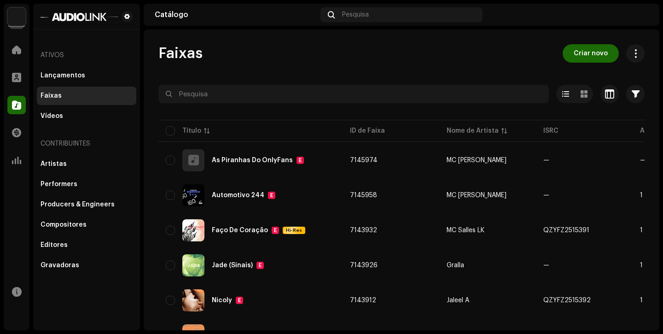
click at [601, 58] on span "Criar novo" at bounding box center [590, 53] width 34 height 18
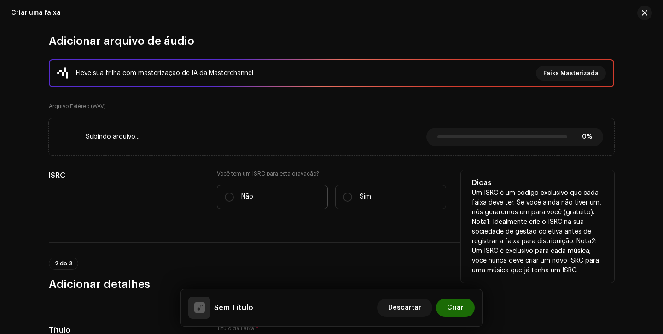
click at [231, 205] on label "Não" at bounding box center [272, 197] width 111 height 24
click at [231, 202] on input "Não" at bounding box center [229, 196] width 9 height 9
radio input "true"
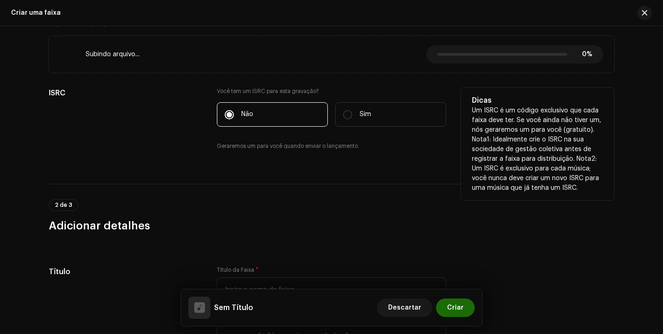
scroll to position [206, 0]
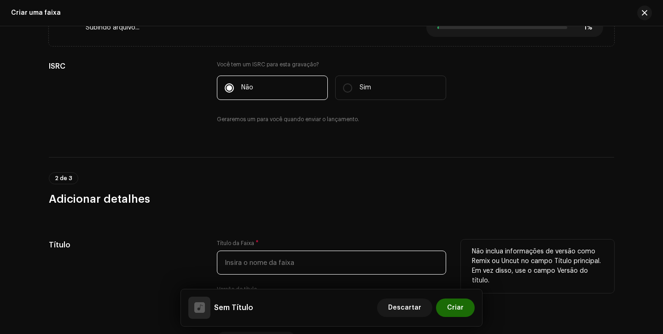
click at [243, 255] on input "text" at bounding box center [331, 262] width 229 height 24
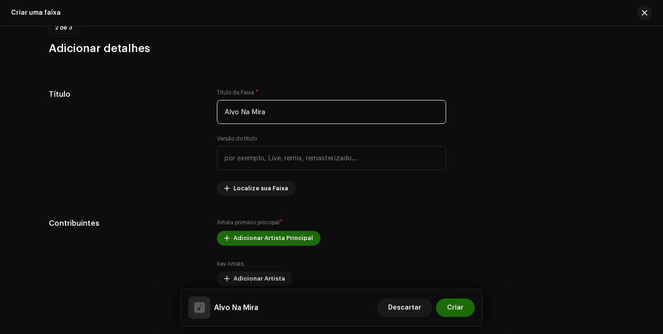
scroll to position [359, 0]
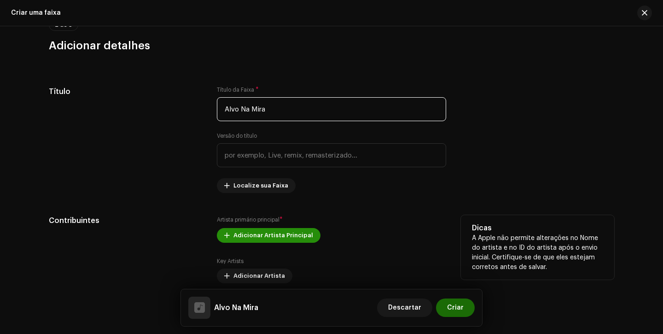
type input "Alvo Na Mira"
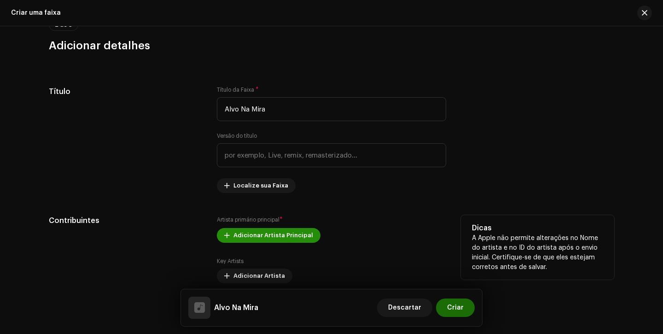
click at [277, 239] on span "Adicionar Artista Principal" at bounding box center [273, 235] width 80 height 18
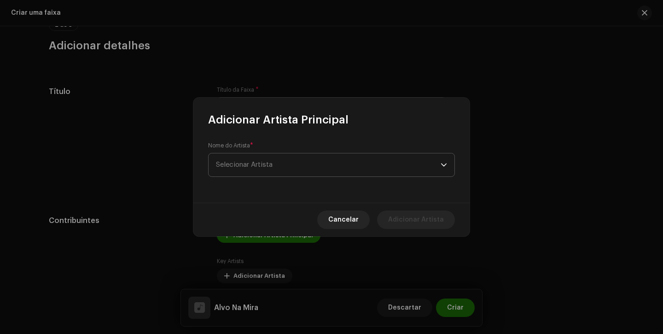
click at [275, 166] on span "Selecionar Artista" at bounding box center [328, 164] width 225 height 23
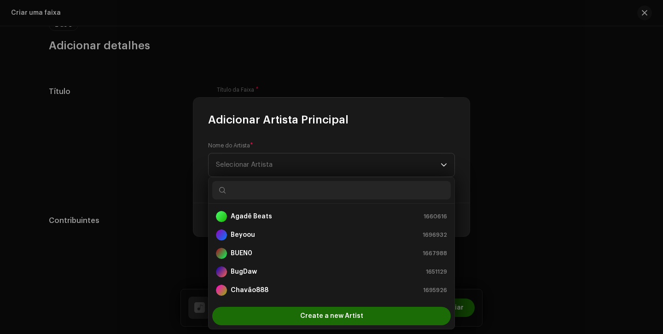
click at [468, 129] on div "Nome do Artista * Selecionar Artista" at bounding box center [331, 164] width 276 height 75
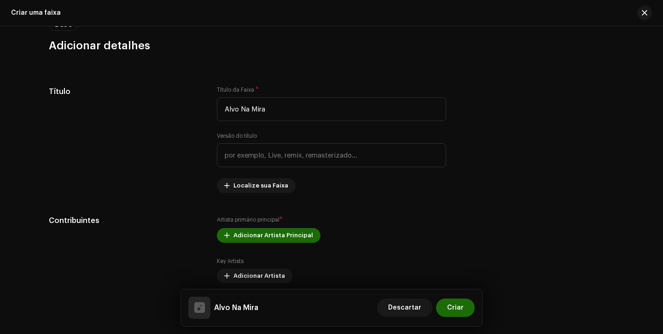
click at [484, 138] on div "Adicionar Artista Principal Nome do Artista * Selecionar Artista This field is …" at bounding box center [331, 167] width 663 height 334
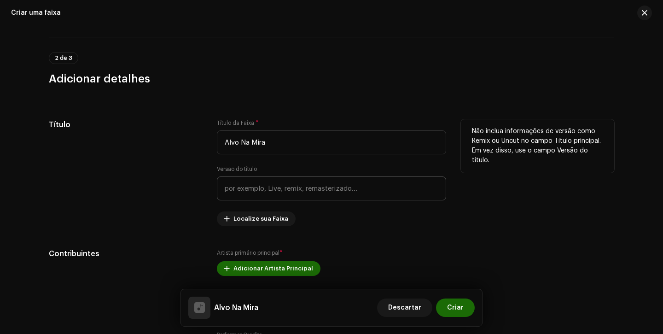
scroll to position [360, 0]
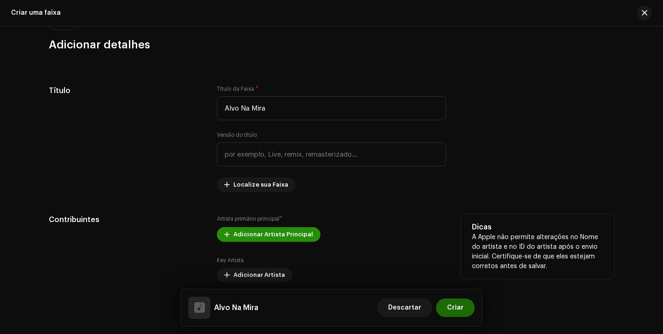
click at [255, 231] on span "Adicionar Artista Principal" at bounding box center [273, 234] width 80 height 18
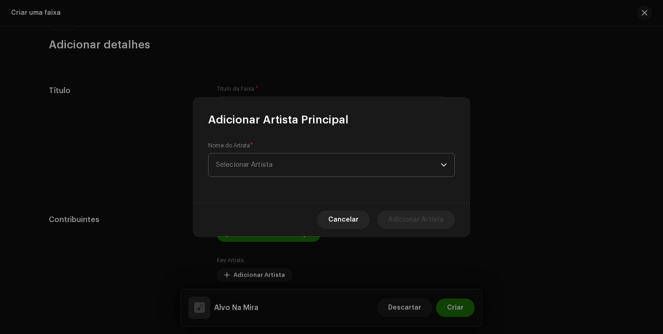
click at [283, 161] on span "Selecionar Artista" at bounding box center [328, 164] width 225 height 23
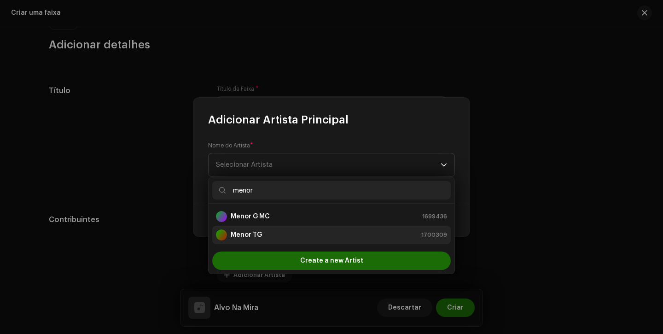
type input "menor"
click at [266, 239] on div "Menor TG 1700309" at bounding box center [331, 234] width 231 height 11
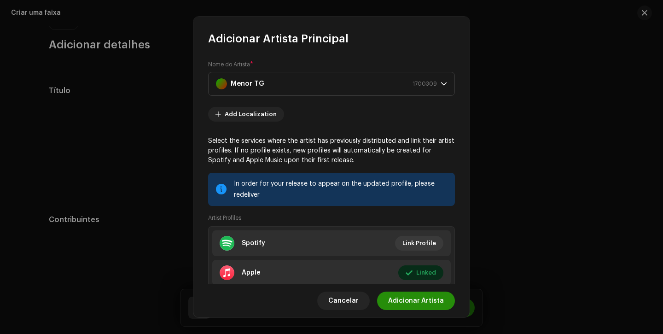
click at [420, 297] on span "Adicionar Artista" at bounding box center [416, 300] width 56 height 18
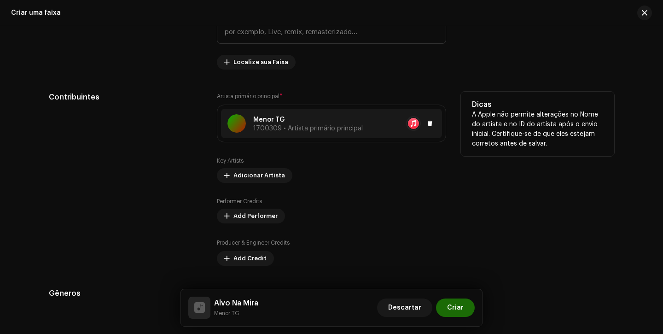
scroll to position [497, 0]
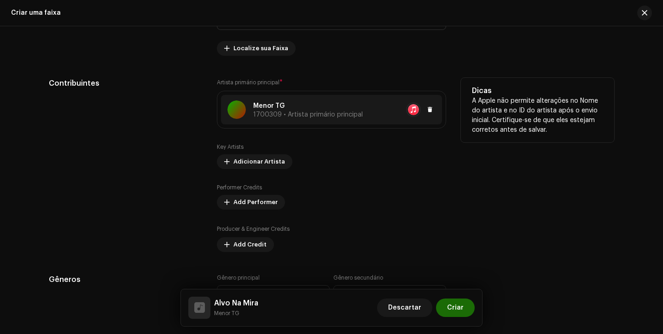
click at [346, 111] on span "1700309 • Artista primário principal" at bounding box center [308, 114] width 110 height 6
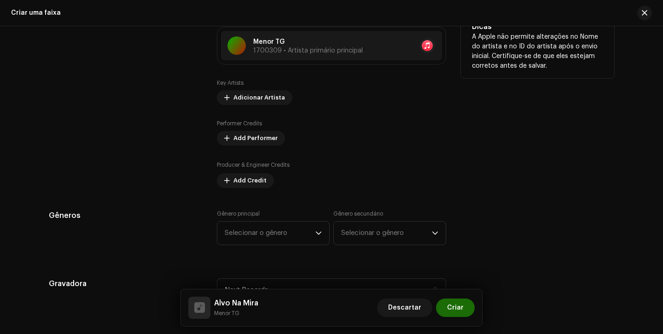
scroll to position [576, 0]
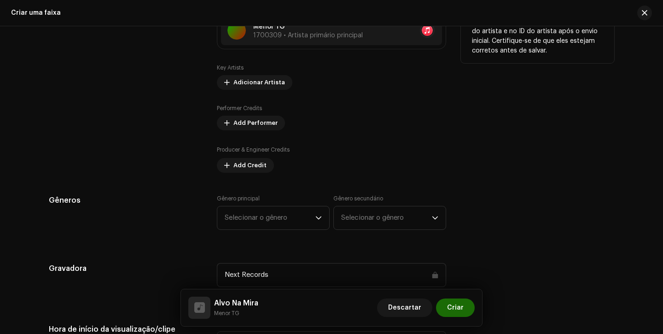
click at [267, 73] on div "Key Artists Adicionar Artista" at bounding box center [331, 77] width 229 height 26
click at [265, 83] on span "Adicionar Artista" at bounding box center [259, 82] width 52 height 18
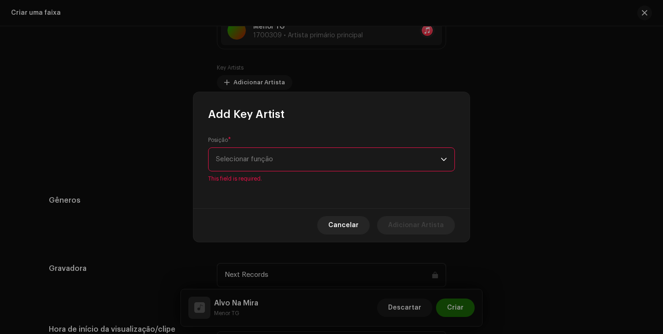
click at [271, 150] on div "Posição * Selecionar função This field is required." at bounding box center [331, 159] width 247 height 46
click at [270, 160] on span "Selecionar função" at bounding box center [328, 159] width 225 height 23
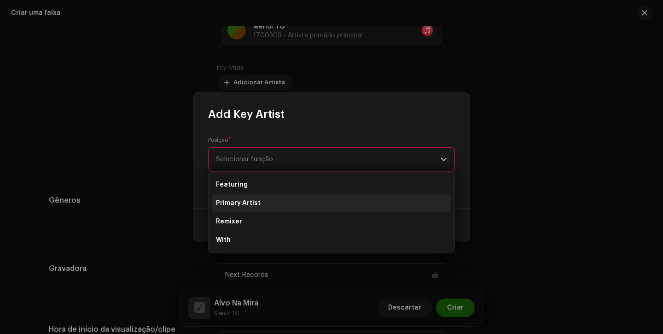
click at [261, 203] on li "Primary Artist" at bounding box center [331, 203] width 238 height 18
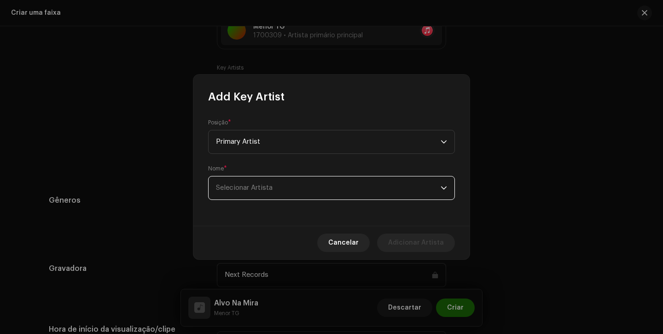
click at [279, 183] on span "Selecionar Artista" at bounding box center [328, 187] width 225 height 23
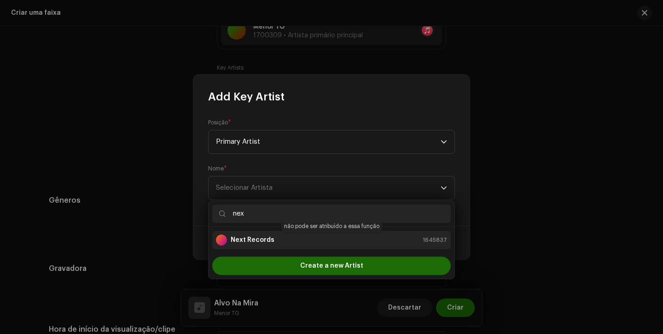
type input "nex"
click at [272, 242] on div "Next Records 1645837" at bounding box center [331, 239] width 231 height 11
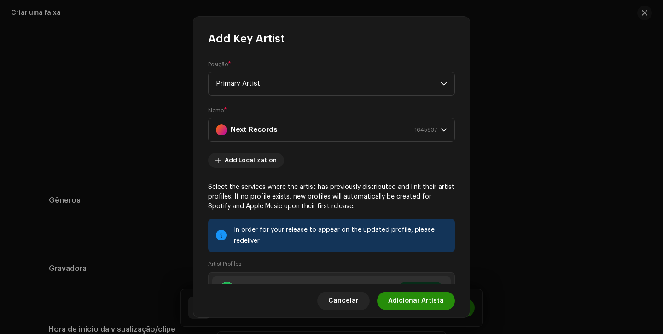
click at [414, 302] on span "Adicionar Artista" at bounding box center [416, 300] width 56 height 18
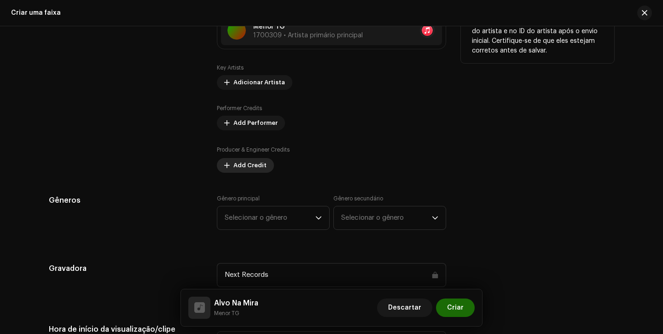
click at [239, 170] on span "Add Credit" at bounding box center [249, 165] width 33 height 18
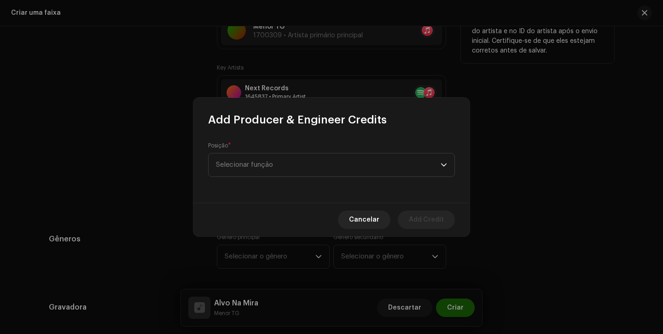
click at [239, 169] on span "Selecionar função" at bounding box center [328, 164] width 225 height 23
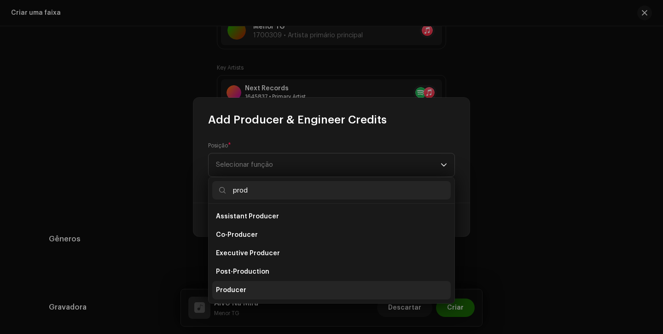
type input "prod"
click at [231, 290] on span "Producer" at bounding box center [231, 289] width 30 height 9
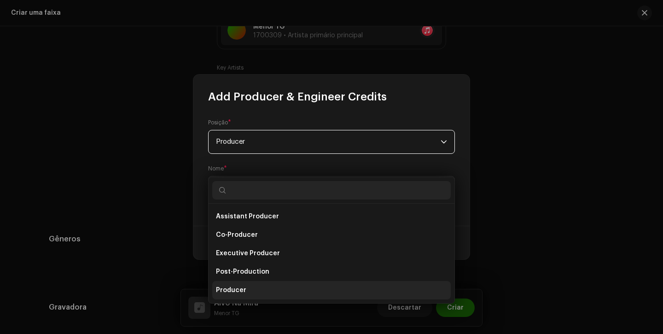
scroll to position [577, 0]
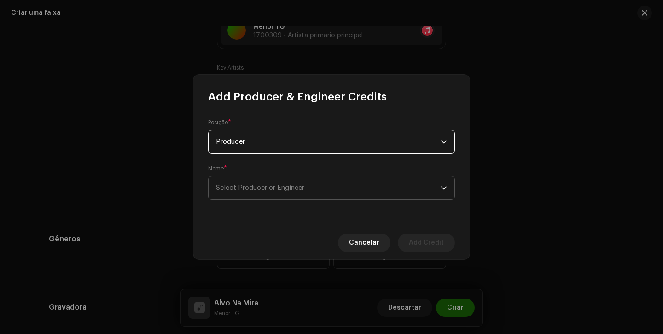
click at [292, 187] on span "Select Producer or Engineer" at bounding box center [260, 187] width 88 height 7
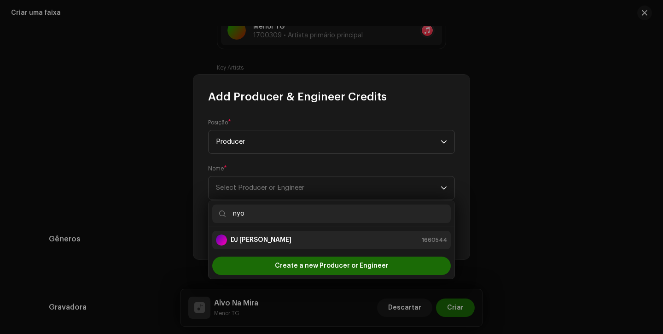
type input "nyo"
click at [287, 236] on div "DJ NYO 1660544" at bounding box center [331, 239] width 231 height 11
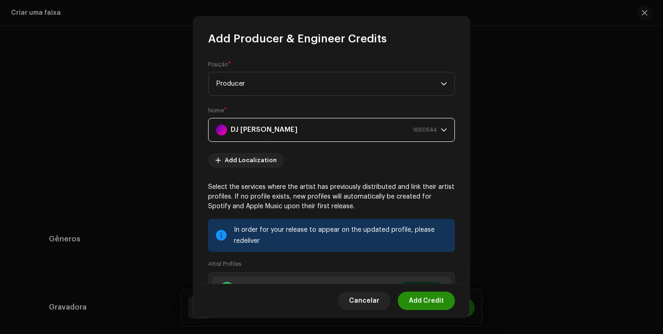
click at [441, 298] on span "Add Credit" at bounding box center [426, 300] width 35 height 18
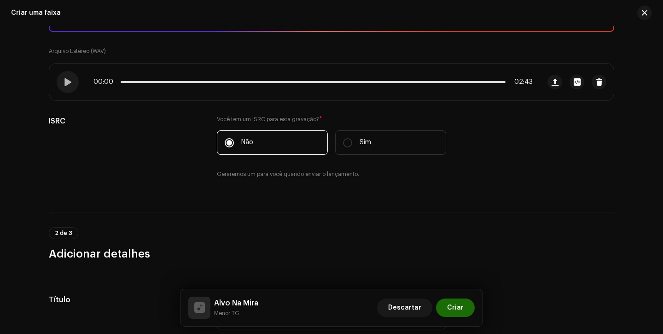
scroll to position [122, 0]
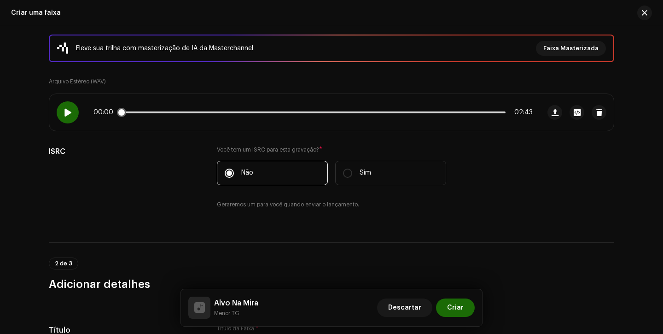
click at [71, 115] on div at bounding box center [68, 112] width 22 height 22
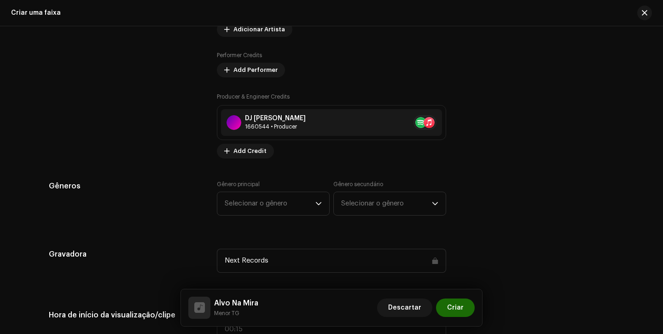
scroll to position [673, 0]
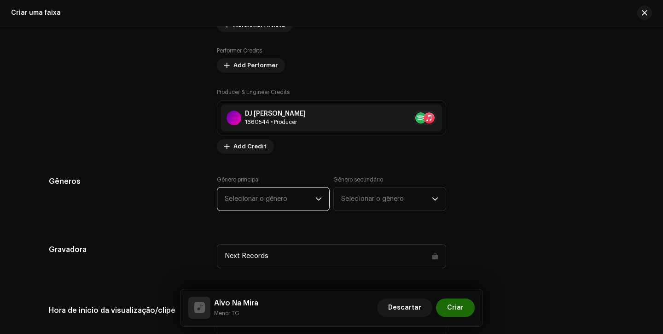
click at [229, 196] on span "Selecionar o gênero" at bounding box center [270, 198] width 91 height 23
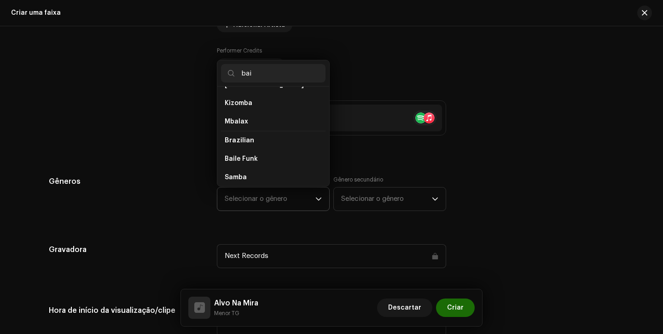
scroll to position [0, 0]
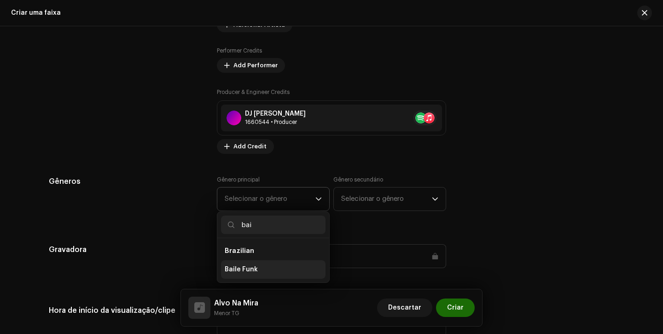
type input "bai"
click at [244, 267] on span "Baile Funk" at bounding box center [241, 269] width 33 height 9
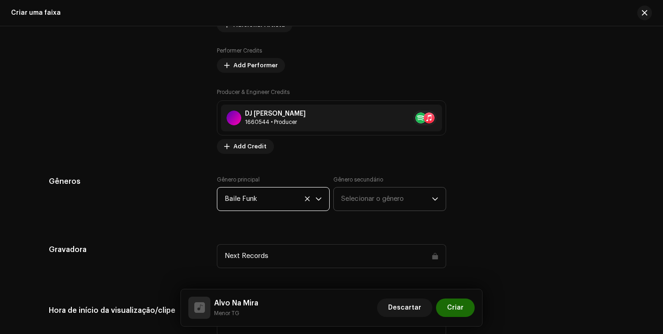
click at [345, 196] on span "Selecionar o gênero" at bounding box center [386, 198] width 91 height 23
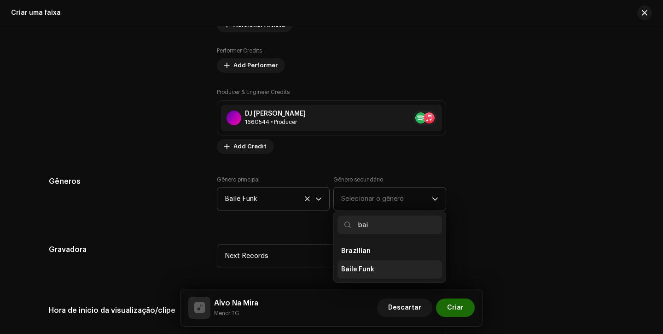
type input "bai"
click at [351, 272] on span "Baile Funk" at bounding box center [357, 269] width 33 height 9
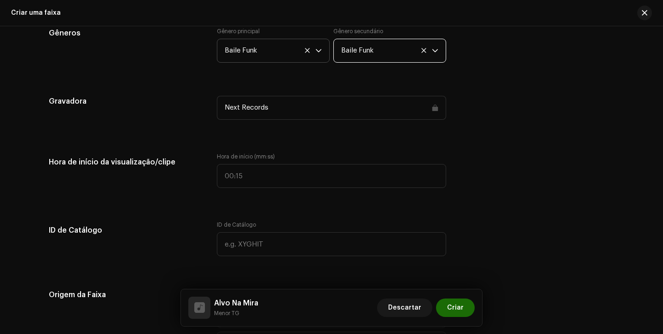
scroll to position [829, 0]
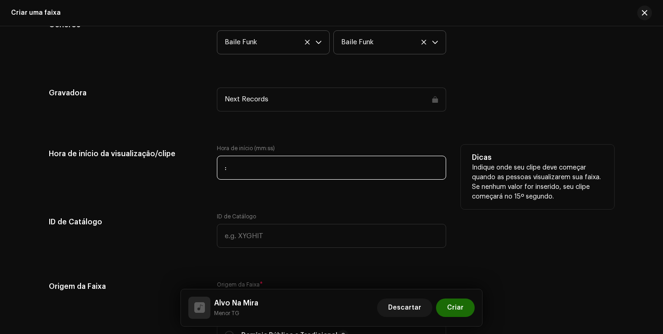
click at [222, 166] on input ":" at bounding box center [331, 168] width 229 height 24
type input "00:15"
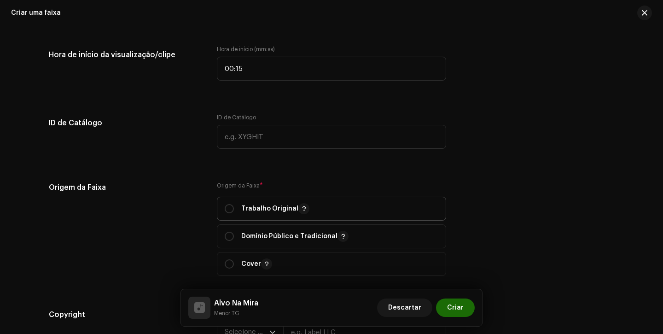
click at [233, 216] on span "Trabalho Original" at bounding box center [332, 208] width 214 height 23
radio input "true"
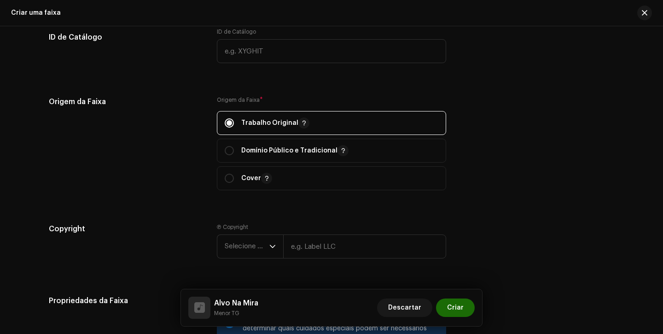
scroll to position [1111, 0]
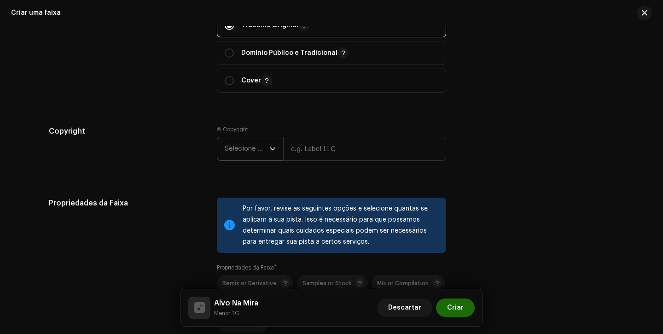
click at [238, 153] on span "Selecione o ano" at bounding box center [247, 148] width 45 height 23
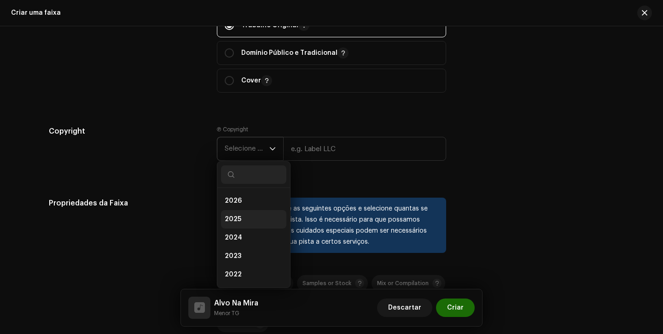
click at [237, 219] on span "2025" at bounding box center [233, 218] width 17 height 9
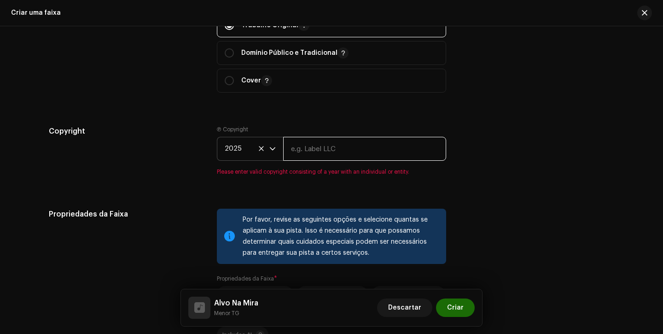
click at [342, 152] on input "text" at bounding box center [364, 149] width 163 height 24
type input "Next Records"
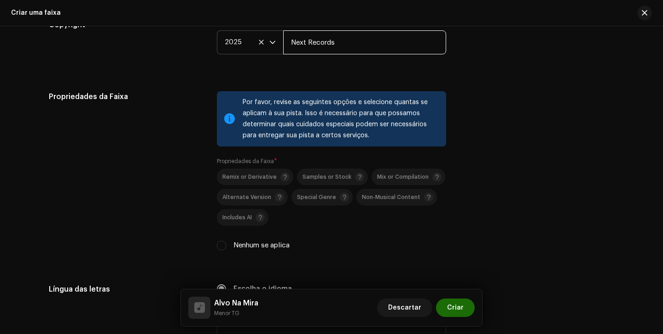
scroll to position [1272, 0]
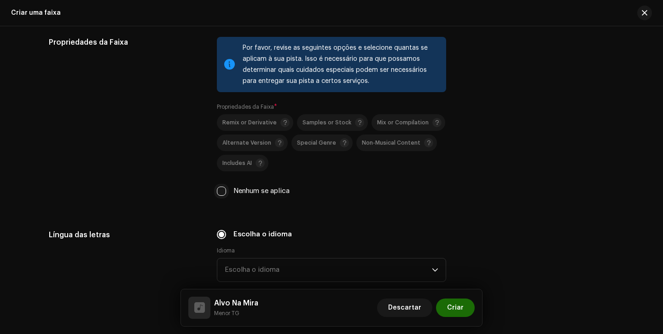
click at [217, 191] on input "Nenhum se aplica" at bounding box center [221, 190] width 9 height 9
checkbox input "true"
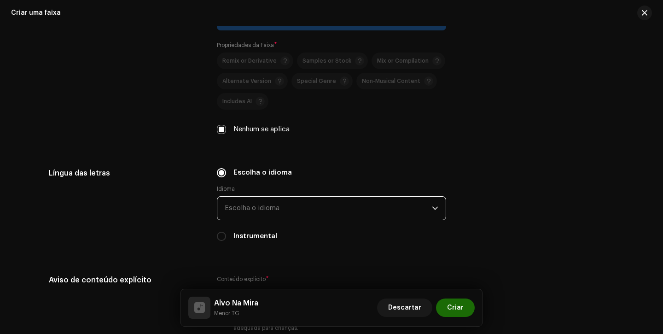
click at [239, 202] on span "Escolha o idioma" at bounding box center [328, 207] width 207 height 23
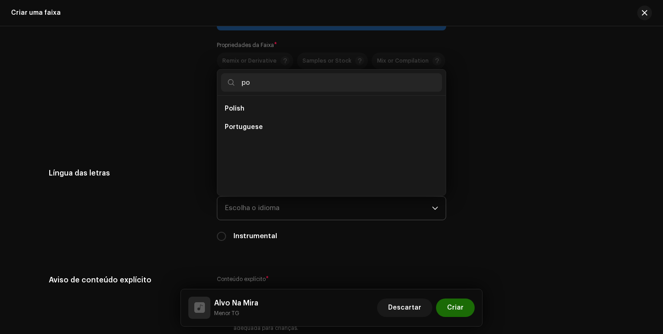
scroll to position [0, 0]
type input "po"
click at [234, 124] on span "Portuguese" at bounding box center [244, 126] width 38 height 9
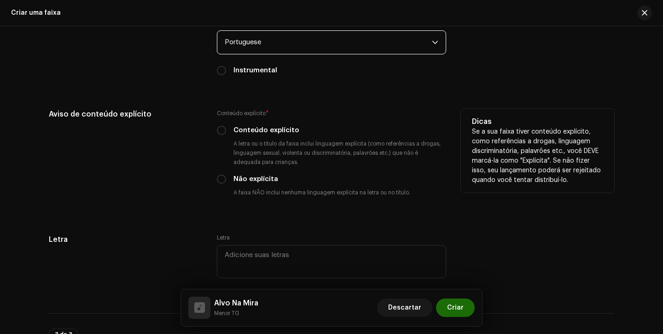
scroll to position [1448, 0]
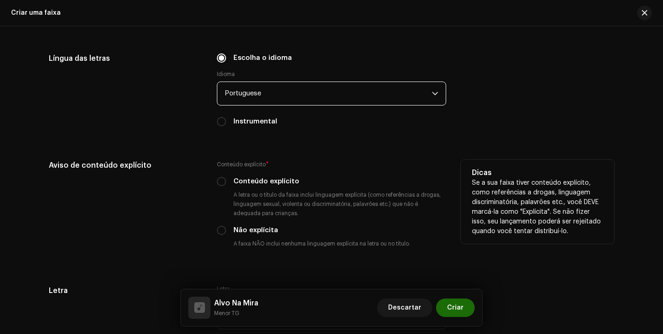
click at [224, 181] on div "Conteúdo explícito" at bounding box center [331, 181] width 229 height 10
click at [219, 185] on input "Conteúdo explícito" at bounding box center [221, 181] width 9 height 9
radio input "true"
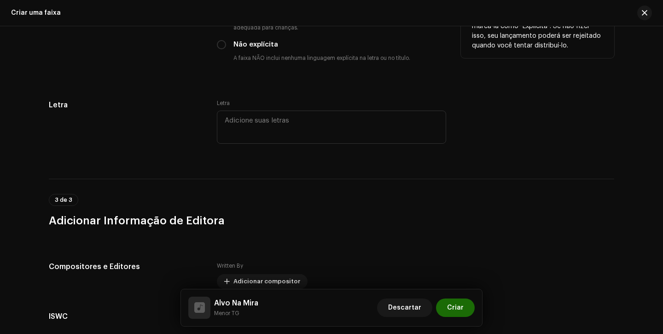
scroll to position [1741, 0]
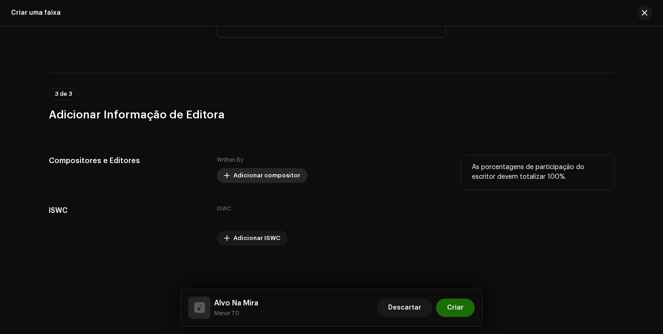
click at [243, 169] on span "Adicionar compositor" at bounding box center [266, 175] width 67 height 18
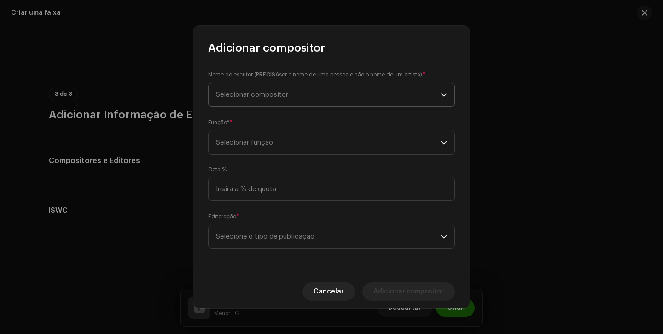
click at [299, 88] on span "Selecionar compositor" at bounding box center [328, 94] width 225 height 23
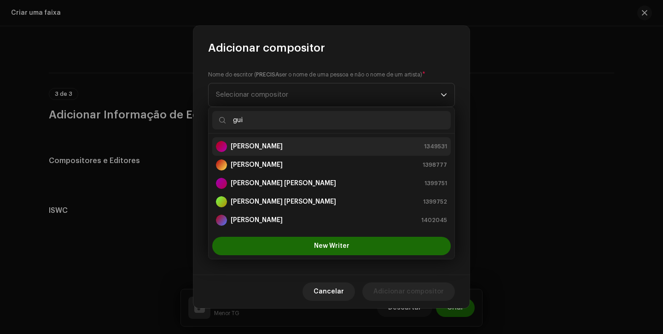
type input "gui"
click at [267, 148] on strong "[PERSON_NAME]" at bounding box center [257, 146] width 52 height 9
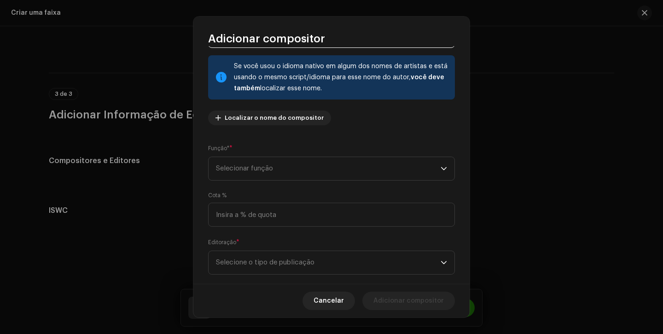
scroll to position [67, 0]
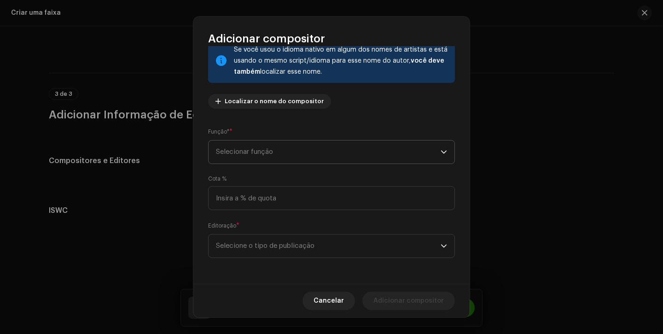
click at [300, 146] on span "Selecionar função" at bounding box center [328, 151] width 225 height 23
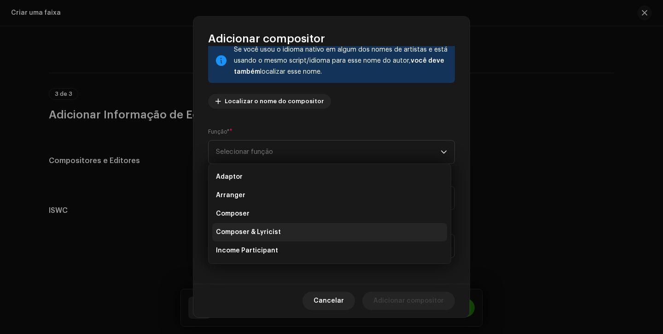
click at [280, 228] on li "Composer & Lyricist" at bounding box center [329, 232] width 235 height 18
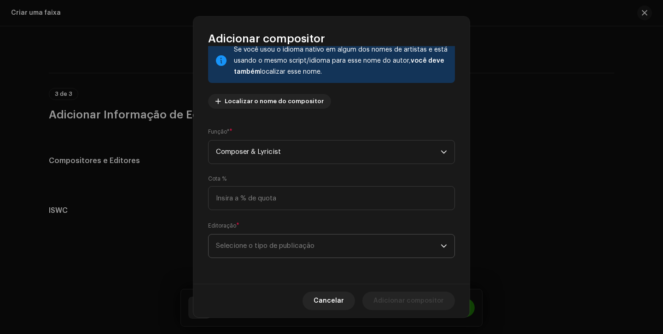
click at [290, 243] on span "Selecione o tipo de publicação" at bounding box center [328, 245] width 225 height 23
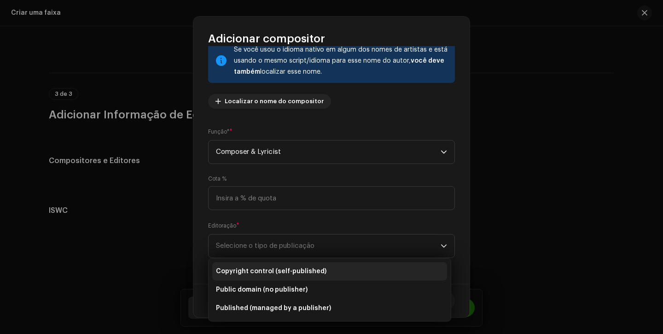
click at [299, 270] on span "Copyright control (self-published)" at bounding box center [271, 270] width 110 height 9
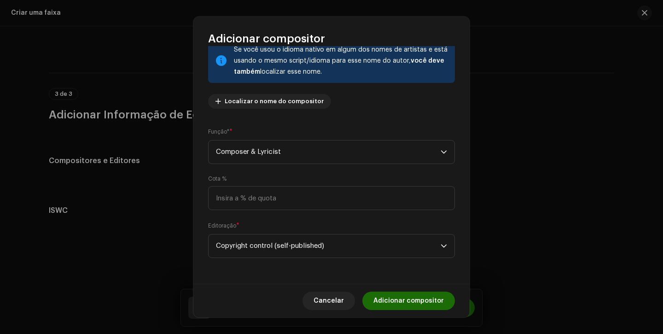
click at [413, 288] on div "Cancelar Adicionar compositor" at bounding box center [331, 300] width 276 height 34
click at [410, 304] on span "Adicionar compositor" at bounding box center [408, 300] width 70 height 18
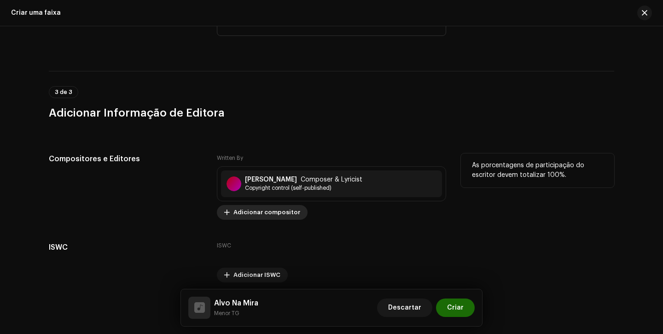
click at [269, 219] on span "Adicionar compositor" at bounding box center [266, 212] width 67 height 18
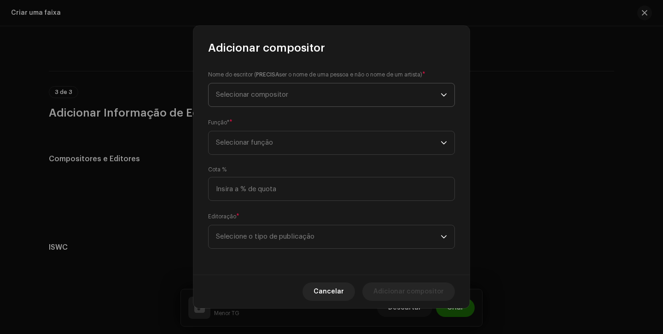
click at [325, 92] on span "Selecionar compositor" at bounding box center [328, 94] width 225 height 23
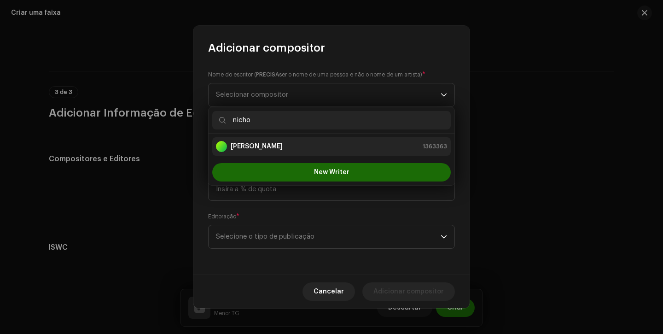
type input "nicho"
click at [259, 150] on strong "[PERSON_NAME]" at bounding box center [257, 146] width 52 height 9
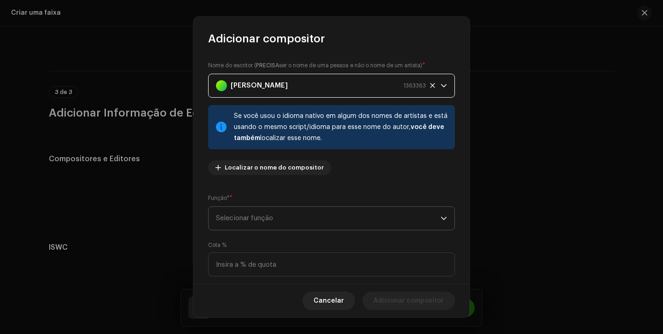
click at [271, 215] on span "Selecionar função" at bounding box center [328, 218] width 225 height 23
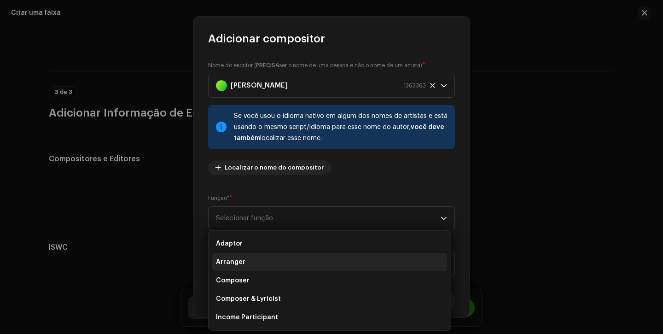
click at [282, 262] on li "Arranger" at bounding box center [329, 262] width 235 height 18
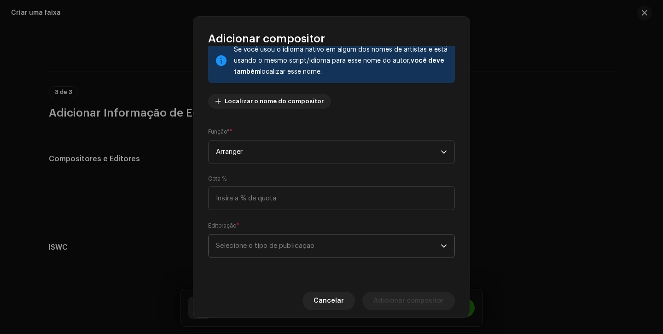
click at [289, 240] on span "Selecione o tipo de publicação" at bounding box center [328, 245] width 225 height 23
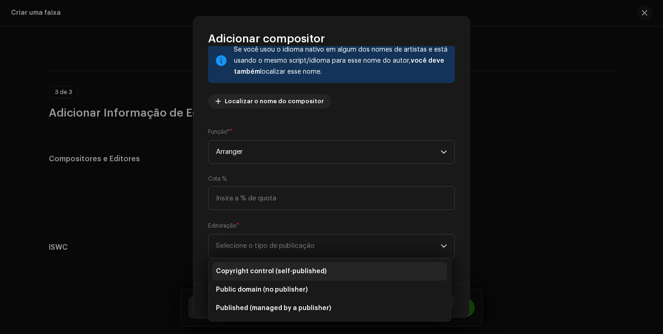
click at [294, 266] on li "Copyright control (self-published)" at bounding box center [329, 271] width 235 height 18
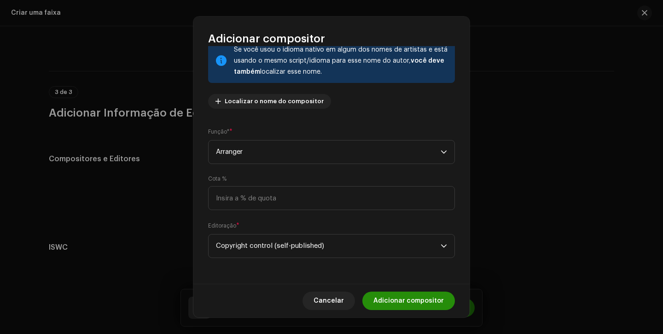
click at [404, 297] on span "Adicionar compositor" at bounding box center [408, 300] width 70 height 18
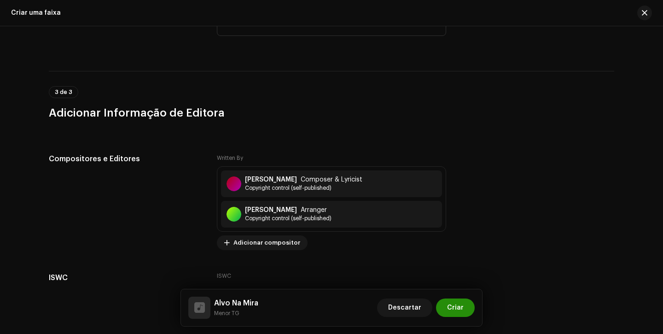
click at [450, 306] on span "Criar" at bounding box center [455, 307] width 17 height 18
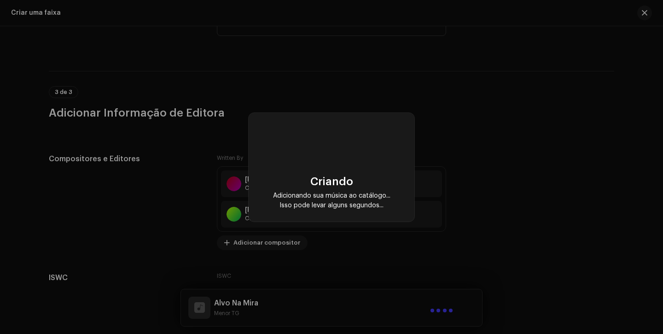
click at [422, 275] on div "Criando Adicionando sua música ao catálogo... Isso pode levar alguns segundos..." at bounding box center [331, 167] width 663 height 334
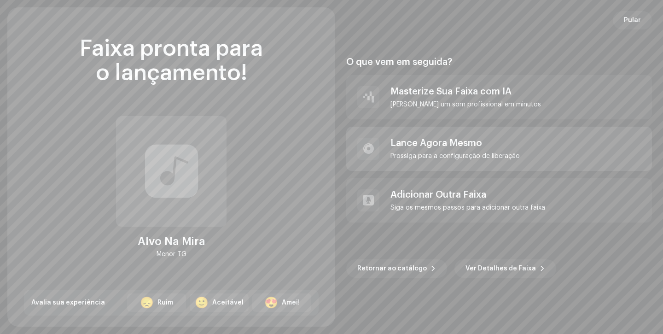
click at [402, 147] on div "Lance Agora Mesmo" at bounding box center [454, 143] width 129 height 11
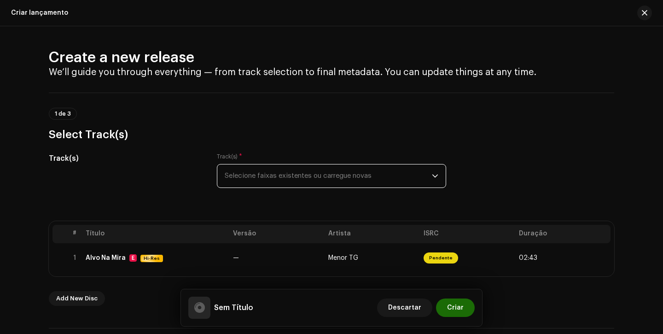
click at [391, 173] on span "Selecione faixas existentes ou carregue novas" at bounding box center [328, 175] width 207 height 23
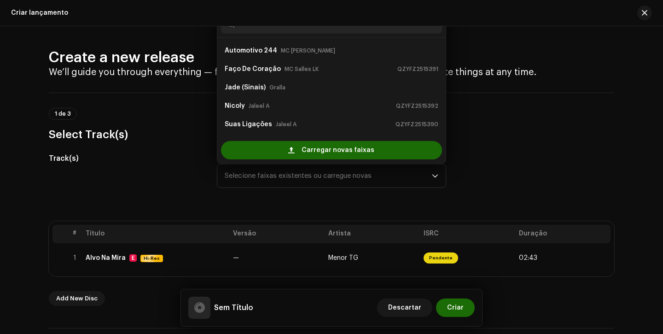
click at [401, 195] on div "Track(s) * Selecione faixas existentes ou carregue novas Automotivo 244 MC G [P…" at bounding box center [331, 176] width 229 height 46
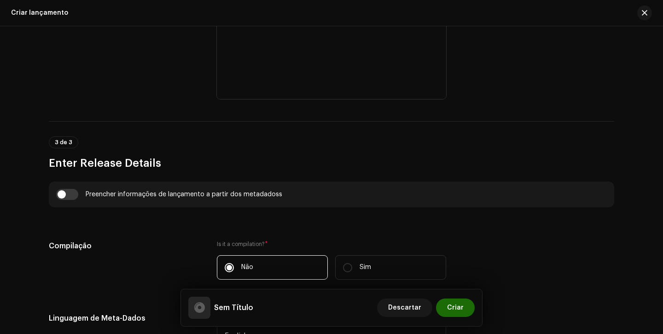
scroll to position [612, 0]
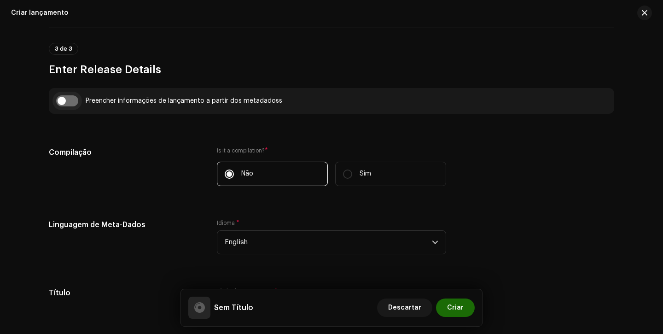
click at [56, 98] on input "checkbox" at bounding box center [67, 100] width 22 height 11
checkbox input "true"
type input "Alvo Na Mira"
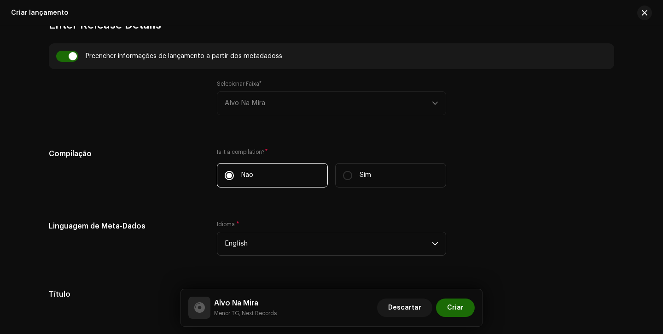
scroll to position [663, 0]
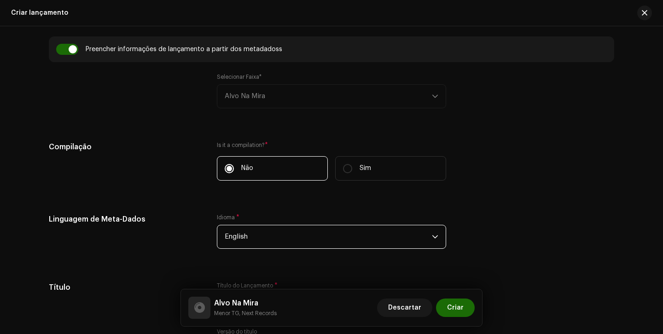
click at [268, 237] on span "English" at bounding box center [328, 236] width 207 height 23
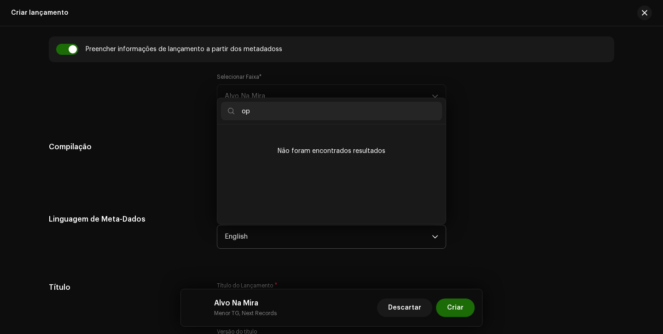
scroll to position [0, 0]
type input "o"
type input "po"
click at [249, 152] on span "Portuguese" at bounding box center [244, 155] width 38 height 9
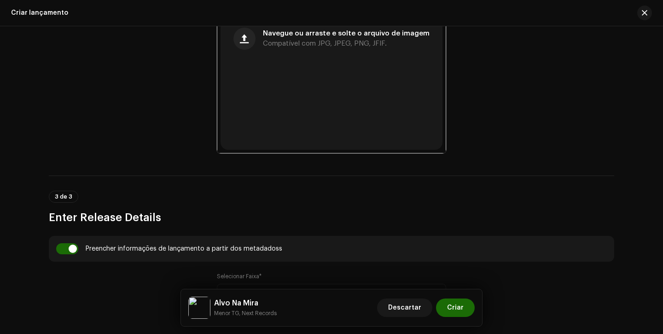
scroll to position [362, 0]
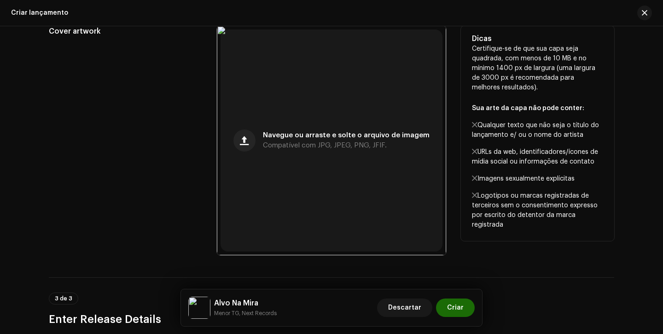
click at [142, 224] on div "Cover artwork" at bounding box center [125, 140] width 153 height 229
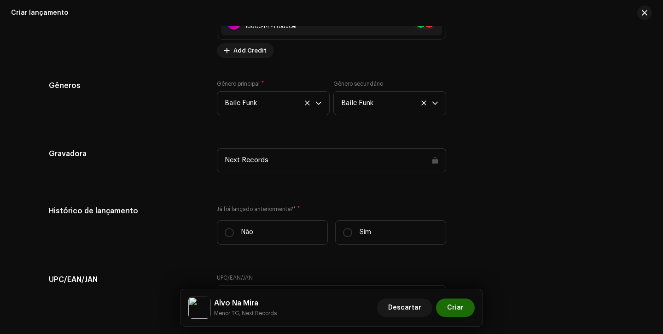
scroll to position [1336, 0]
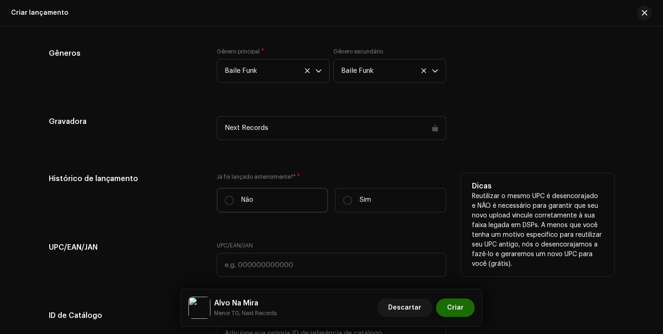
click at [251, 204] on label "Não" at bounding box center [272, 200] width 111 height 24
click at [234, 204] on input "Não" at bounding box center [229, 200] width 9 height 9
radio input "true"
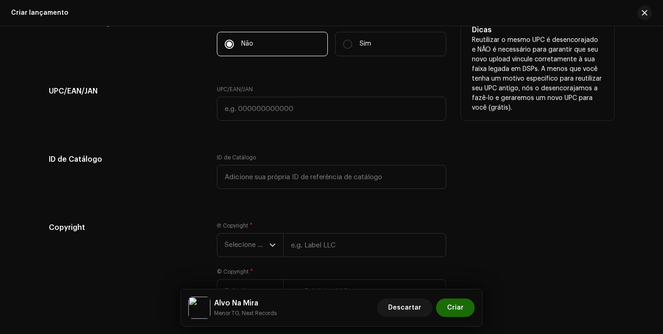
scroll to position [1530, 0]
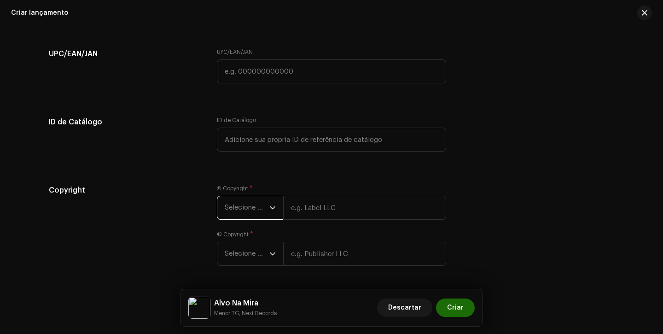
click at [250, 215] on span "Selecione o ano" at bounding box center [247, 207] width 45 height 23
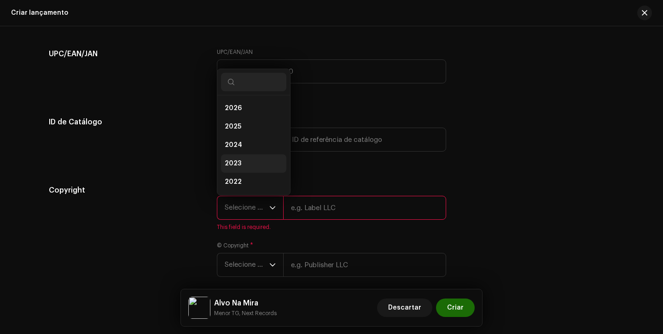
scroll to position [15, 0]
click at [241, 110] on li "2025" at bounding box center [253, 112] width 65 height 18
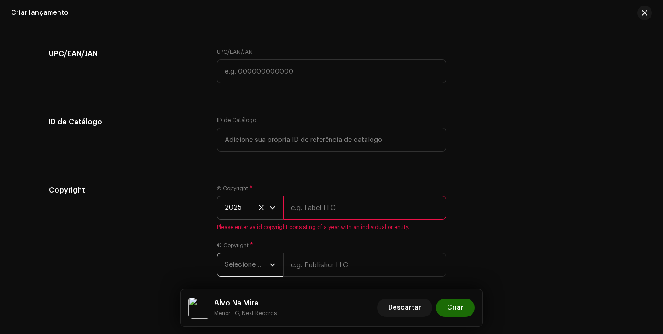
click at [237, 275] on span "Selecione o ano" at bounding box center [247, 264] width 45 height 23
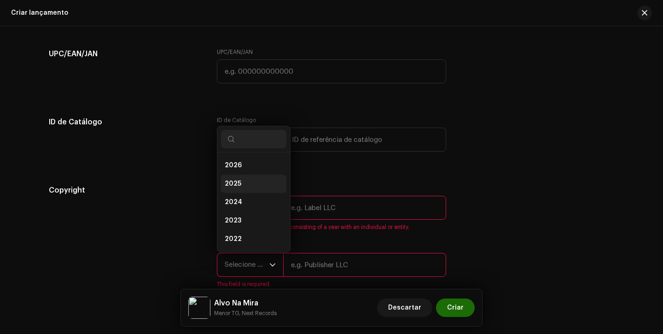
click at [255, 181] on li "2025" at bounding box center [253, 183] width 65 height 18
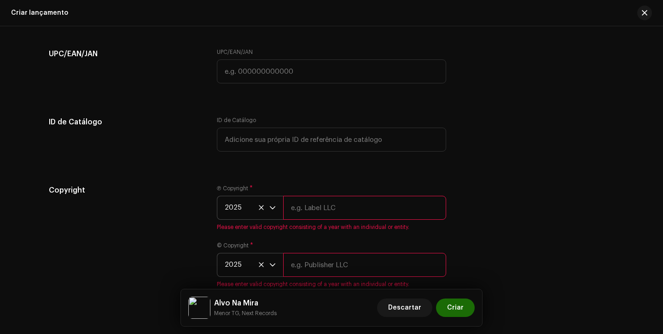
click at [306, 214] on input "text" at bounding box center [364, 208] width 163 height 24
type input "Next Records"
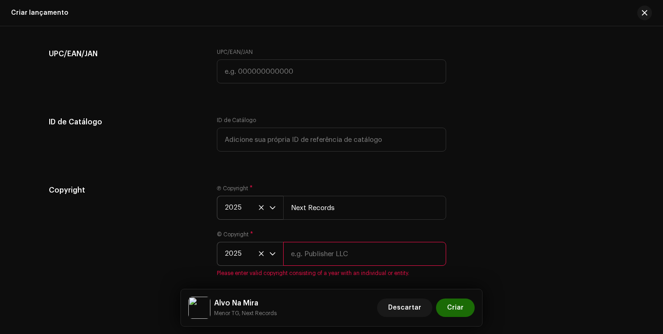
click at [329, 256] on input "text" at bounding box center [364, 254] width 163 height 24
type input "Next Records"
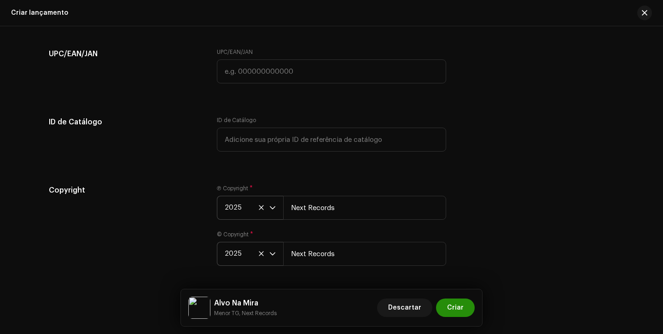
click at [460, 306] on span "Criar" at bounding box center [455, 307] width 17 height 18
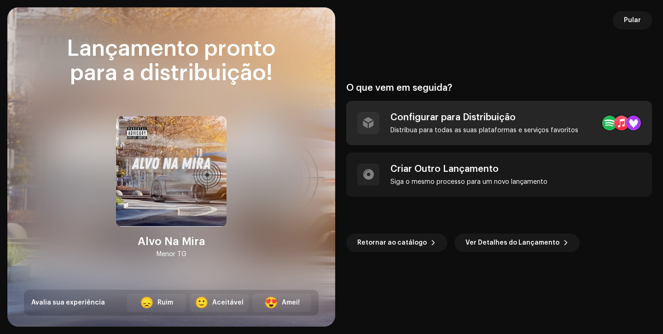
click at [433, 120] on div "Configurar para Distribuição" at bounding box center [484, 117] width 188 height 11
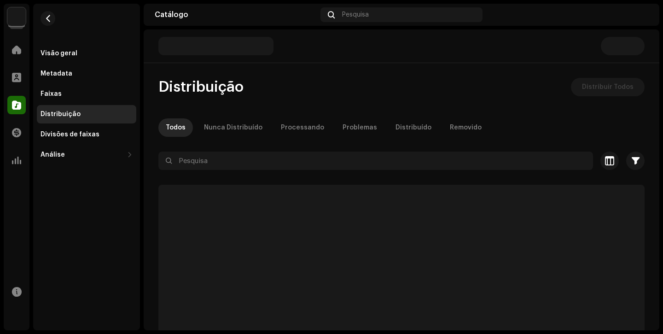
click at [434, 119] on div "Todos Nunca Distribuído Processando Problemas Distribuído Removido" at bounding box center [401, 127] width 486 height 18
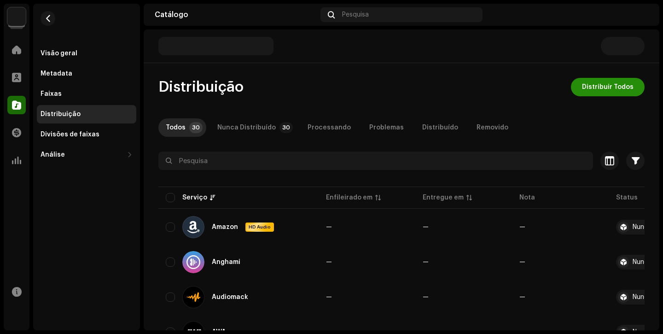
click at [595, 86] on span "Distribuir Todos" at bounding box center [608, 87] width 52 height 18
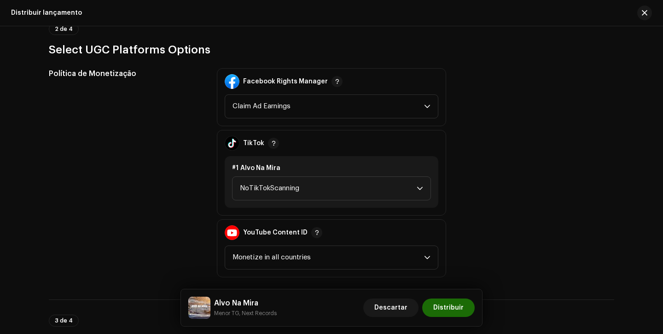
scroll to position [1112, 0]
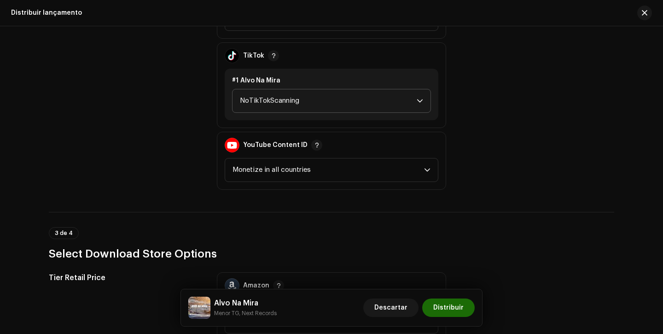
click at [326, 108] on span "NoTikTokScanning" at bounding box center [328, 100] width 177 height 23
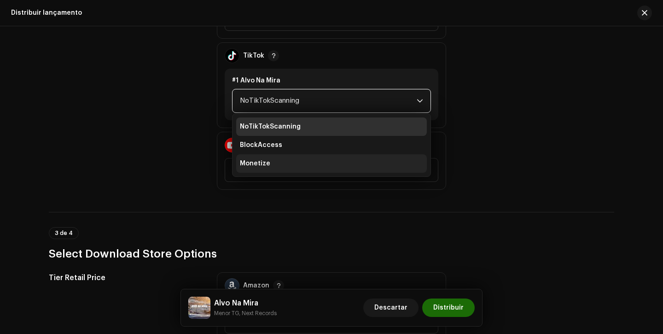
click at [312, 159] on li "Monetize" at bounding box center [331, 163] width 191 height 18
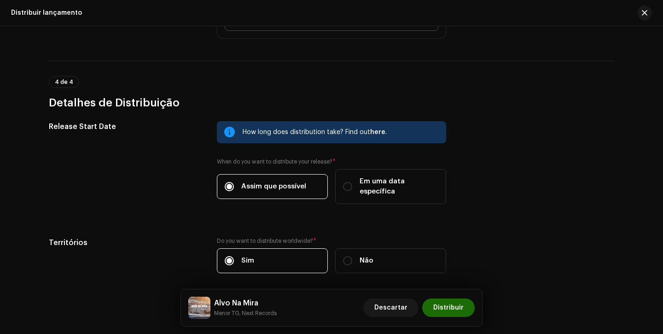
scroll to position [1517, 0]
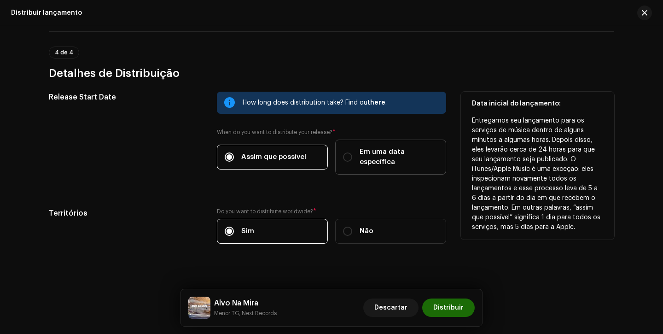
click at [367, 148] on span "Em uma data específica" at bounding box center [398, 157] width 79 height 20
click at [352, 152] on input "Em uma data específica" at bounding box center [347, 156] width 9 height 9
radio input "true"
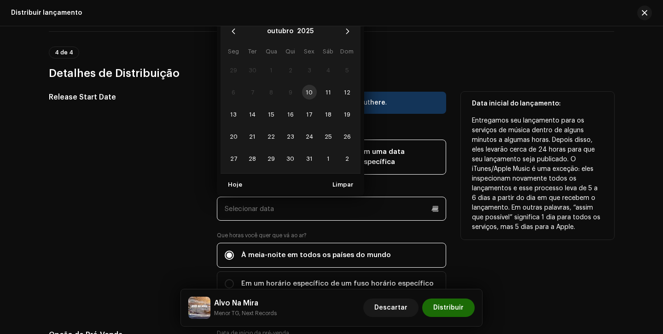
click at [319, 196] on input "text" at bounding box center [331, 208] width 229 height 24
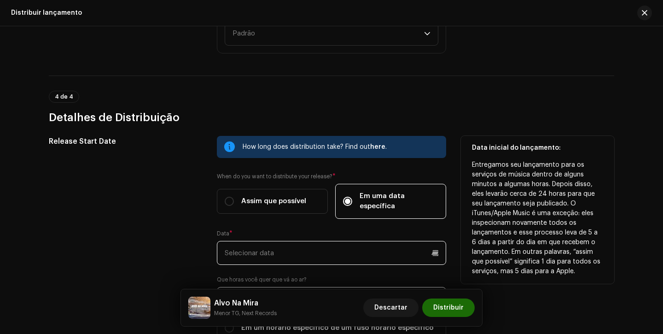
scroll to position [1470, 0]
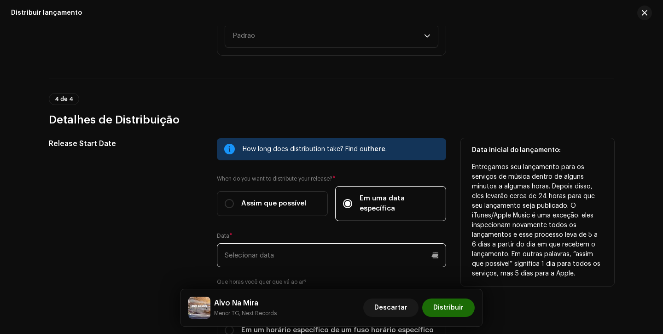
click at [311, 245] on input "text" at bounding box center [331, 255] width 229 height 24
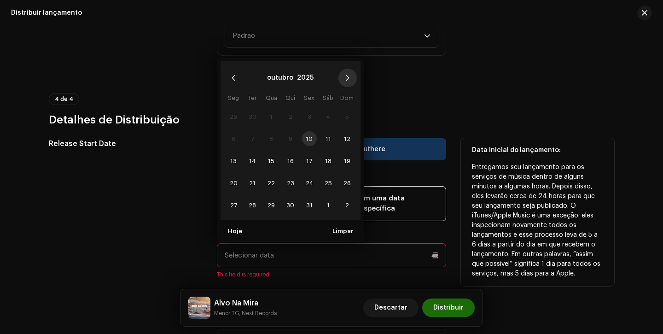
click at [349, 75] on icon "Next Month" at bounding box center [347, 78] width 6 height 6
click at [307, 153] on span "14" at bounding box center [309, 160] width 15 height 15
type input "14/11/2025"
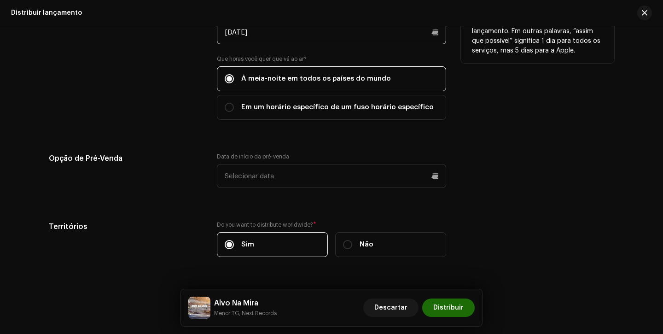
scroll to position [1707, 0]
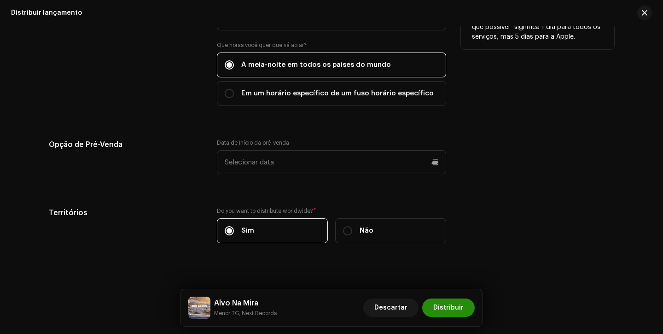
click at [450, 307] on span "Distribuir" at bounding box center [448, 307] width 30 height 18
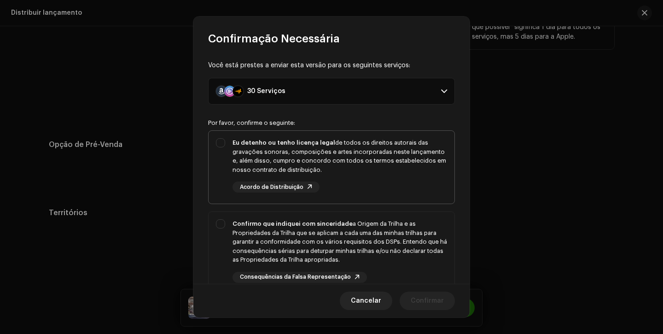
click at [399, 182] on div "Eu detenho ou tenho licença legal de todos os direitos autorais das gravações s…" at bounding box center [339, 165] width 214 height 54
checkbox input "true"
click at [398, 233] on div "Confirmo que indiquei com sinceridade a Origem da Trilha e as Propriedades da T…" at bounding box center [339, 241] width 214 height 45
checkbox input "true"
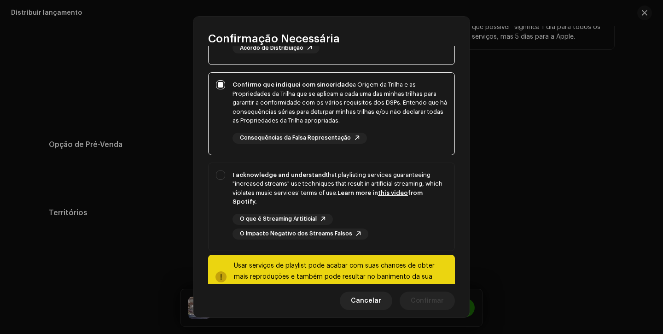
scroll to position [153, 0]
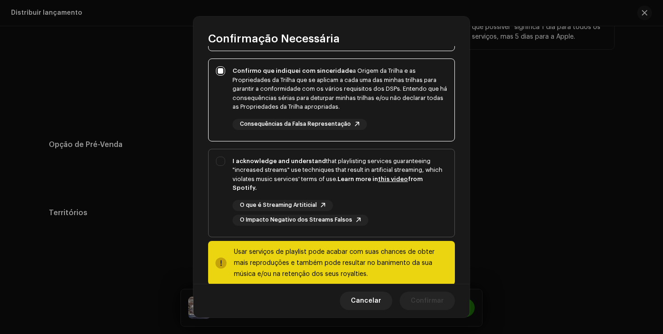
click at [404, 214] on div "O que é Streaming Artiticial O Impacto Negativo dos Streams Falsos" at bounding box center [339, 213] width 214 height 26
checkbox input "true"
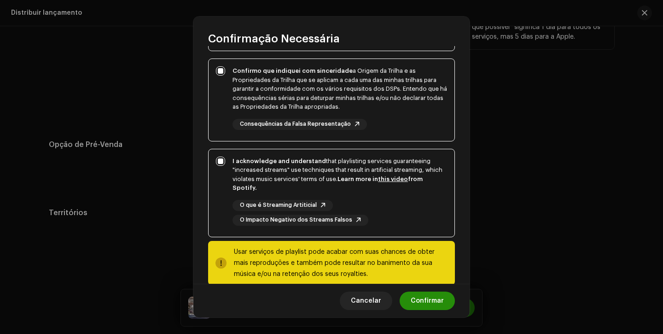
click at [431, 300] on span "Confirmar" at bounding box center [426, 300] width 33 height 18
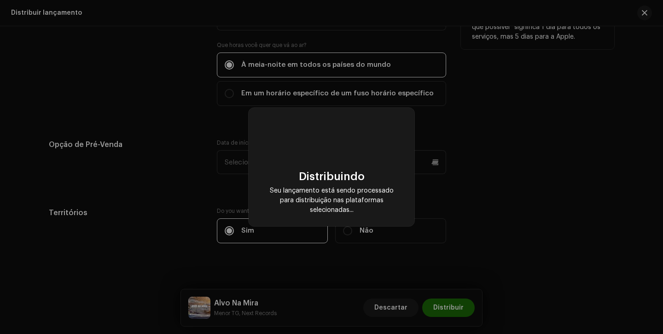
click at [382, 146] on div "Distribuindo Seu lançamento está sendo processado para distribuição nas platafo…" at bounding box center [332, 167] width 144 height 96
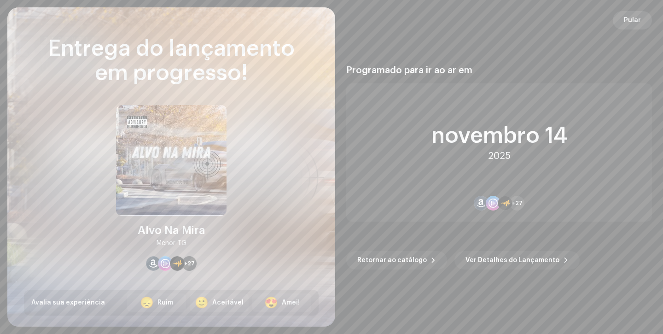
click at [630, 20] on span "Pular" at bounding box center [632, 20] width 17 height 18
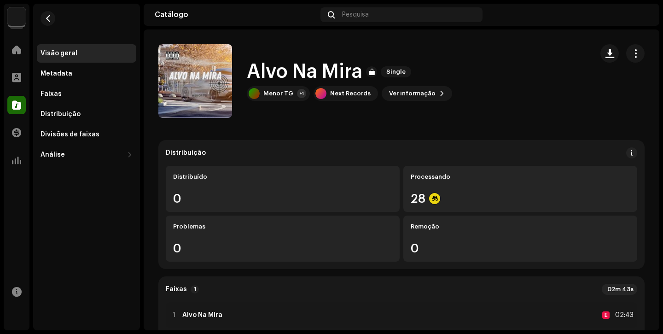
click at [630, 20] on div at bounding box center [567, 14] width 162 height 15
click at [13, 109] on span at bounding box center [16, 104] width 9 height 7
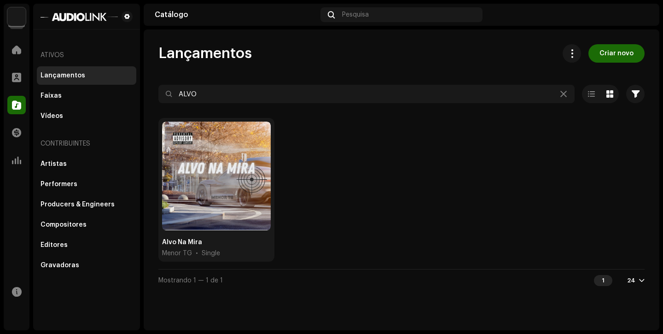
click at [67, 98] on div "Faixas" at bounding box center [86, 95] width 92 height 7
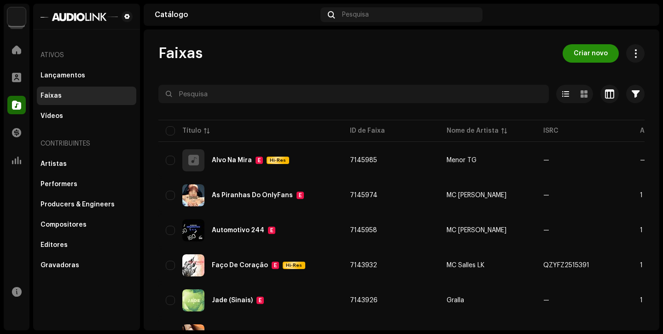
click at [602, 57] on button "Criar novo" at bounding box center [590, 53] width 56 height 18
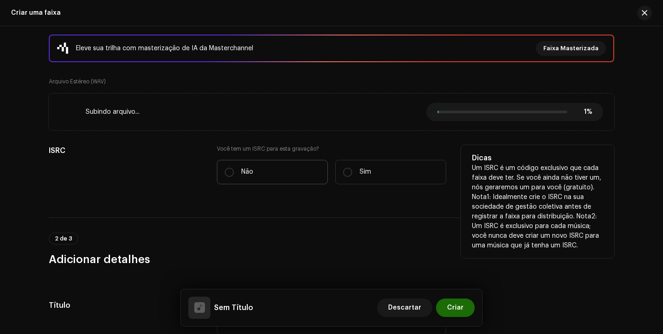
click at [259, 178] on label "Não" at bounding box center [272, 172] width 111 height 24
click at [234, 177] on input "Não" at bounding box center [229, 171] width 9 height 9
radio input "true"
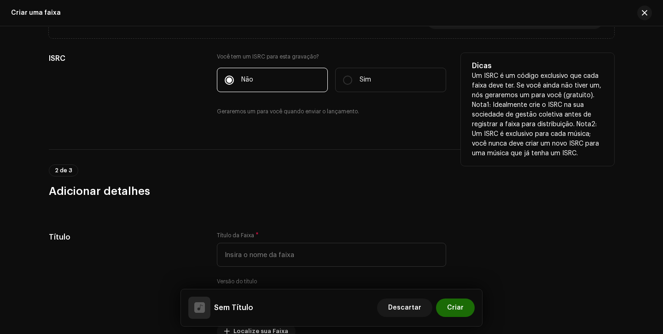
scroll to position [243, 0]
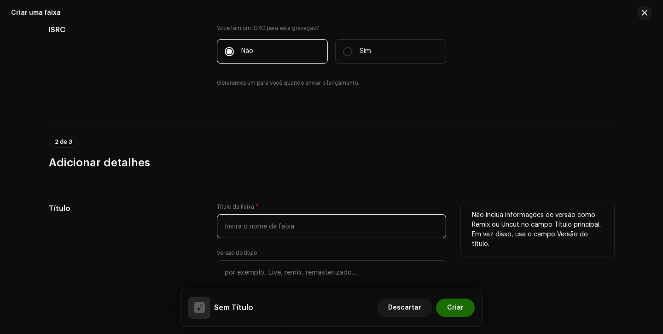
click at [268, 229] on input "text" at bounding box center [331, 226] width 229 height 24
type input "n"
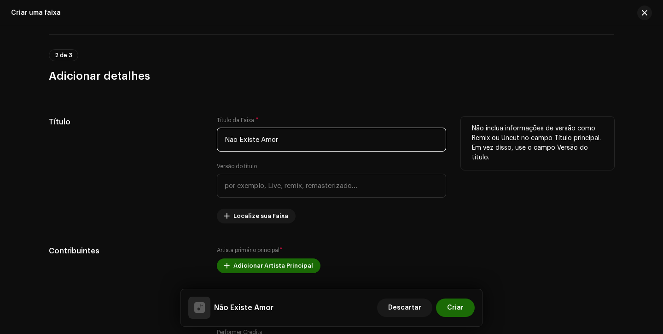
scroll to position [375, 0]
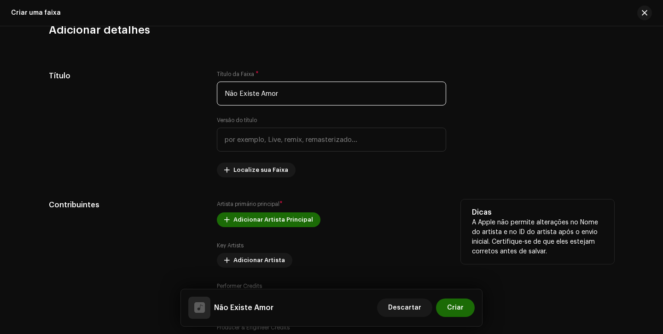
type input "Não Existe Amor"
click at [261, 230] on div "Artista primário principal * Adicionar Artista Principal Key Artists Adicionar …" at bounding box center [331, 274] width 229 height 151
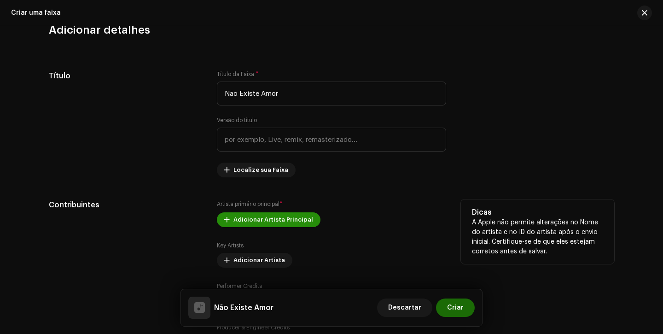
click at [260, 225] on span "Adicionar Artista Principal" at bounding box center [273, 219] width 80 height 18
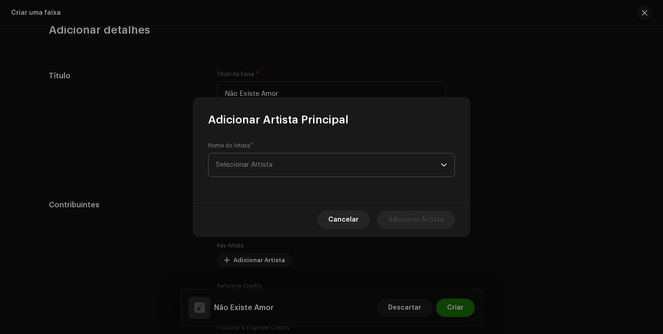
click at [289, 165] on span "Selecionar Artista" at bounding box center [328, 164] width 225 height 23
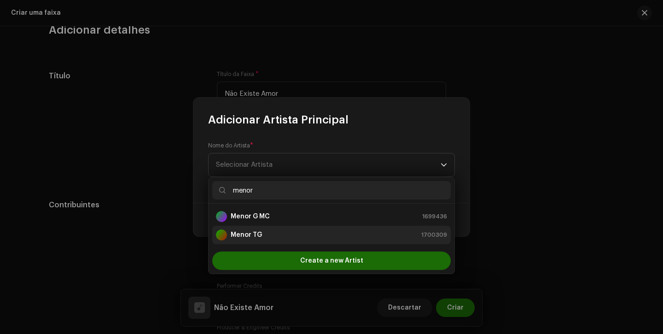
type input "menor"
click at [258, 238] on strong "Menor TG" at bounding box center [246, 234] width 31 height 9
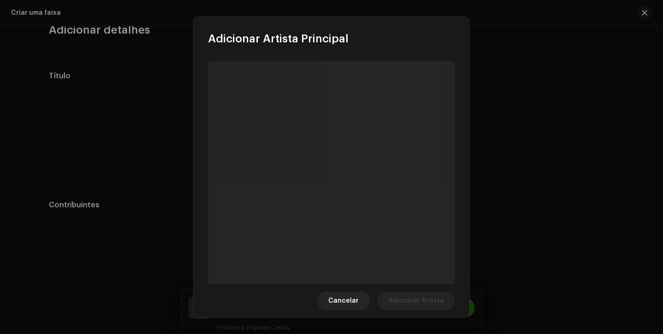
click at [416, 299] on span "Adicionar Artista" at bounding box center [416, 300] width 56 height 18
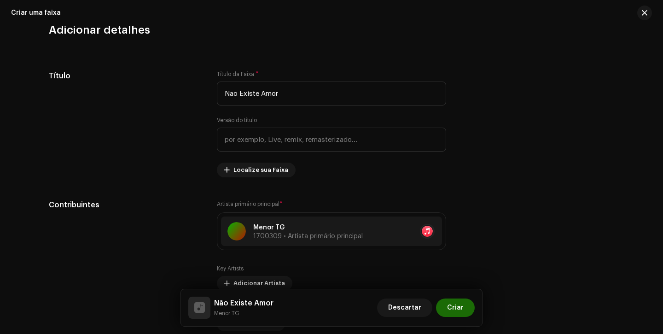
click at [416, 299] on span "Descartar" at bounding box center [404, 307] width 33 height 18
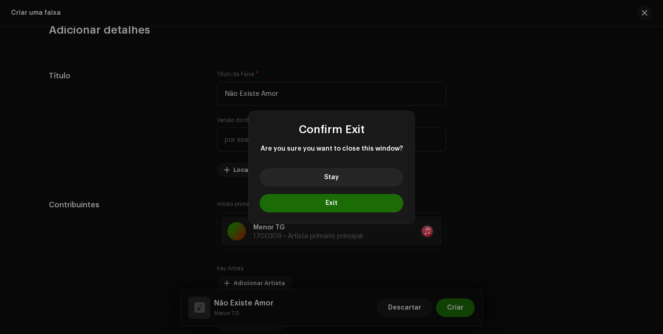
click at [404, 256] on div "Confirm Exit Are you sure you want to close this window? Stay Exit" at bounding box center [331, 167] width 663 height 334
click at [355, 263] on div "Confirm Exit Are you sure you want to close this window? Stay Exit" at bounding box center [331, 167] width 663 height 334
click at [376, 179] on button "Stay" at bounding box center [332, 177] width 144 height 18
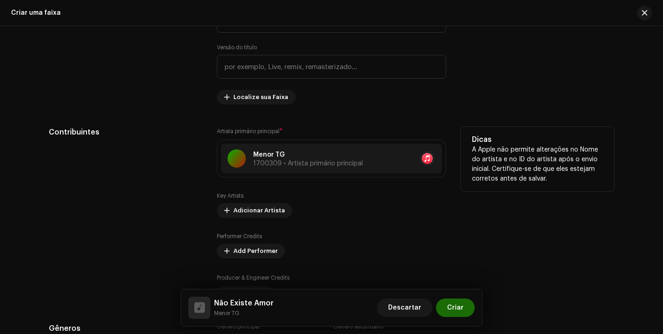
scroll to position [514, 0]
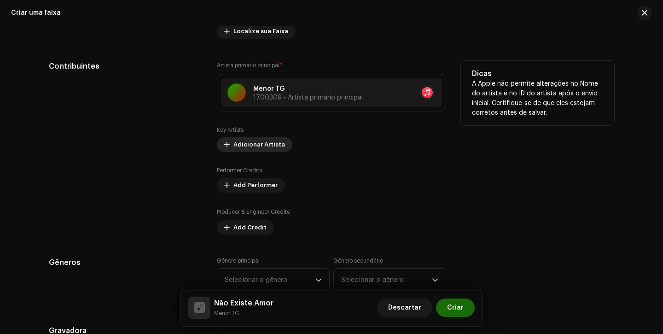
click at [258, 138] on span "Adicionar Artista" at bounding box center [259, 144] width 52 height 18
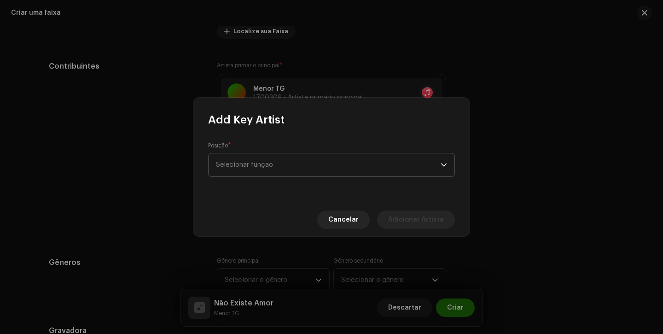
click at [263, 161] on span "Selecionar função" at bounding box center [328, 164] width 225 height 23
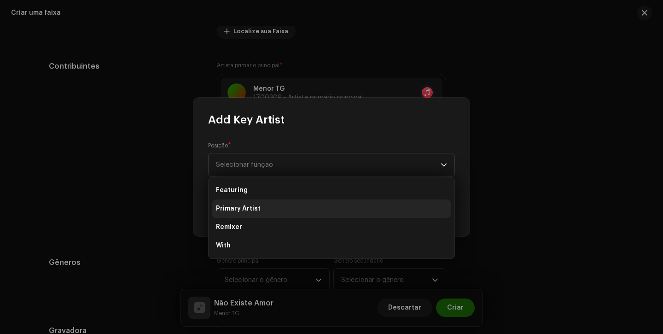
click at [254, 206] on span "Primary Artist" at bounding box center [238, 208] width 45 height 9
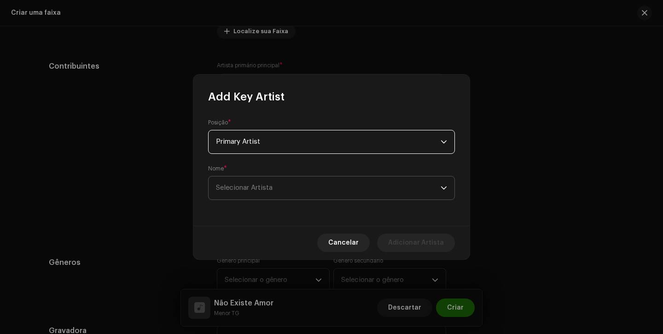
click at [267, 178] on span "Selecionar Artista" at bounding box center [328, 187] width 225 height 23
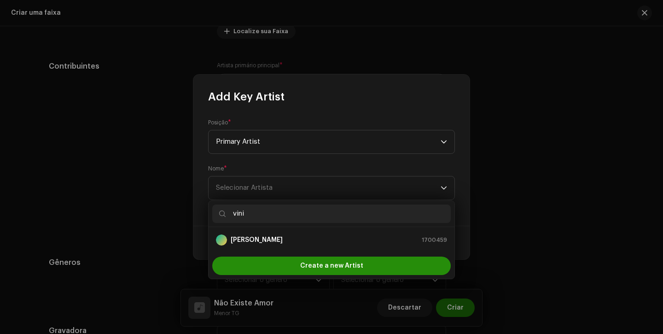
type input "vini"
click at [270, 257] on div "Create a new Artist" at bounding box center [331, 265] width 238 height 18
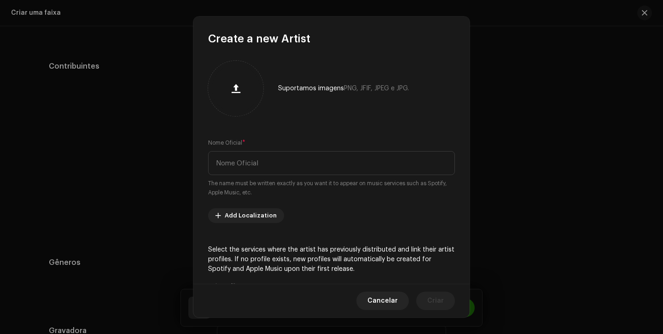
scroll to position [514, 0]
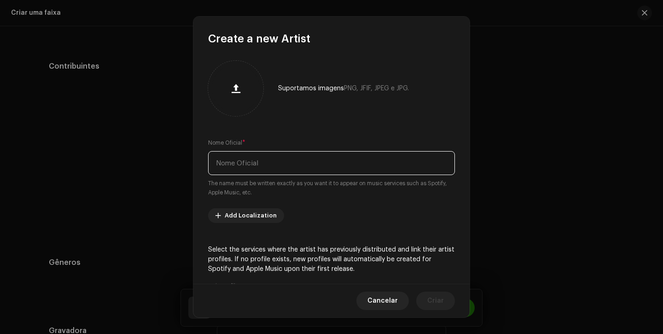
click at [300, 161] on input "text" at bounding box center [331, 163] width 247 height 24
type input "MC Vini PR"
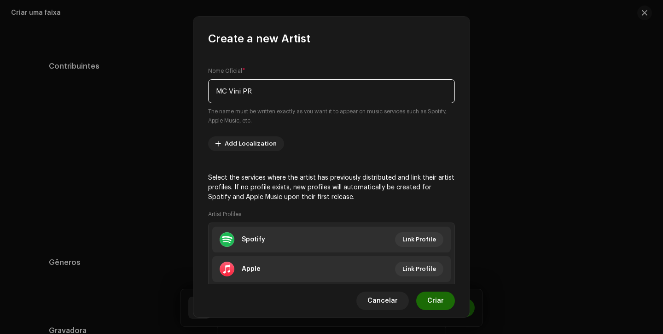
scroll to position [129, 0]
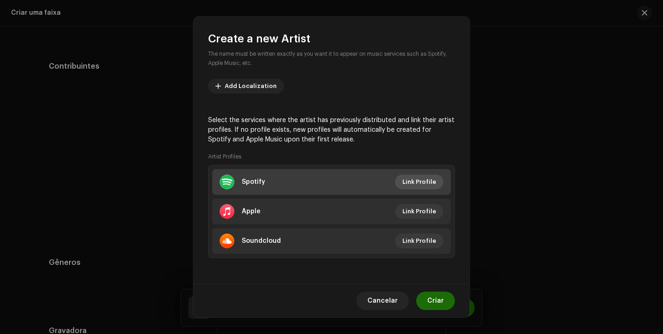
click at [418, 184] on span "Link Profile" at bounding box center [419, 182] width 34 height 18
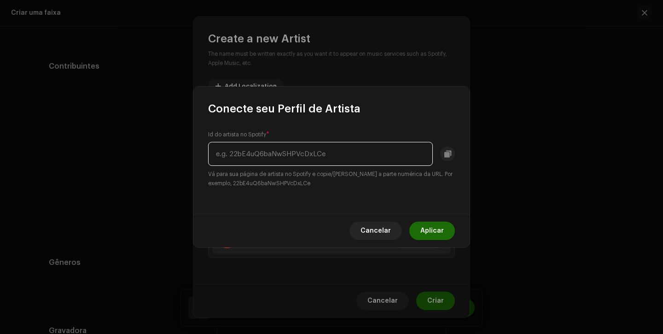
paste input "28Rqrie51JrzGAP0PAT3du"
type input "28Rqrie51JrzGAP0PAT3du"
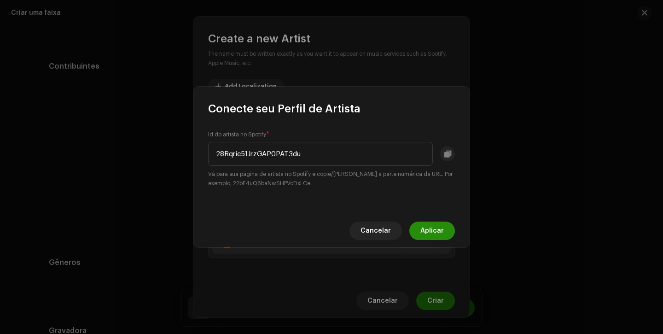
click at [427, 237] on span "Aplicar" at bounding box center [431, 230] width 23 height 18
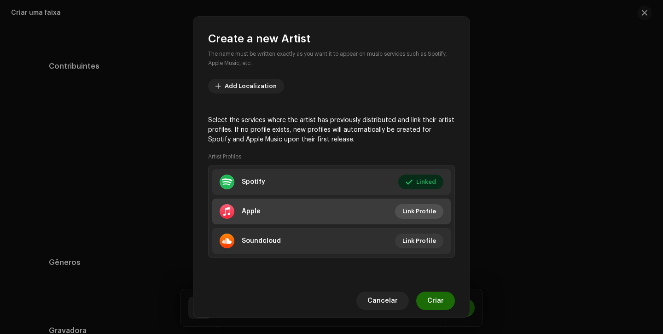
click at [413, 210] on span "Link Profile" at bounding box center [419, 211] width 34 height 18
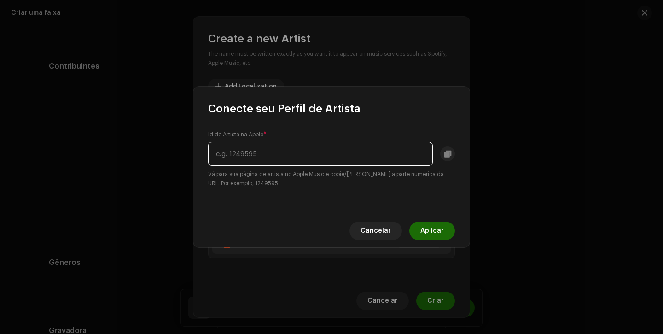
paste input "1568608440"
type input "1568608440"
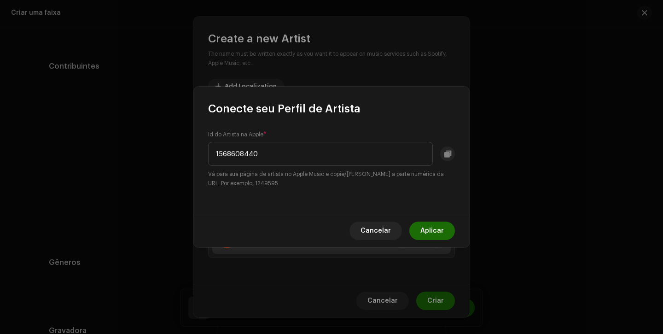
click at [433, 230] on span "Aplicar" at bounding box center [431, 230] width 23 height 18
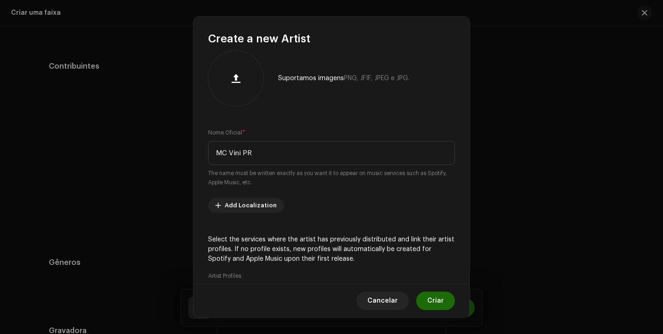
scroll to position [0, 0]
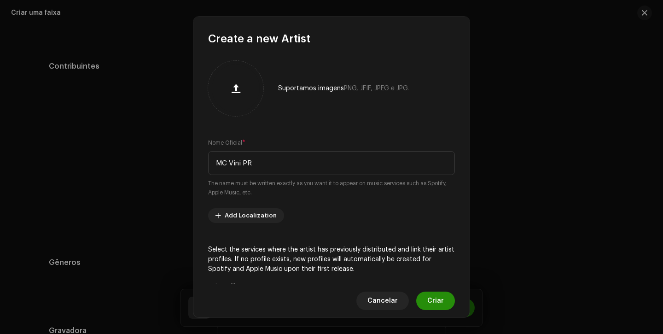
click at [435, 299] on span "Criar" at bounding box center [435, 300] width 17 height 18
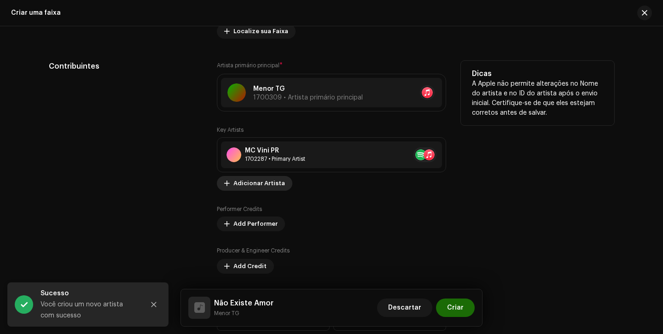
click at [254, 185] on span "Adicionar Artista" at bounding box center [259, 183] width 52 height 18
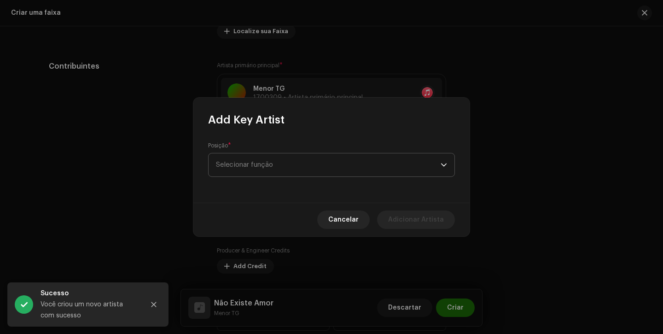
click at [271, 173] on span "Selecionar função" at bounding box center [328, 164] width 225 height 23
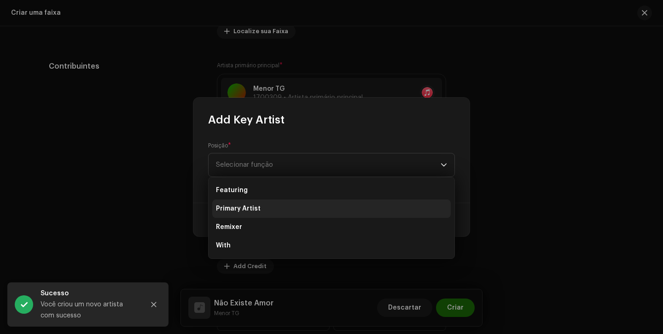
click at [268, 209] on li "Primary Artist" at bounding box center [331, 208] width 238 height 18
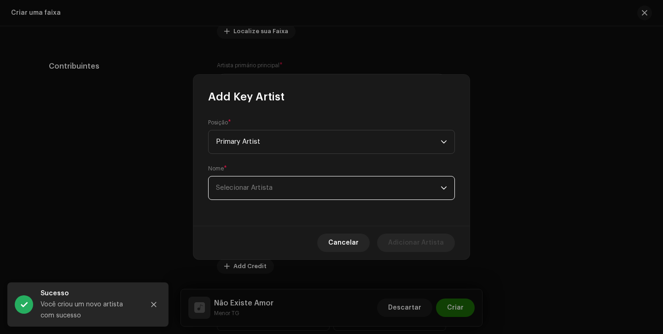
click at [278, 187] on span "Selecionar Artista" at bounding box center [328, 187] width 225 height 23
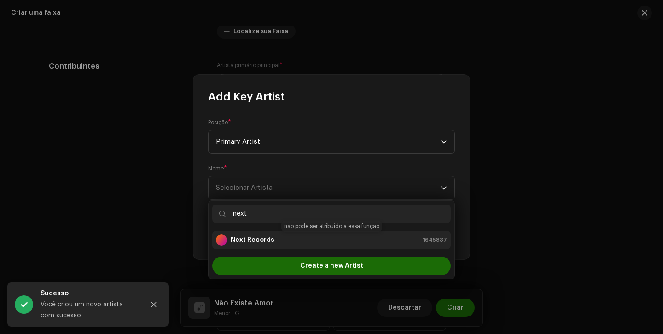
type input "next"
click at [283, 238] on div "Next Records 1645837" at bounding box center [331, 239] width 231 height 11
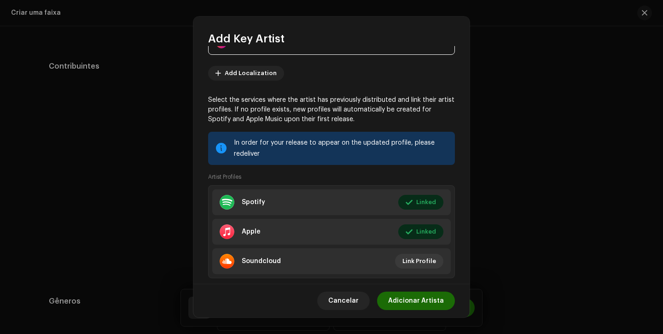
scroll to position [108, 0]
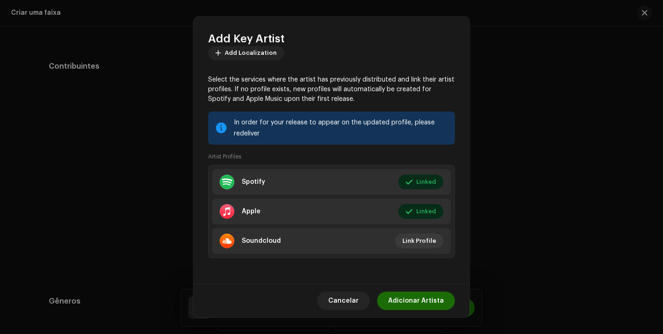
click at [399, 289] on div "Cancelar Adicionar Artista" at bounding box center [331, 300] width 276 height 34
click at [399, 294] on span "Adicionar Artista" at bounding box center [416, 300] width 56 height 18
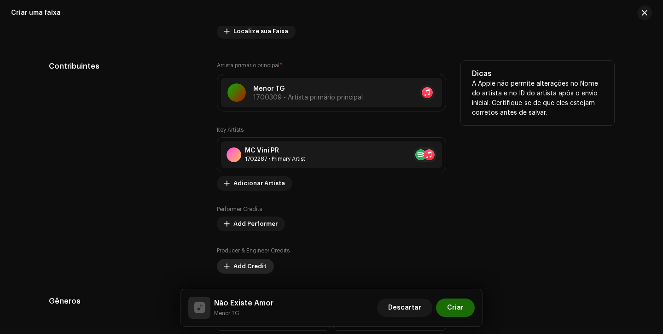
click at [239, 271] on span "Add Credit" at bounding box center [249, 266] width 33 height 18
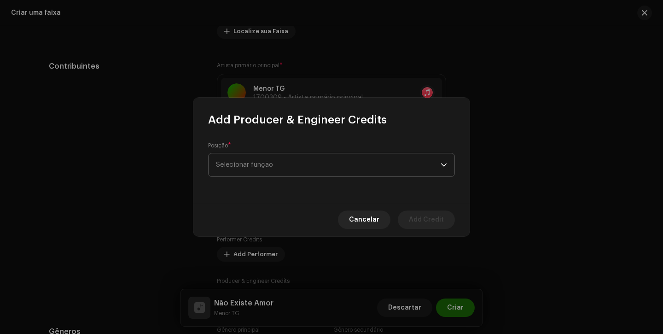
click at [330, 154] on span "Selecionar função" at bounding box center [328, 164] width 225 height 23
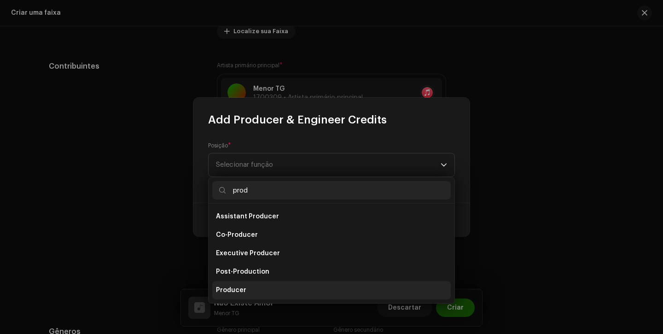
type input "prod"
click at [238, 285] on li "Producer" at bounding box center [331, 290] width 238 height 18
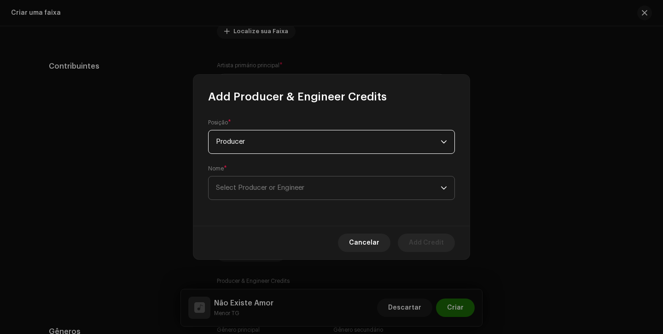
click at [303, 187] on span "Select Producer or Engineer" at bounding box center [260, 187] width 88 height 7
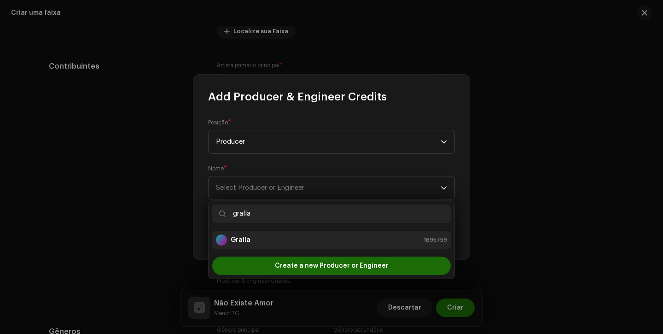
type input "gralla"
click at [314, 239] on div "Gralla 1695759" at bounding box center [331, 239] width 231 height 11
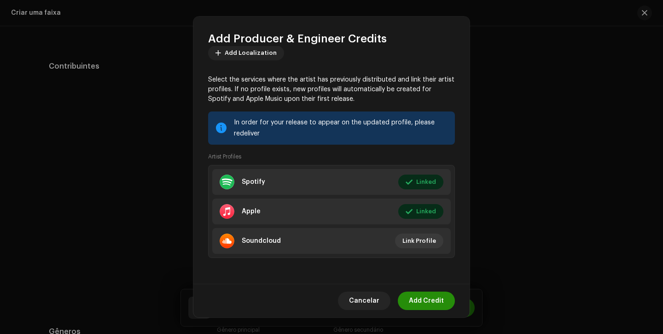
click at [437, 301] on span "Add Credit" at bounding box center [426, 300] width 35 height 18
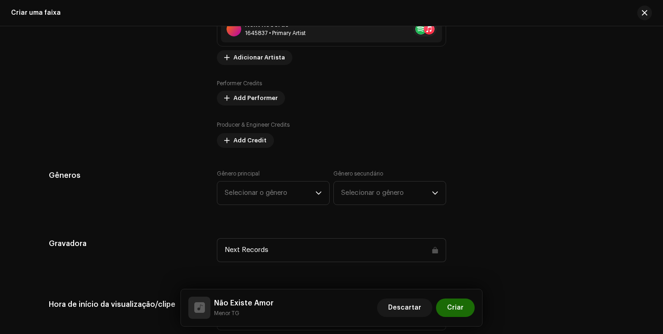
scroll to position [696, 0]
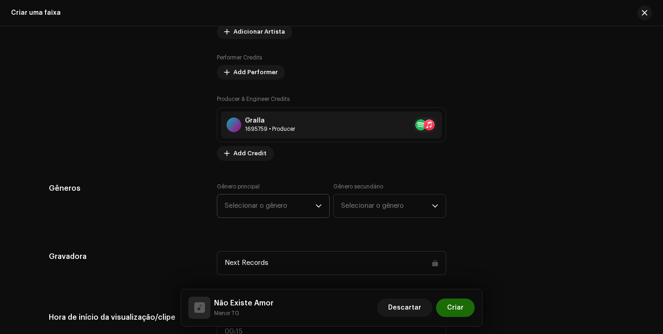
click at [253, 200] on span "Selecionar o gênero" at bounding box center [270, 205] width 91 height 23
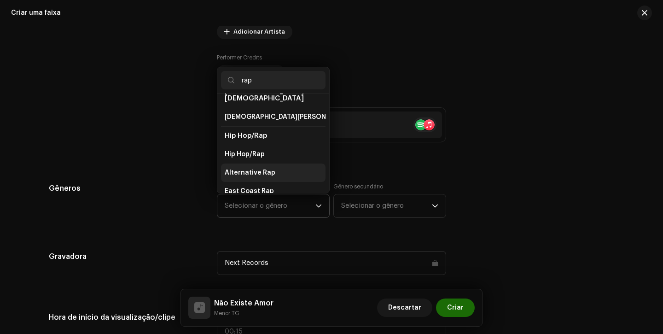
scroll to position [166, 0]
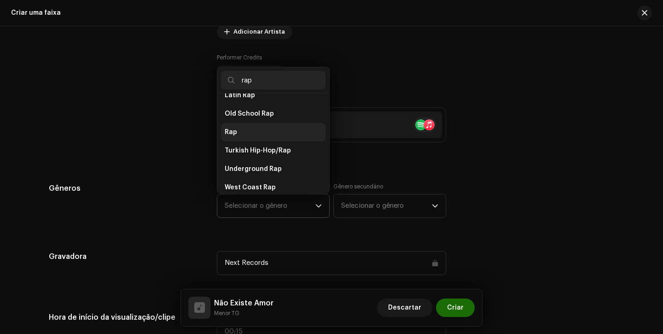
type input "rap"
click at [278, 130] on li "Rap" at bounding box center [273, 132] width 104 height 18
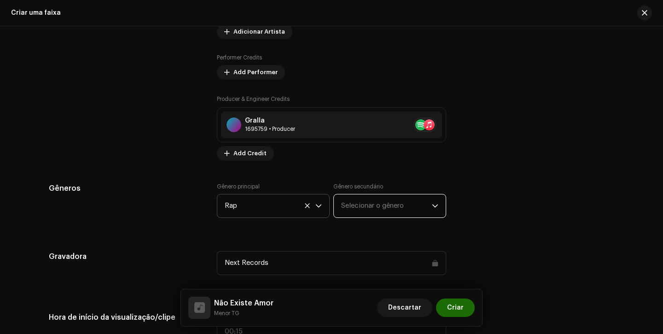
click at [350, 207] on span "Selecionar o gênero" at bounding box center [386, 205] width 91 height 23
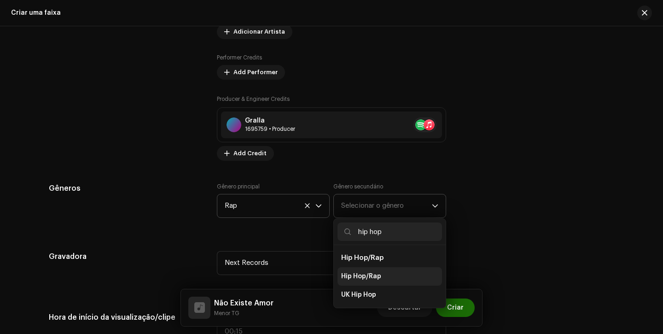
type input "hip hop"
click at [356, 281] on li "Hip Hop/Rap" at bounding box center [389, 276] width 104 height 18
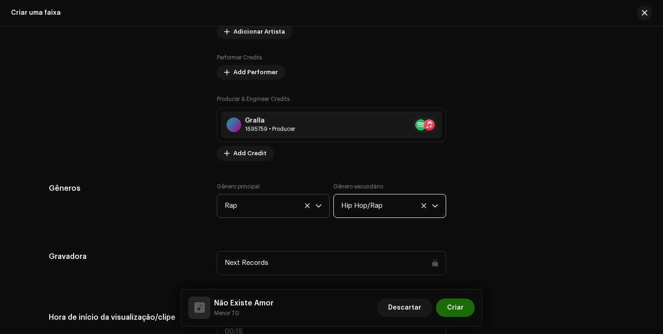
click at [265, 202] on span "Rap" at bounding box center [270, 205] width 91 height 23
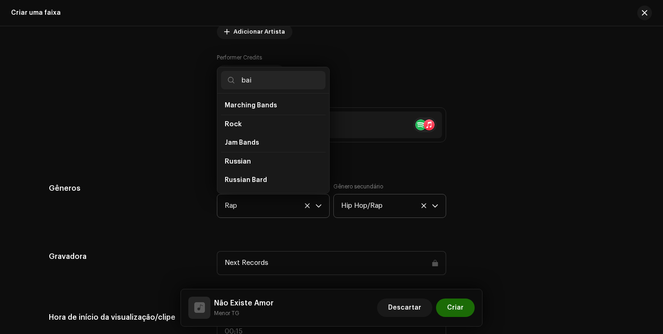
scroll to position [0, 0]
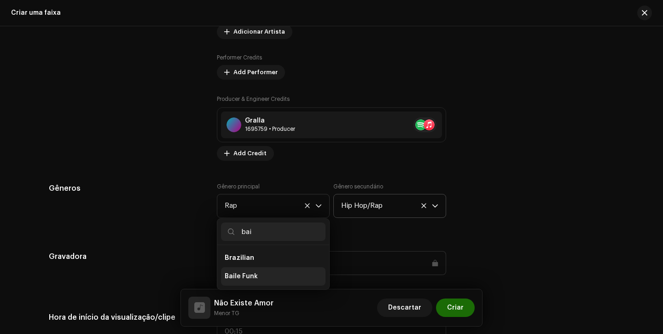
type input "bai"
click at [265, 273] on li "Baile Funk" at bounding box center [273, 276] width 104 height 18
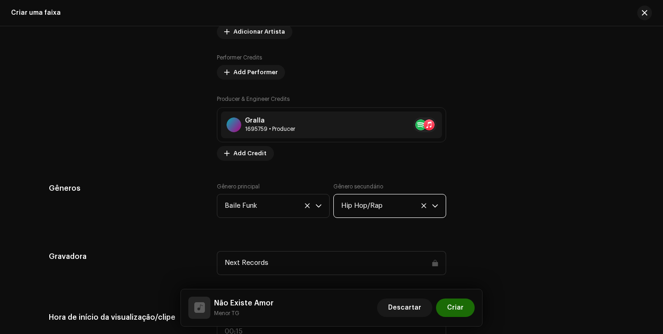
click at [360, 206] on span "Hip Hop/Rap" at bounding box center [386, 205] width 91 height 23
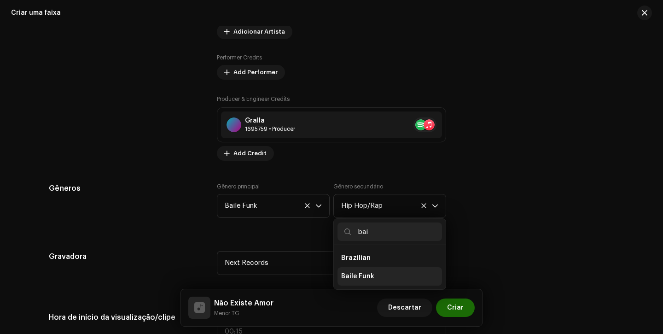
type input "bai"
click at [362, 274] on span "Baile Funk" at bounding box center [357, 275] width 33 height 9
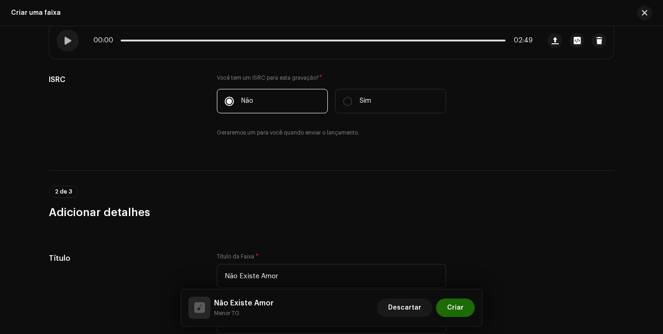
scroll to position [105, 0]
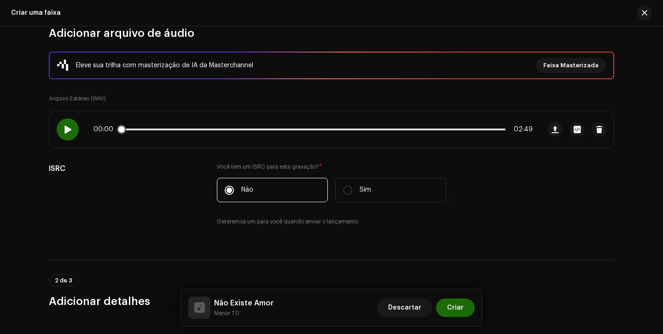
click at [67, 127] on span at bounding box center [68, 129] width 8 height 7
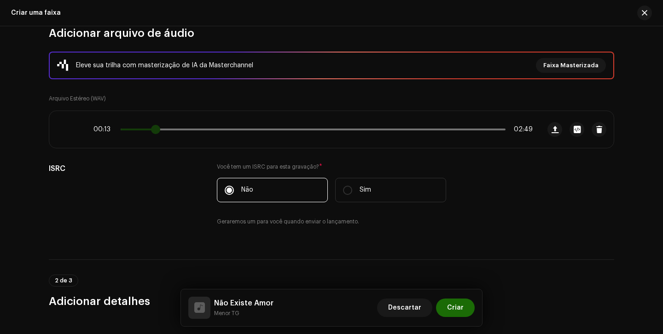
drag, startPoint x: 125, startPoint y: 129, endPoint x: 162, endPoint y: 132, distance: 36.9
click at [159, 131] on span at bounding box center [155, 129] width 9 height 9
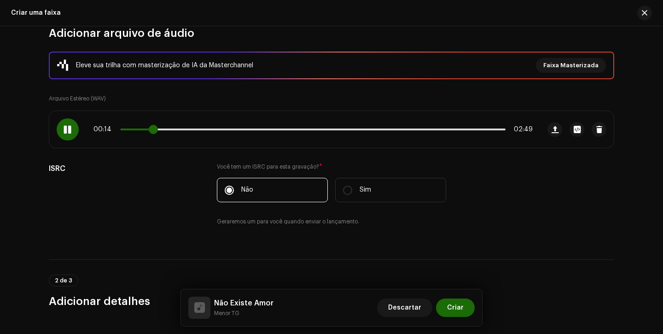
drag, startPoint x: 162, startPoint y: 132, endPoint x: 143, endPoint y: 132, distance: 18.9
click at [149, 132] on span at bounding box center [153, 129] width 9 height 9
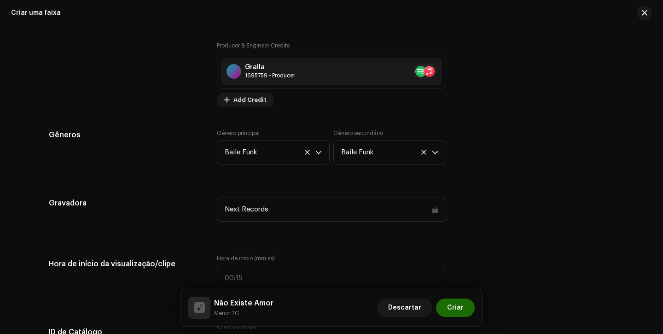
scroll to position [818, 0]
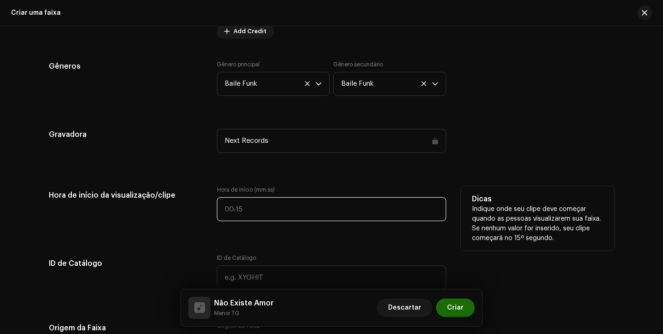
type input ":"
click at [221, 208] on input ":" at bounding box center [331, 209] width 229 height 24
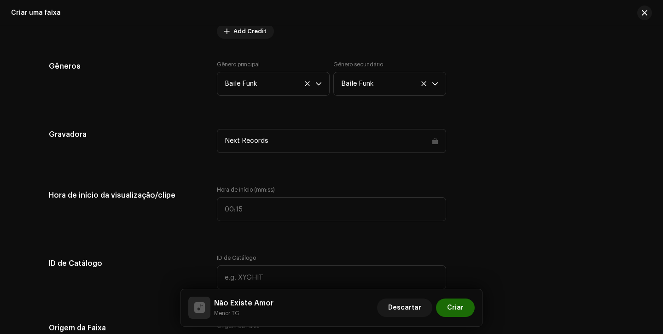
click at [234, 238] on div "Detalhes da faixa Complete o seguinte para finalizar sua faixa. 1 de 3 Adiciona…" at bounding box center [331, 213] width 595 height 1967
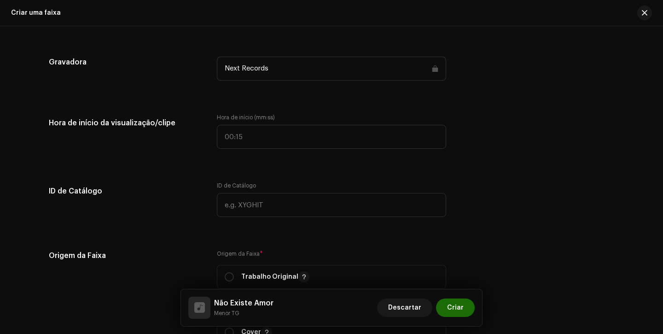
scroll to position [904, 0]
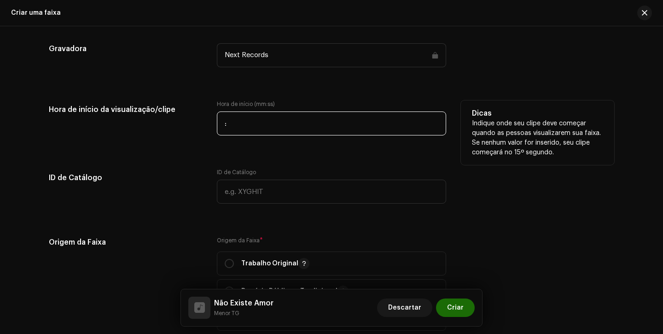
click at [219, 117] on input ":" at bounding box center [331, 123] width 229 height 24
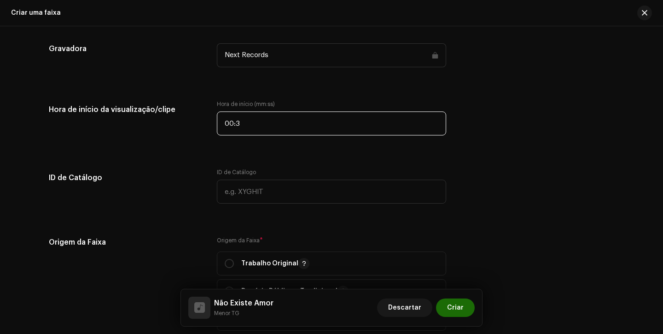
type input "00:30"
click at [217, 50] on div "Next Records" at bounding box center [331, 55] width 229 height 24
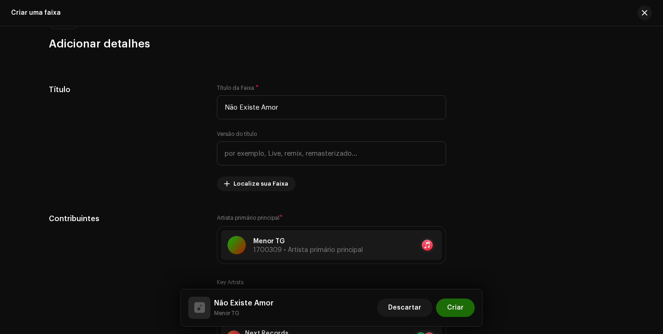
scroll to position [362, 0]
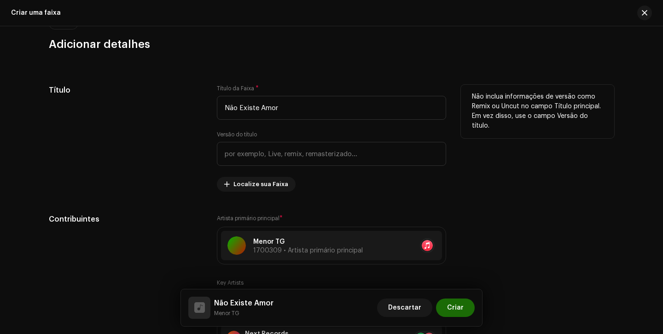
click at [198, 126] on div "Título" at bounding box center [125, 138] width 153 height 107
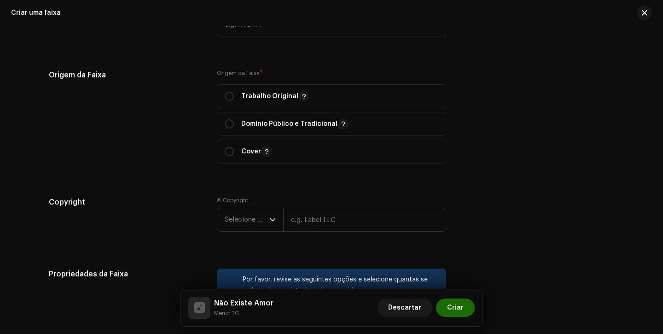
scroll to position [1078, 0]
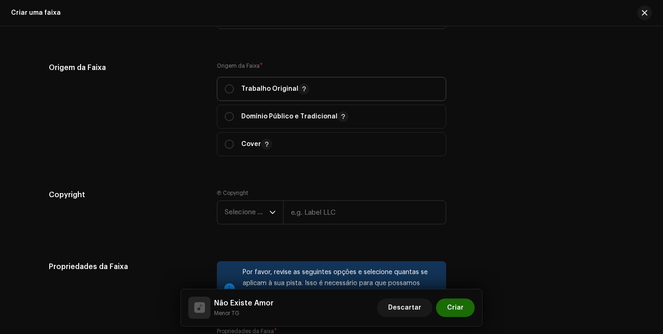
click at [237, 87] on div "Trabalho Original" at bounding box center [267, 88] width 85 height 11
radio input "true"
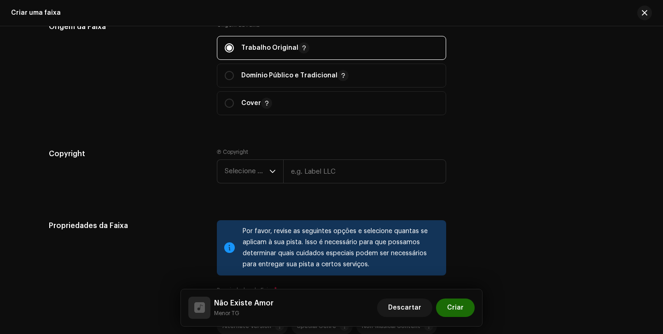
scroll to position [1187, 0]
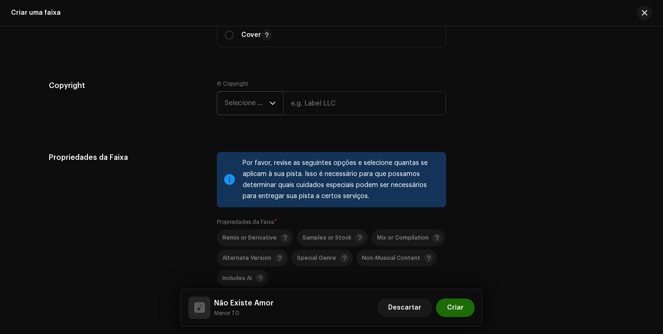
click at [240, 106] on span "Selecione o ano" at bounding box center [247, 103] width 45 height 23
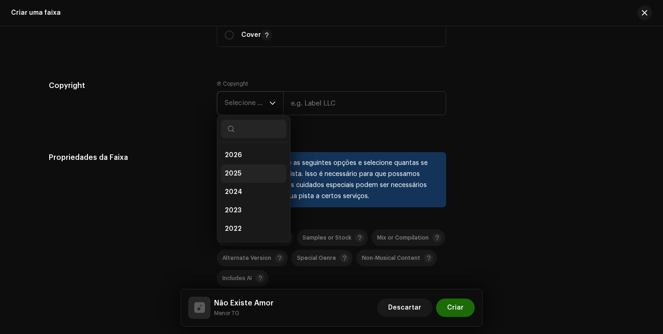
click at [240, 179] on li "2025" at bounding box center [253, 173] width 65 height 18
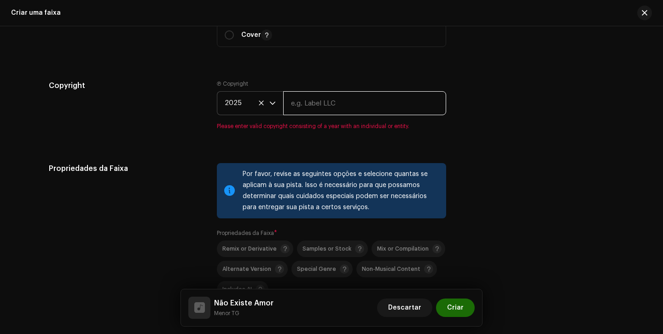
click at [339, 94] on input "text" at bounding box center [364, 103] width 163 height 24
type input "Next Records"
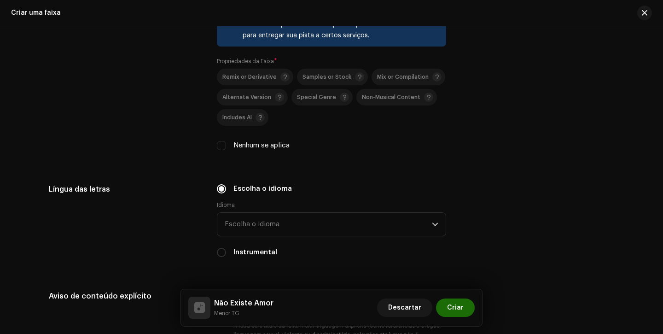
scroll to position [1366, 0]
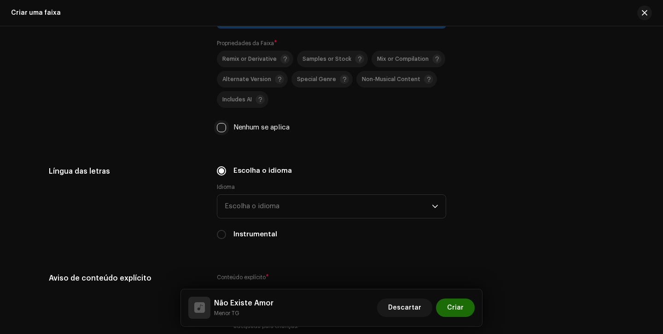
click at [220, 132] on input "Nenhum se aplica" at bounding box center [221, 127] width 9 height 9
checkbox input "true"
click at [261, 212] on span "Escolha o idioma" at bounding box center [328, 206] width 207 height 23
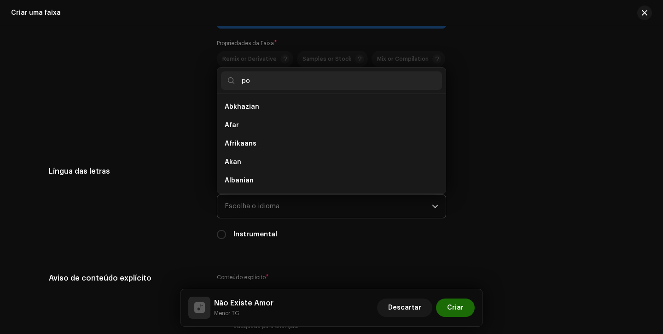
scroll to position [0, 0]
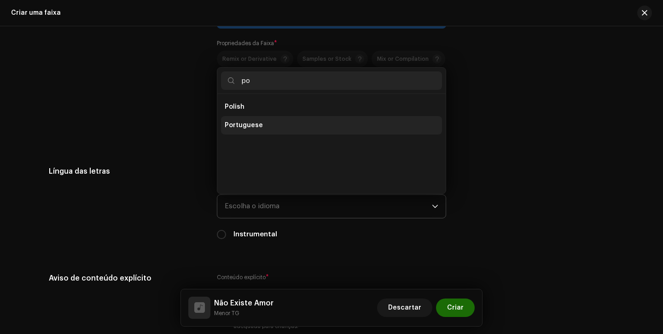
type input "po"
click at [260, 123] on li "Portuguese" at bounding box center [331, 125] width 221 height 18
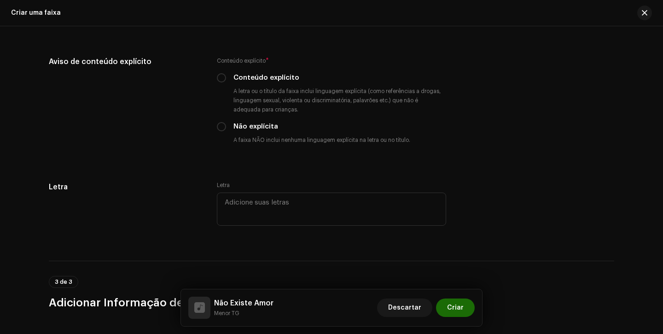
scroll to position [1589, 0]
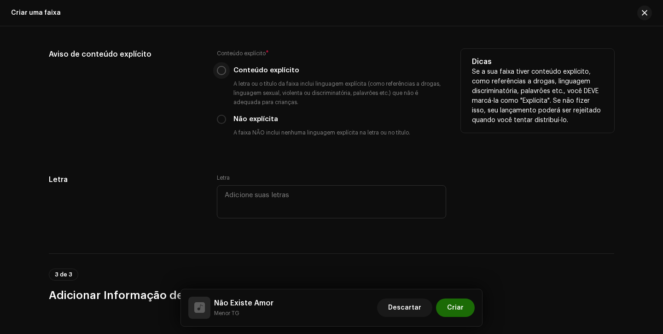
click at [219, 72] on input "Conteúdo explícito" at bounding box center [221, 70] width 9 height 9
radio input "true"
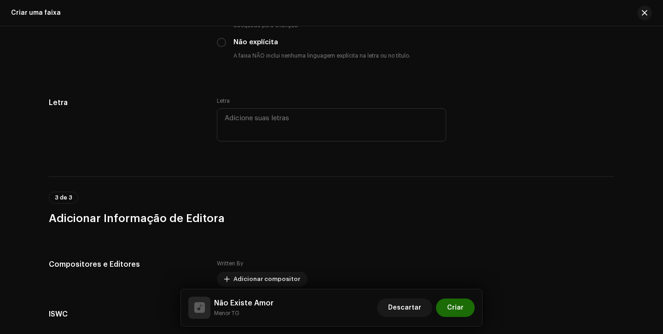
scroll to position [1772, 0]
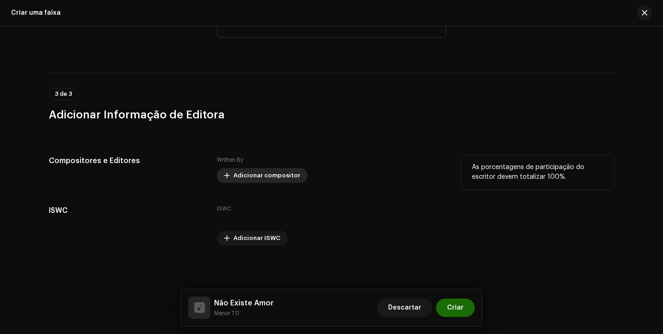
click at [233, 176] on span "Adicionar compositor" at bounding box center [266, 175] width 67 height 18
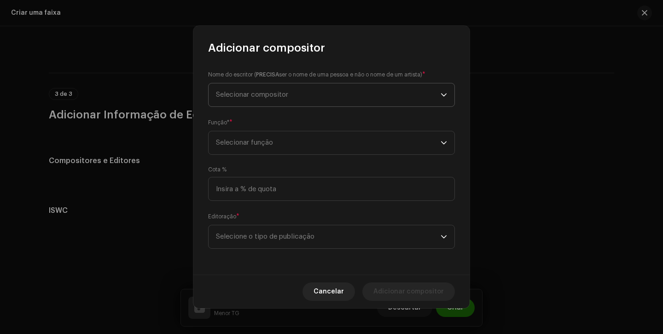
click at [289, 101] on span "Selecionar compositor" at bounding box center [328, 94] width 225 height 23
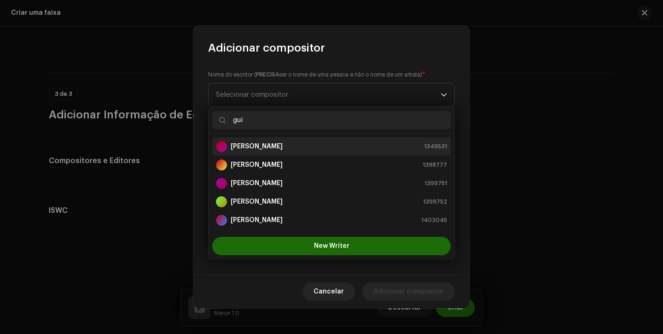
type input "gui"
click at [257, 154] on li "Guilherme Dias Santos 1349531" at bounding box center [331, 146] width 238 height 18
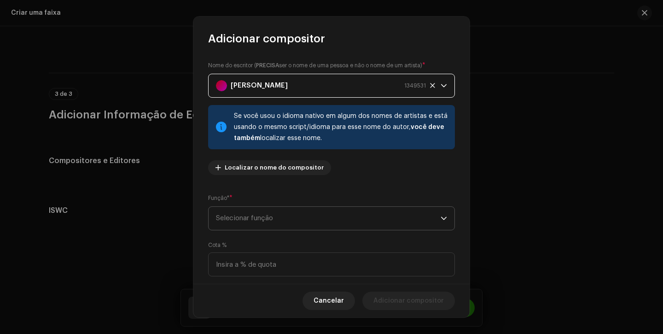
click at [256, 219] on span "Selecionar função" at bounding box center [328, 218] width 225 height 23
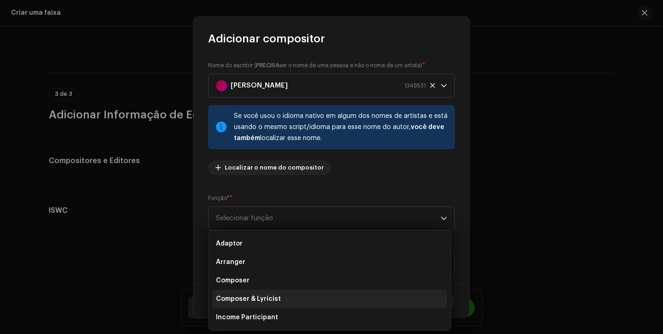
click at [257, 297] on span "Composer & Lyricist" at bounding box center [248, 298] width 65 height 9
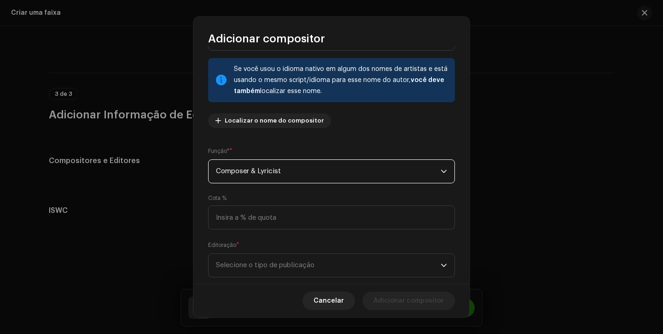
scroll to position [67, 0]
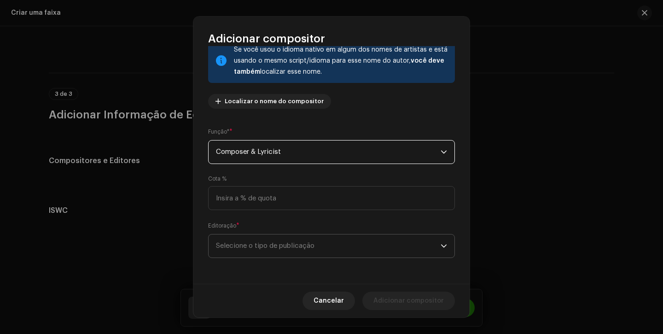
click at [289, 249] on span "Selecione o tipo de publicação" at bounding box center [328, 245] width 225 height 23
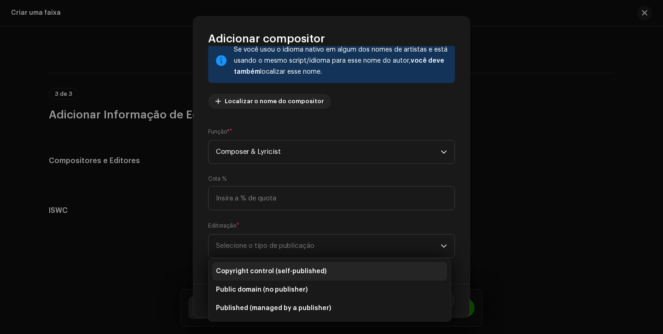
click at [287, 270] on span "Copyright control (self-published)" at bounding box center [271, 270] width 110 height 9
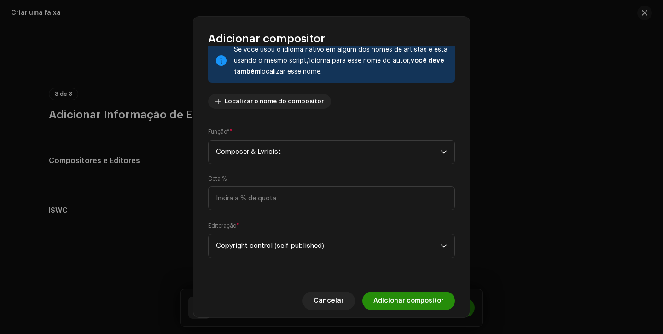
click at [389, 295] on span "Adicionar compositor" at bounding box center [408, 300] width 70 height 18
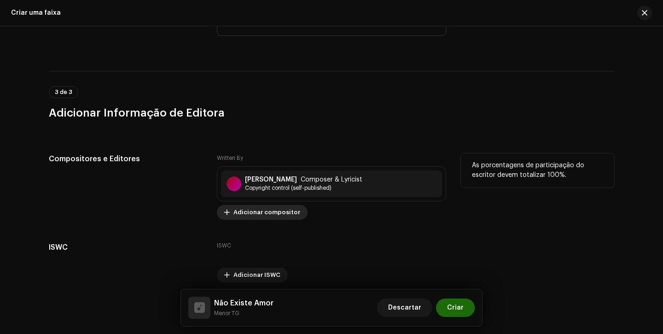
click at [278, 214] on span "Adicionar compositor" at bounding box center [266, 212] width 67 height 18
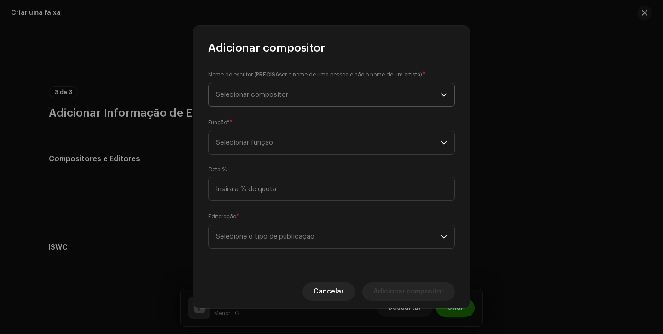
click at [300, 97] on span "Selecionar compositor" at bounding box center [328, 94] width 225 height 23
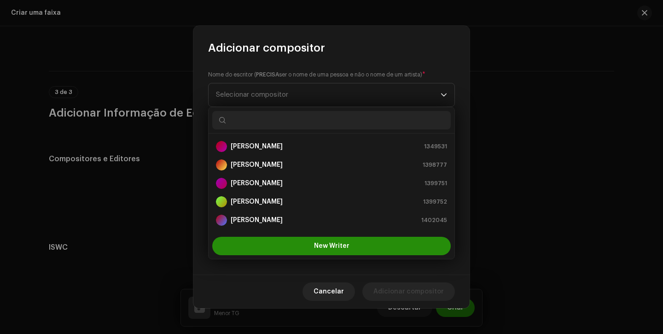
click at [271, 246] on button "New Writer" at bounding box center [331, 246] width 238 height 18
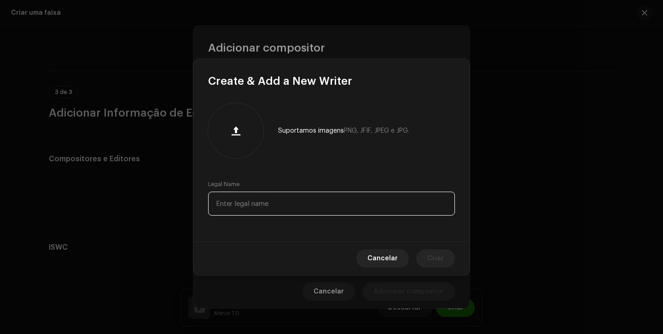
click at [242, 210] on input "text" at bounding box center [331, 203] width 247 height 24
paste input "Vinicius Dias Bonfim"
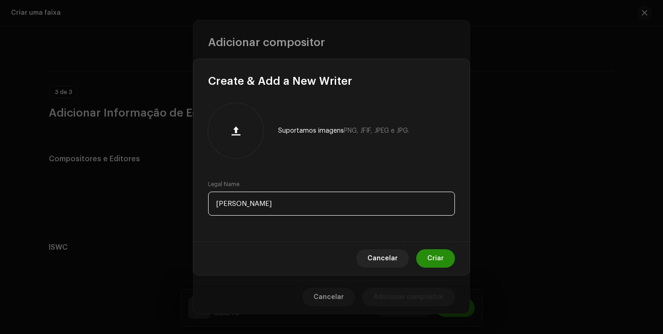
type input "Vinicius Dias Bonfim"
click at [433, 254] on span "Criar" at bounding box center [435, 258] width 17 height 18
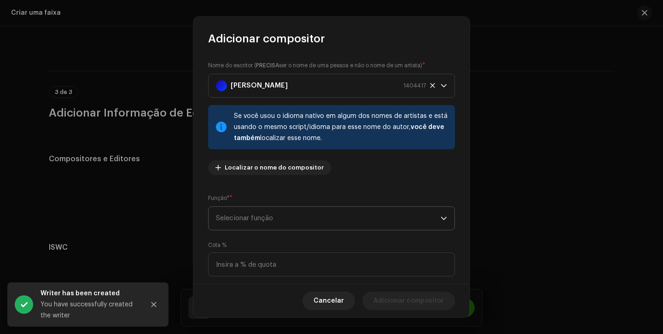
click at [287, 225] on span "Selecionar função" at bounding box center [328, 218] width 225 height 23
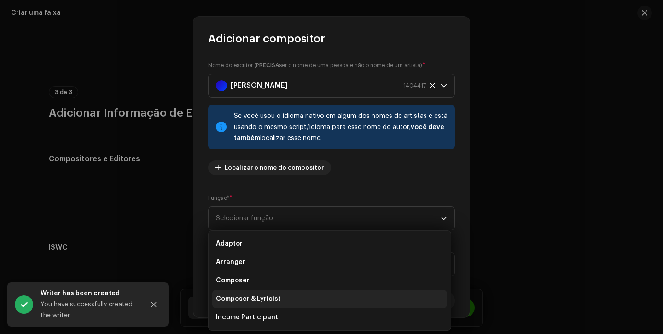
click at [265, 299] on span "Composer & Lyricist" at bounding box center [248, 298] width 65 height 9
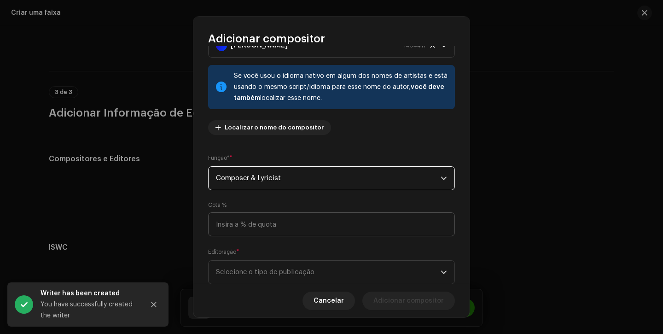
scroll to position [49, 0]
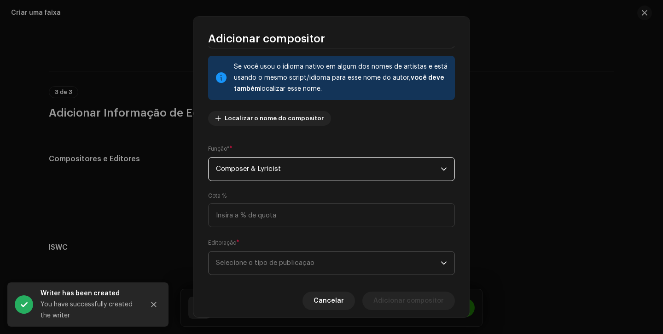
click at [288, 271] on span "Selecione o tipo de publicação" at bounding box center [328, 262] width 225 height 23
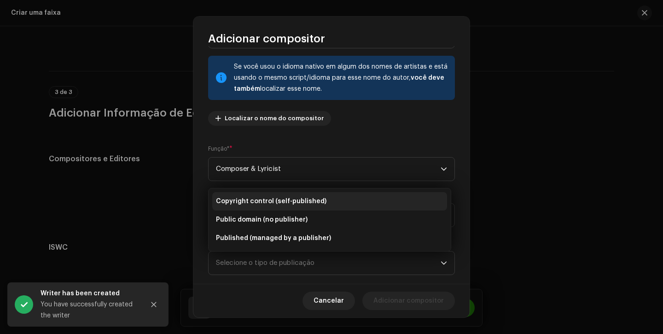
click at [300, 195] on li "Copyright control (self-published)" at bounding box center [329, 201] width 235 height 18
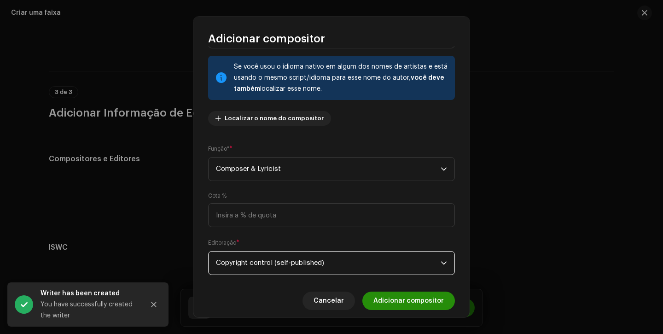
click at [383, 304] on span "Adicionar compositor" at bounding box center [408, 300] width 70 height 18
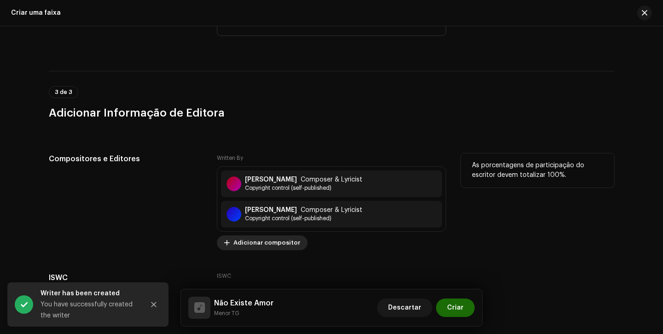
click at [272, 244] on span "Adicionar compositor" at bounding box center [266, 242] width 67 height 18
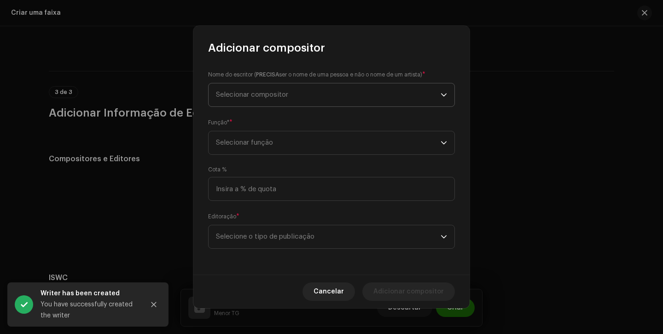
click at [325, 106] on p-select "Selecionar compositor" at bounding box center [331, 95] width 247 height 24
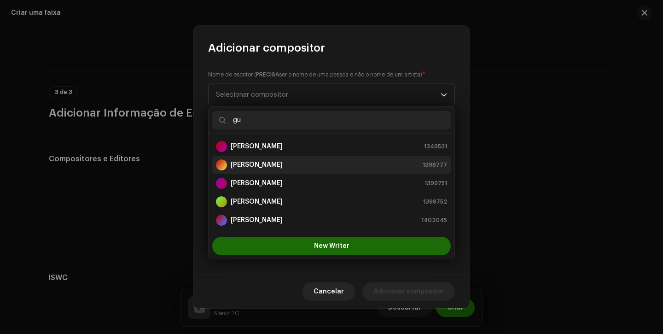
type input "gu"
click at [283, 165] on strong "[PERSON_NAME]" at bounding box center [257, 164] width 52 height 9
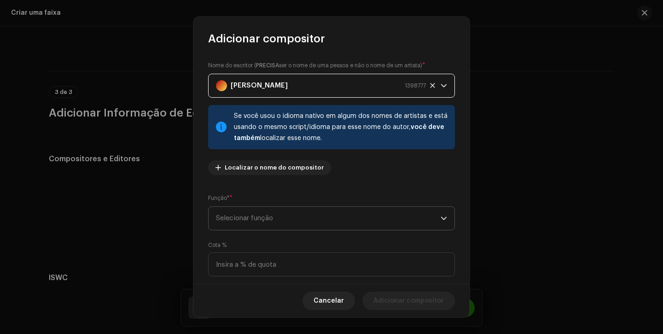
click at [236, 216] on span "Selecionar função" at bounding box center [328, 218] width 225 height 23
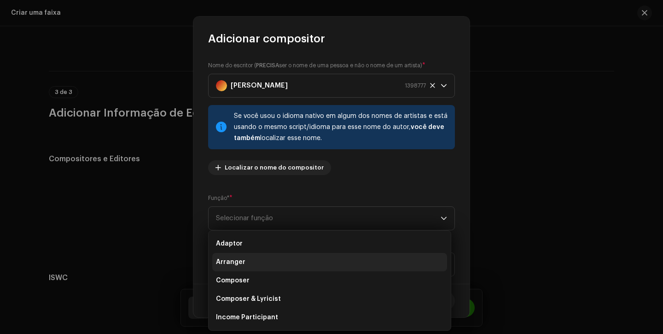
click at [235, 267] on li "Arranger" at bounding box center [329, 262] width 235 height 18
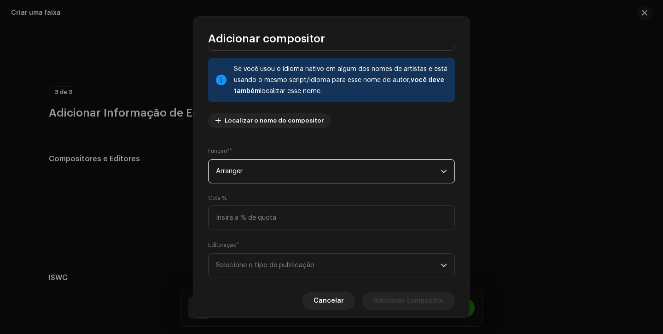
scroll to position [67, 0]
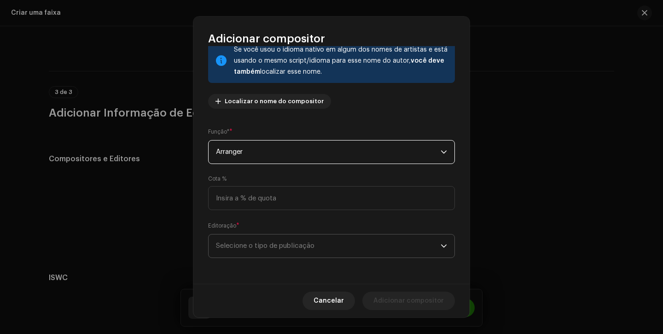
click at [271, 239] on span "Selecione o tipo de publicação" at bounding box center [328, 245] width 225 height 23
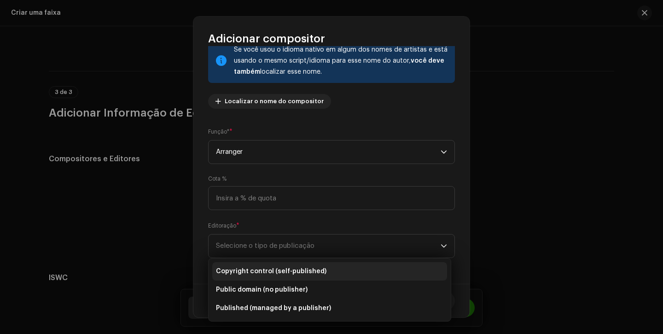
click at [281, 266] on li "Copyright control (self-published)" at bounding box center [329, 271] width 235 height 18
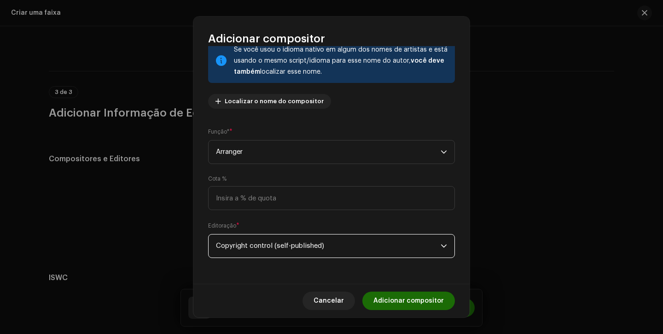
click at [388, 297] on span "Adicionar compositor" at bounding box center [408, 300] width 70 height 18
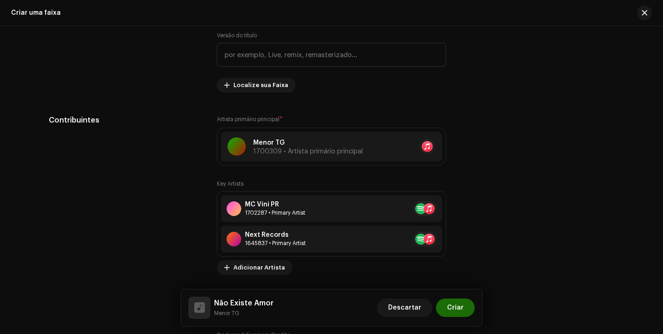
scroll to position [458, 0]
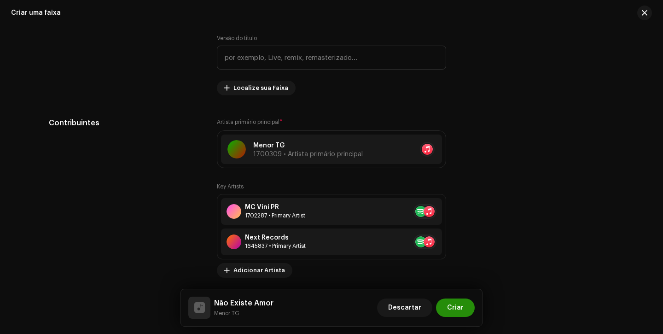
click at [454, 303] on span "Criar" at bounding box center [455, 307] width 17 height 18
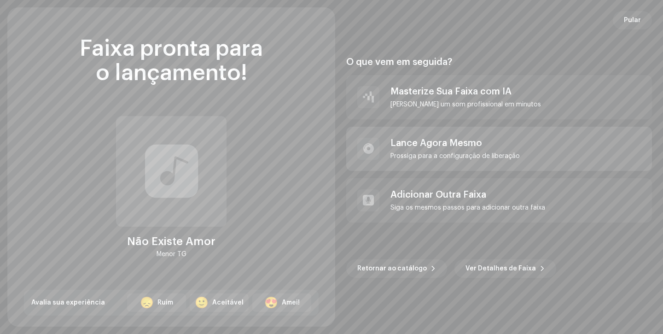
click at [479, 139] on div "Lance Agora Mesmo" at bounding box center [454, 143] width 129 height 11
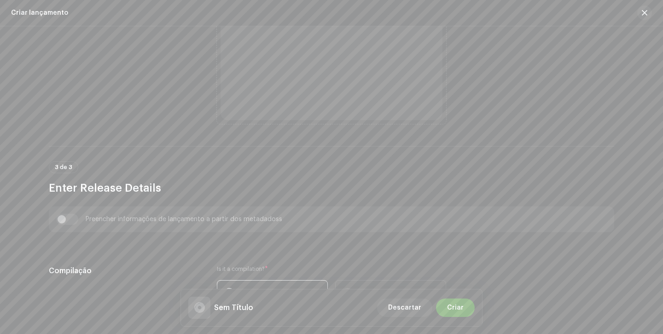
scroll to position [493, 0]
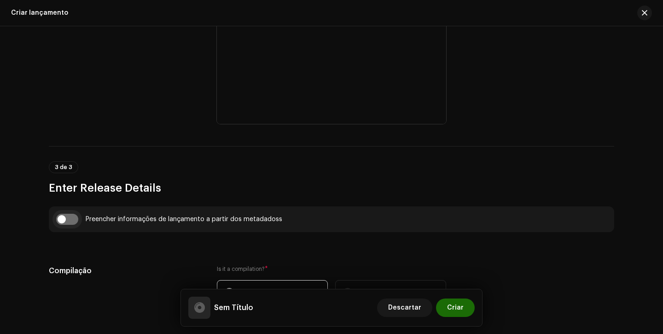
click at [70, 219] on input "checkbox" at bounding box center [67, 219] width 22 height 11
checkbox input "true"
type input "Não Existe Amor"
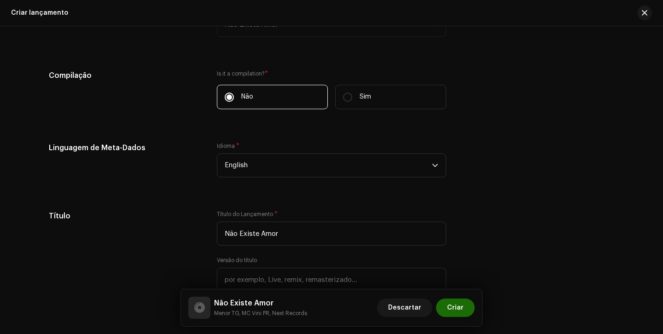
scroll to position [772, 0]
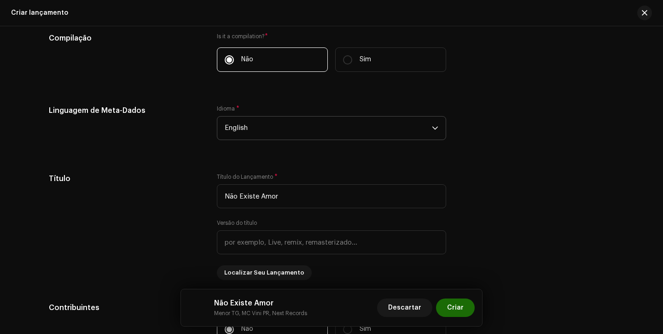
click at [277, 140] on p-select "English" at bounding box center [331, 128] width 229 height 24
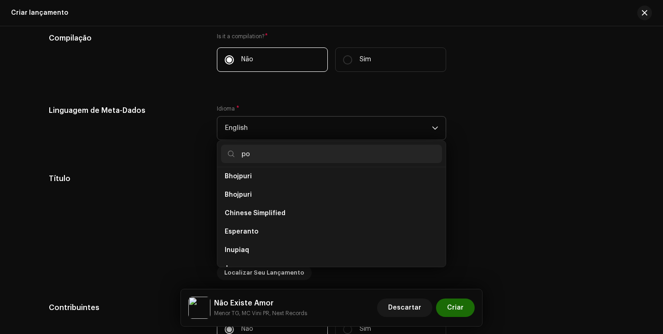
scroll to position [0, 0]
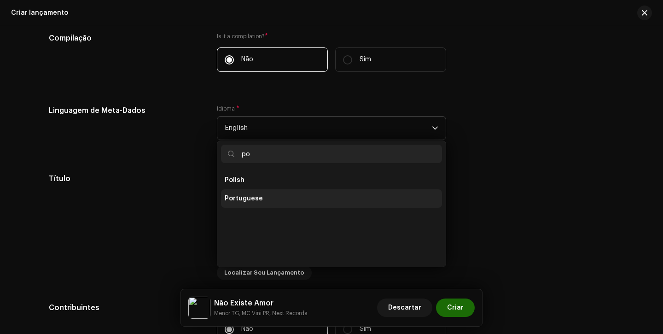
type input "po"
click at [241, 201] on span "Portuguese" at bounding box center [244, 198] width 38 height 9
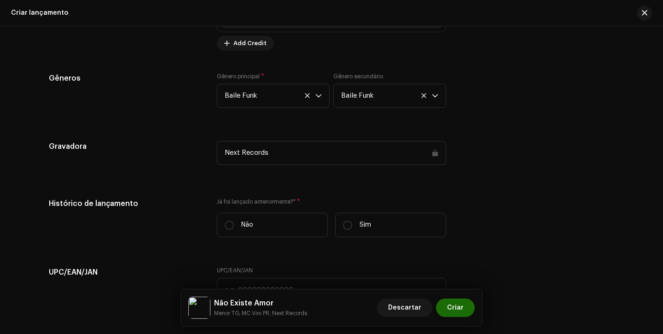
scroll to position [1347, 0]
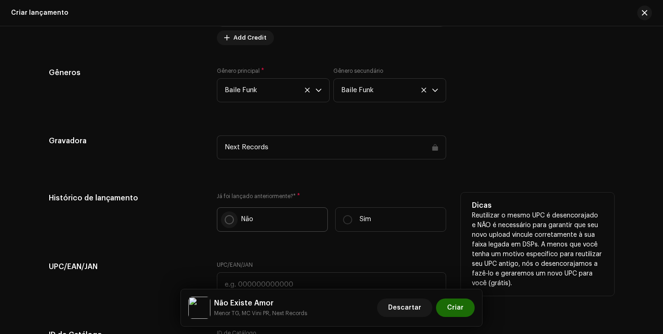
click at [226, 219] on input "Não" at bounding box center [229, 219] width 9 height 9
radio input "true"
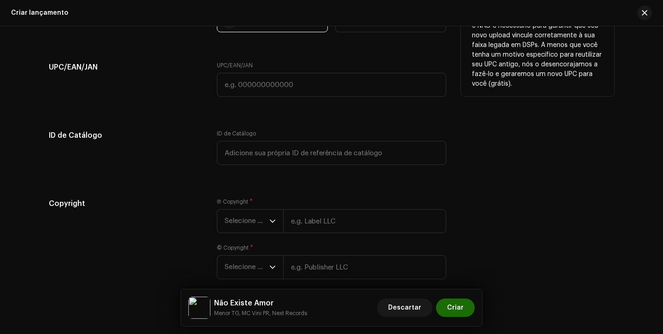
scroll to position [1564, 0]
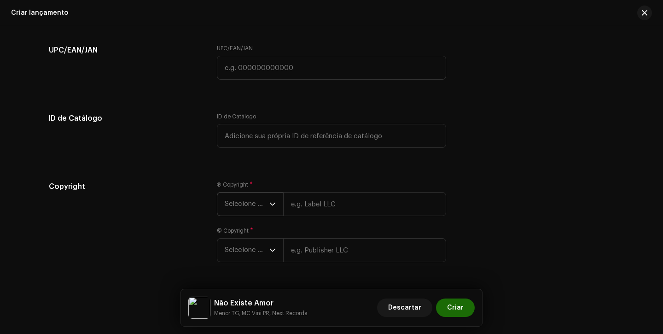
click at [236, 201] on span "Selecione o ano" at bounding box center [247, 203] width 45 height 23
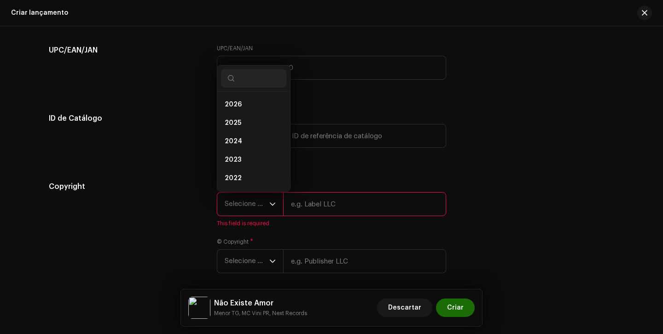
scroll to position [15, 0]
click at [246, 112] on li "2025" at bounding box center [253, 108] width 65 height 18
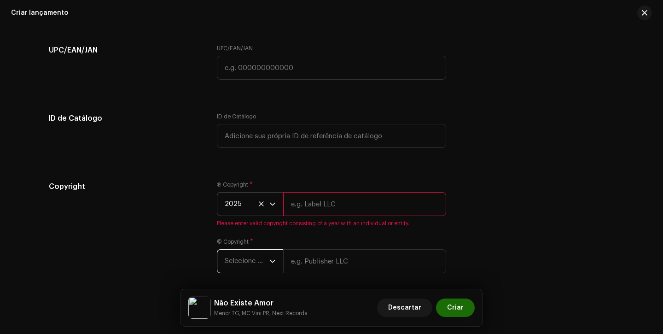
click at [248, 271] on span "Selecione o ano" at bounding box center [247, 260] width 45 height 23
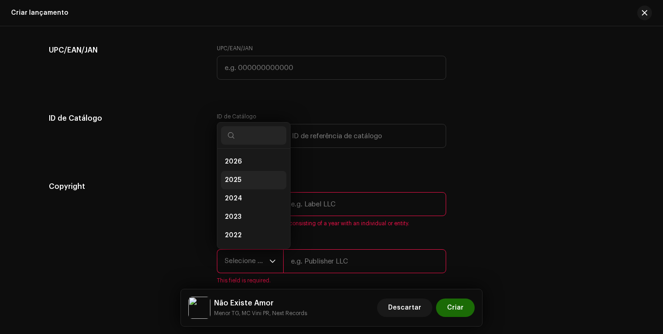
click at [246, 181] on li "2025" at bounding box center [253, 180] width 65 height 18
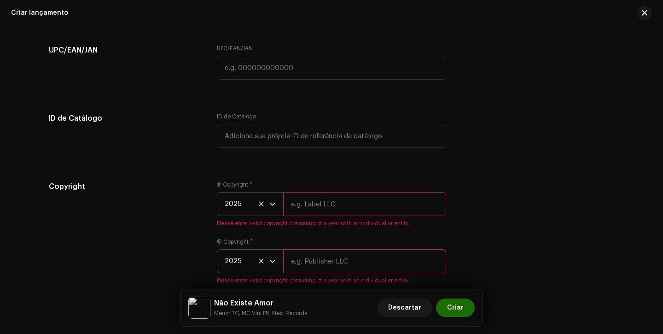
click at [318, 202] on input "text" at bounding box center [364, 204] width 163 height 24
type input "Next Records"
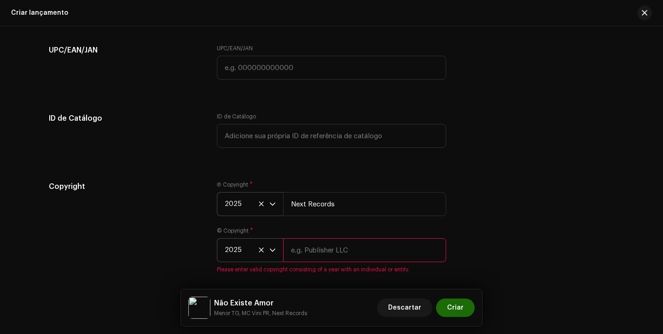
click at [339, 251] on input "text" at bounding box center [364, 250] width 163 height 24
type input "Next Records"
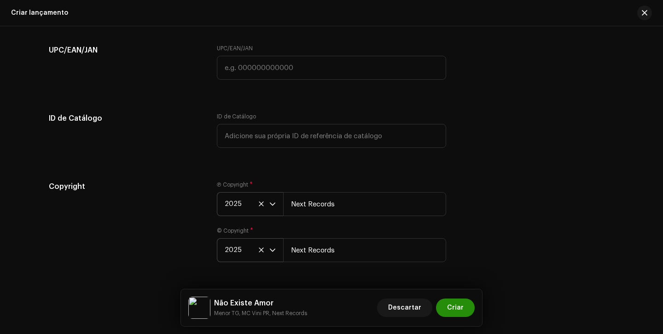
click at [456, 310] on span "Criar" at bounding box center [455, 307] width 17 height 18
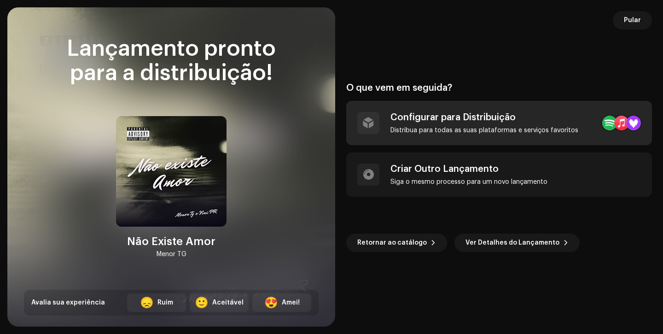
click at [426, 131] on div "Distribua para todas as suas plataformas e serviços favoritos" at bounding box center [484, 130] width 188 height 7
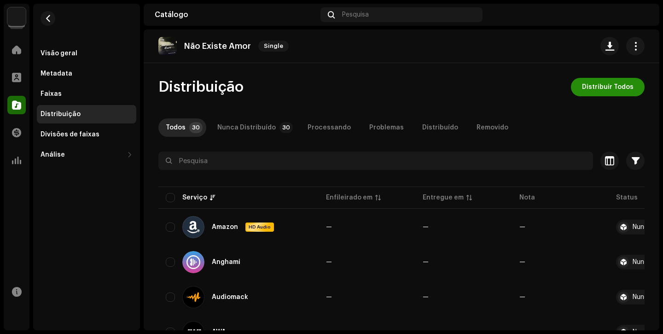
click at [590, 92] on span "Distribuir Todos" at bounding box center [608, 87] width 52 height 18
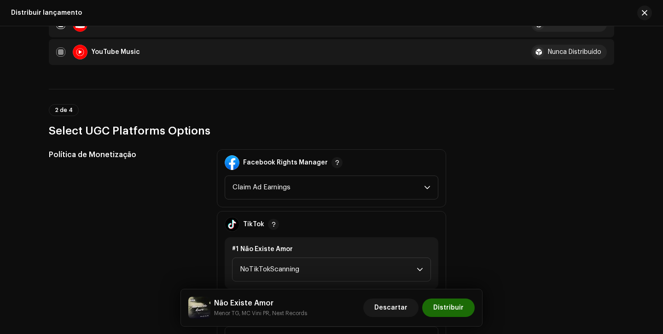
scroll to position [995, 0]
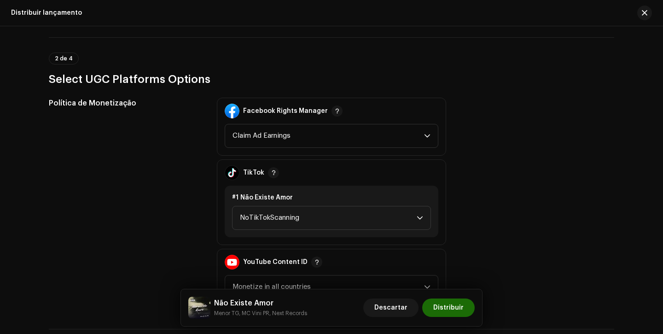
click at [354, 202] on div "#1 Não Existe Amor NoTikTokScanning" at bounding box center [332, 211] width 214 height 52
click at [341, 222] on span "NoTikTokScanning" at bounding box center [328, 217] width 177 height 23
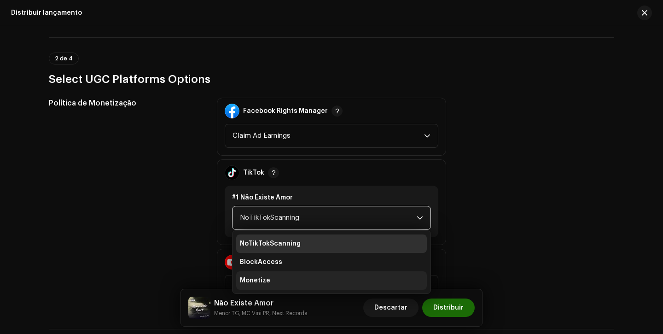
click at [319, 273] on li "Monetize" at bounding box center [331, 280] width 191 height 18
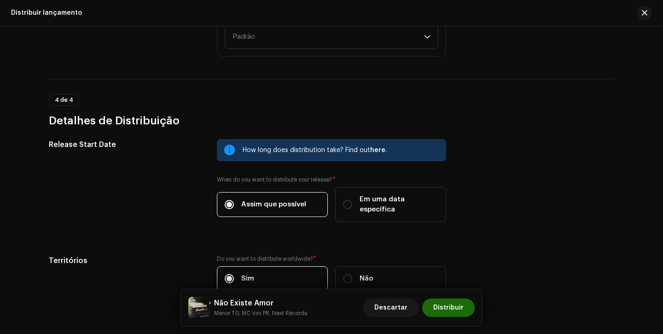
scroll to position [1517, 0]
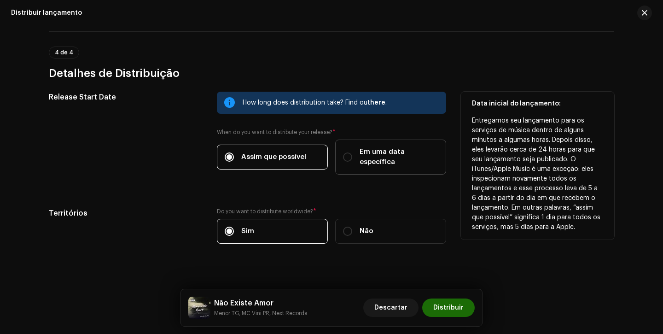
click at [361, 148] on span "Em uma data específica" at bounding box center [398, 157] width 79 height 20
click at [352, 152] on input "Em uma data específica" at bounding box center [347, 156] width 9 height 9
radio input "true"
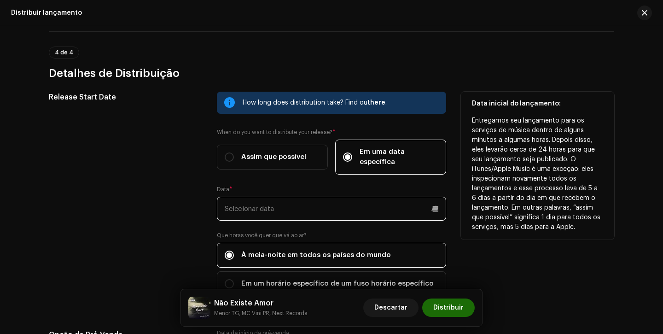
click at [279, 196] on input "text" at bounding box center [331, 208] width 229 height 24
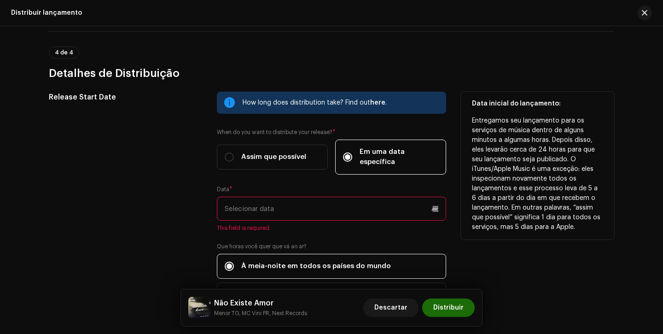
click at [200, 204] on div "Release Start Date How long does distribution take? Find out here . When do you…" at bounding box center [331, 205] width 565 height 226
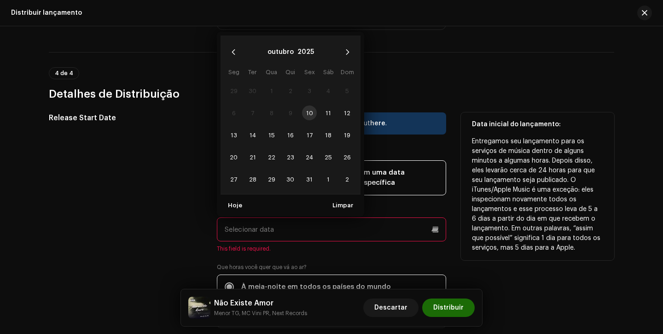
click at [246, 223] on input "text" at bounding box center [331, 229] width 229 height 24
click at [344, 43] on button "Next Month" at bounding box center [347, 52] width 18 height 18
click at [308, 105] on span "7" at bounding box center [309, 112] width 15 height 15
type input "07/11/2025"
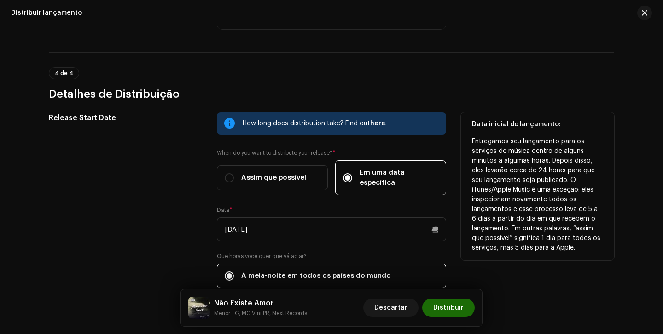
click at [168, 168] on div "Release Start Date" at bounding box center [125, 219] width 153 height 215
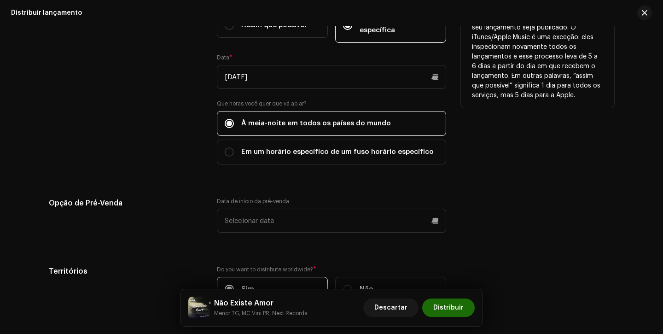
scroll to position [1707, 0]
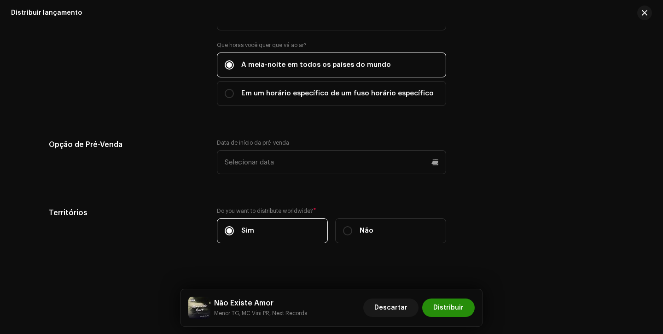
click at [448, 311] on span "Distribuir" at bounding box center [448, 307] width 30 height 18
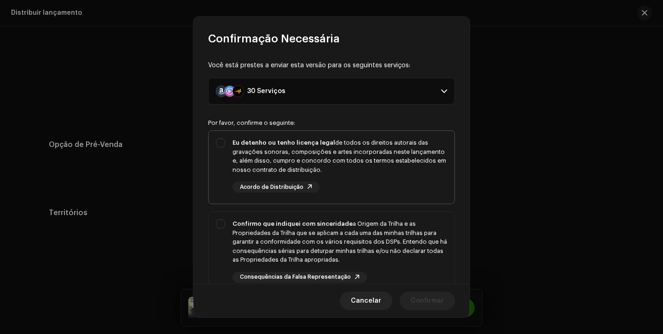
click at [421, 167] on div "Eu detenho ou tenho licença legal de todos os direitos autorais das gravações s…" at bounding box center [339, 156] width 214 height 36
checkbox input "true"
click at [404, 233] on div "Confirmo que indiquei com sinceridade a Origem da Trilha e as Propriedades da T…" at bounding box center [339, 241] width 214 height 45
checkbox input "true"
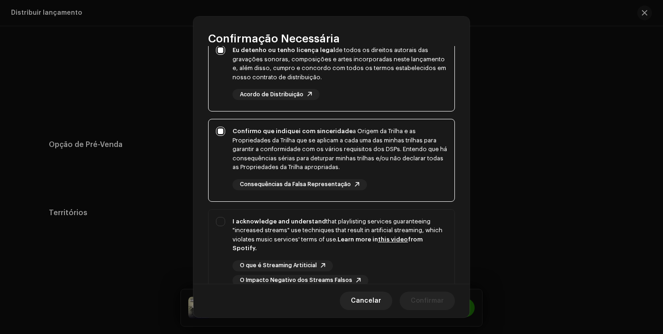
scroll to position [169, 0]
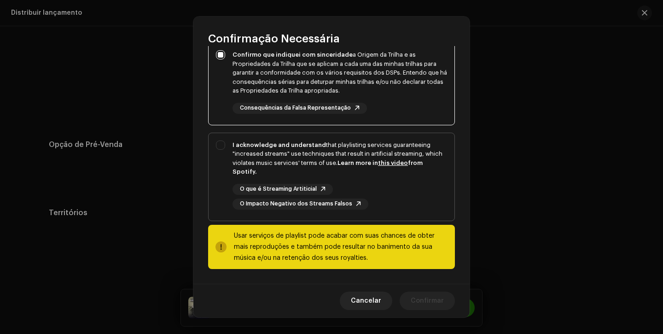
click at [422, 191] on div "O que é Streaming Artiticial O Impacto Negativo dos Streams Falsos" at bounding box center [339, 197] width 214 height 26
checkbox input "true"
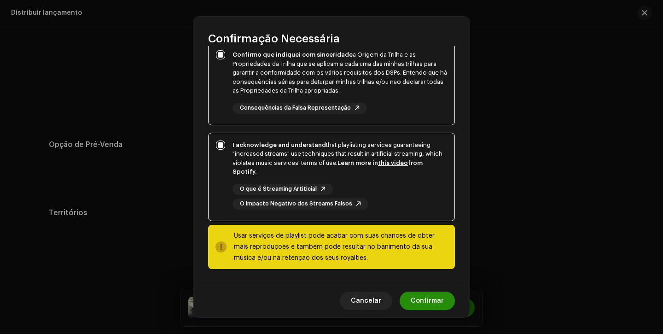
click at [423, 294] on span "Confirmar" at bounding box center [426, 300] width 33 height 18
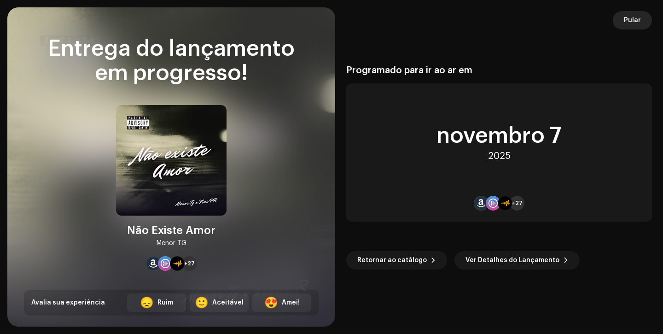
click at [621, 22] on button "Pular" at bounding box center [631, 20] width 39 height 18
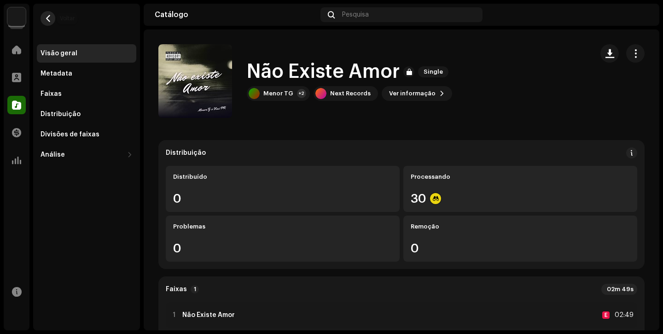
click at [46, 18] on span "button" at bounding box center [48, 18] width 7 height 7
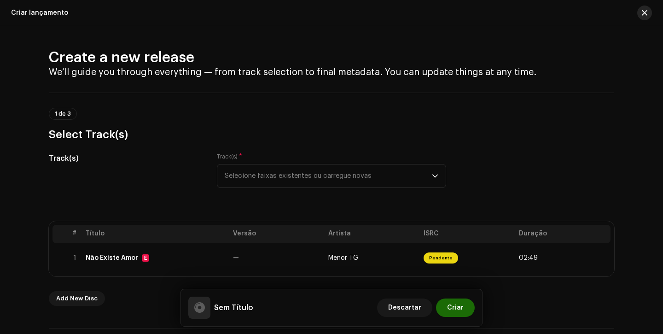
click at [647, 12] on span "button" at bounding box center [644, 12] width 6 height 7
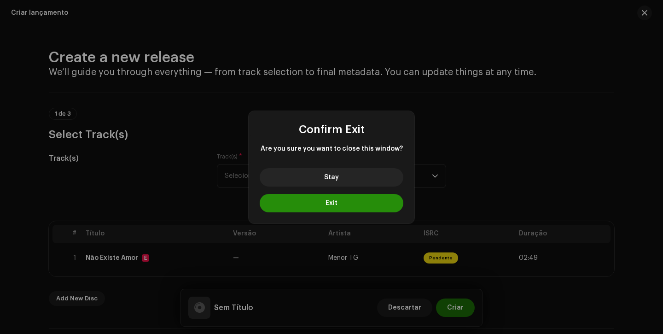
click at [307, 207] on button "Exit" at bounding box center [332, 203] width 144 height 18
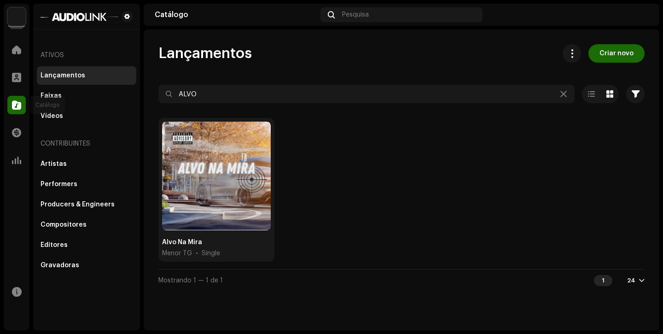
click at [22, 100] on div at bounding box center [16, 105] width 18 height 18
click at [562, 96] on icon at bounding box center [563, 93] width 6 height 7
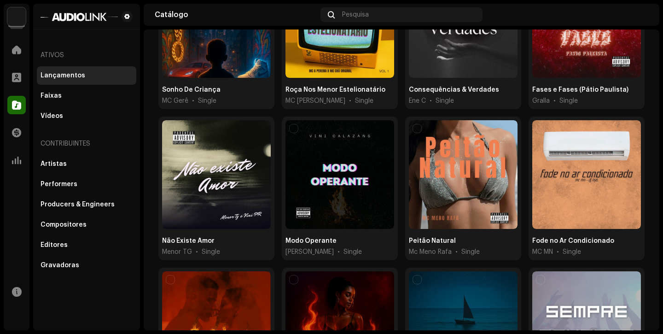
scroll to position [707, 0]
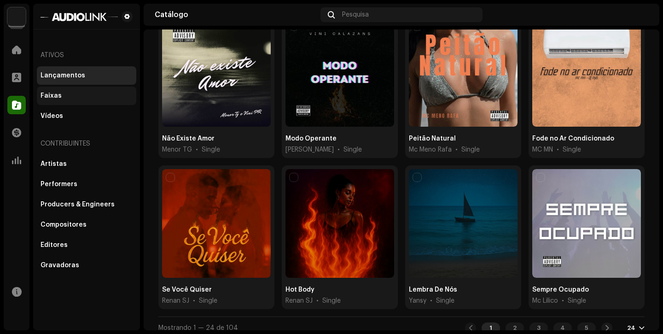
click at [46, 90] on div "Faixas" at bounding box center [86, 96] width 99 height 18
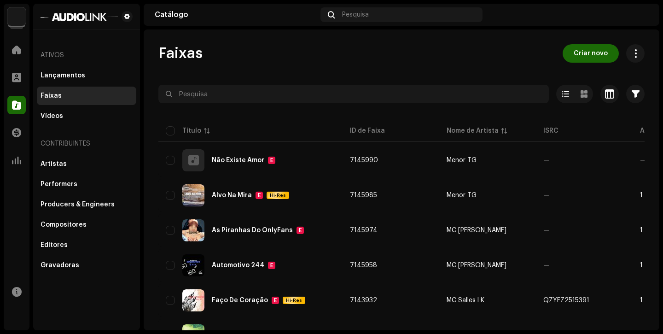
click at [440, 46] on div "Faixas Criar novo" at bounding box center [401, 53] width 486 height 18
click at [585, 51] on span "Criar novo" at bounding box center [590, 53] width 34 height 18
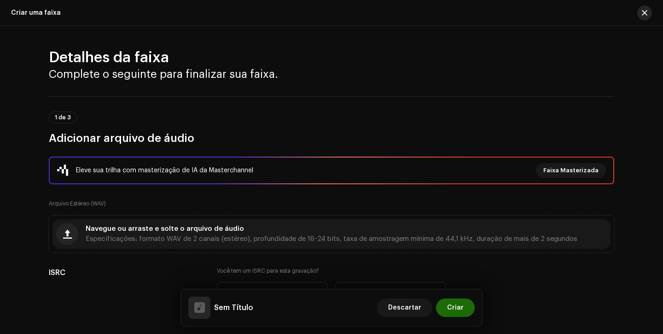
click at [644, 13] on span "button" at bounding box center [644, 12] width 6 height 7
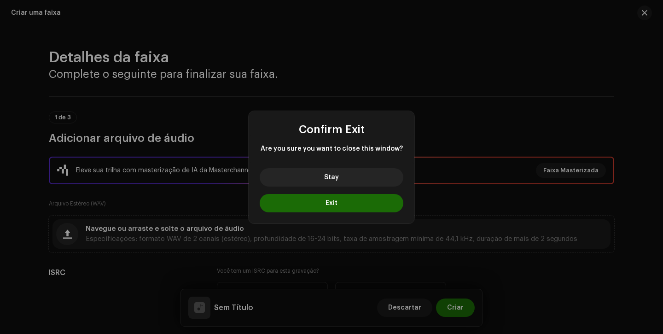
click at [349, 203] on button "Exit" at bounding box center [332, 203] width 144 height 18
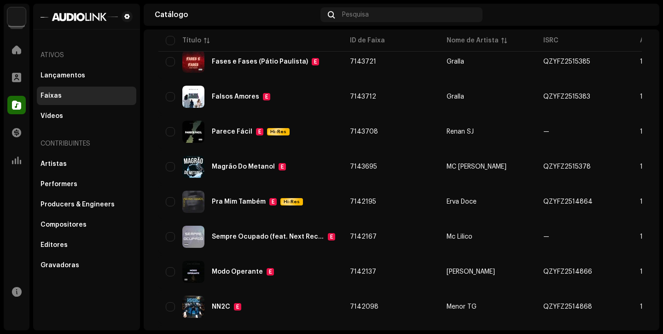
scroll to position [681, 0]
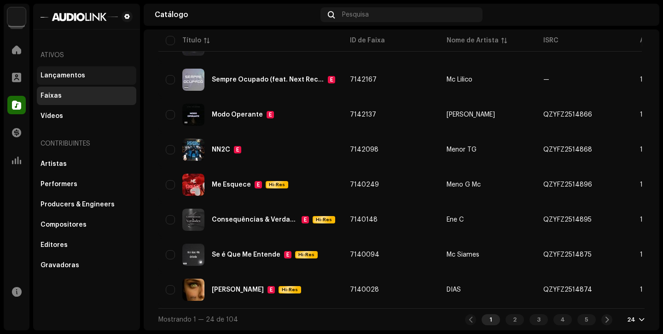
click at [113, 80] on div "Lançamentos" at bounding box center [86, 75] width 99 height 18
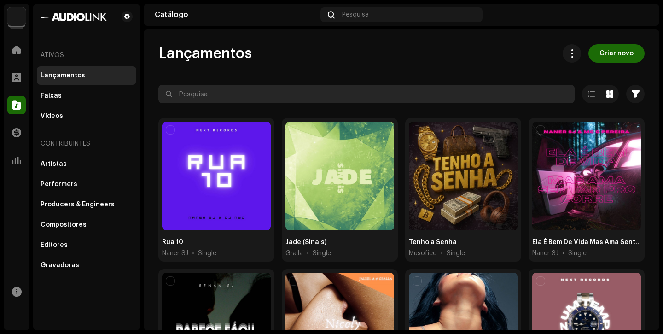
click at [275, 93] on input "text" at bounding box center [366, 94] width 416 height 18
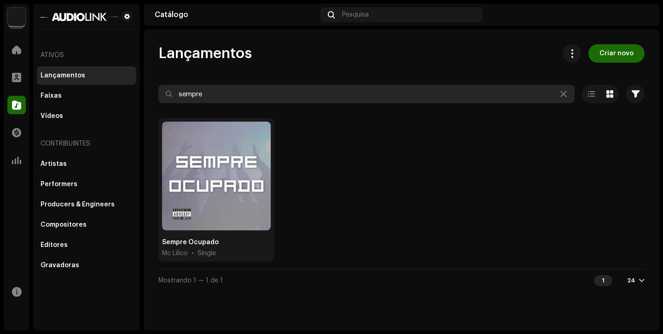
type input "sempre"
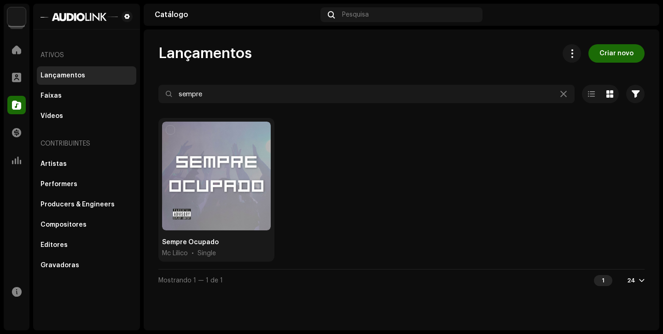
click at [197, 182] on div at bounding box center [216, 175] width 109 height 109
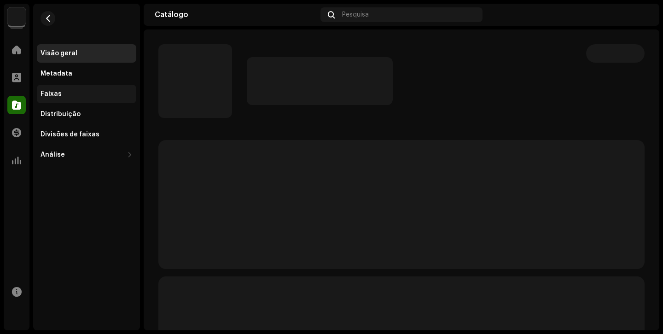
click at [63, 93] on div "Faixas" at bounding box center [86, 93] width 92 height 7
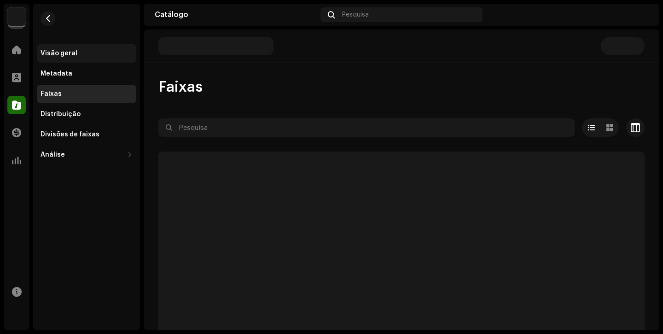
click at [86, 54] on div "Visão geral" at bounding box center [86, 53] width 92 height 7
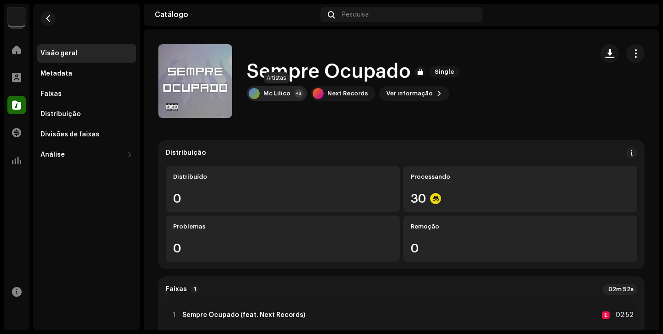
click at [294, 92] on div "+3" at bounding box center [298, 93] width 9 height 9
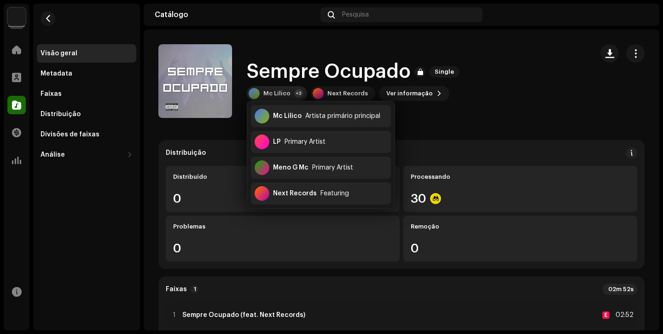
click at [294, 92] on div "+3" at bounding box center [298, 93] width 9 height 9
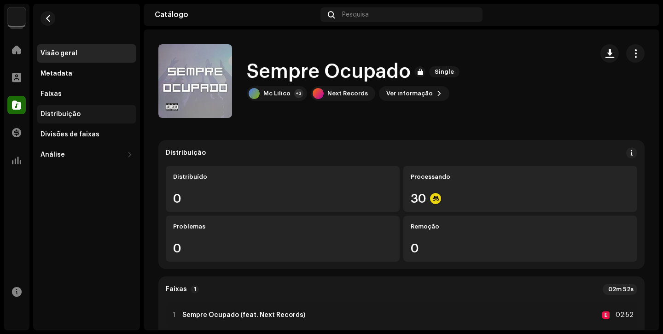
click at [93, 115] on div "Distribuição" at bounding box center [86, 113] width 92 height 7
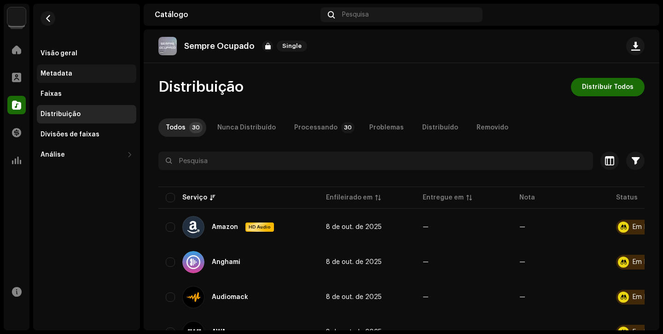
click at [81, 78] on div "Metadata" at bounding box center [86, 73] width 99 height 18
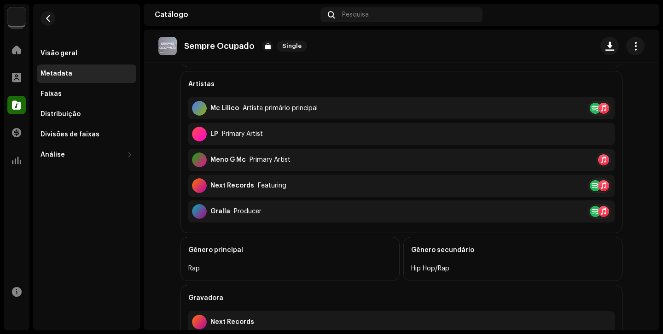
scroll to position [239, 0]
click at [18, 112] on div at bounding box center [16, 105] width 18 height 18
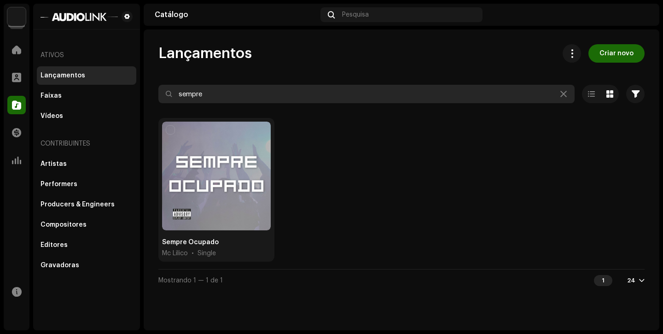
drag, startPoint x: 266, startPoint y: 97, endPoint x: 0, endPoint y: 66, distance: 268.2
click at [0, 68] on div "Next Records Home Perfil Catálogo Transações Análise Recursos Ativos Lançamento…" at bounding box center [331, 167] width 663 height 334
type input "mais tarde"
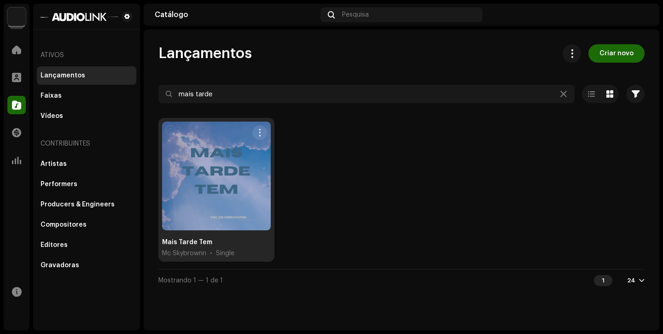
click at [233, 211] on div at bounding box center [216, 175] width 109 height 109
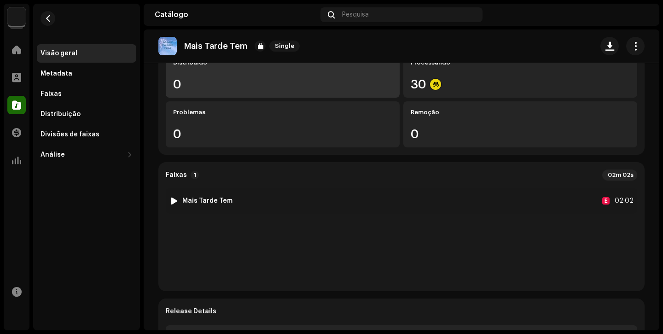
scroll to position [116, 0]
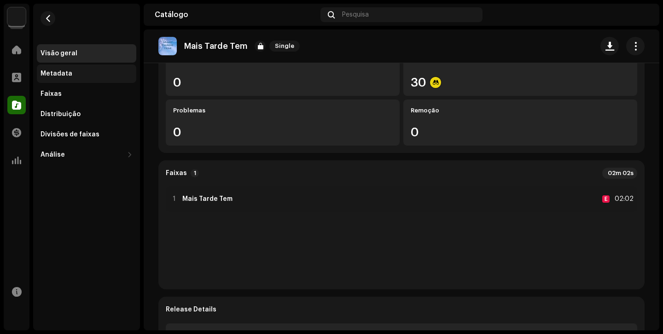
click at [68, 69] on div "Metadata" at bounding box center [86, 73] width 99 height 18
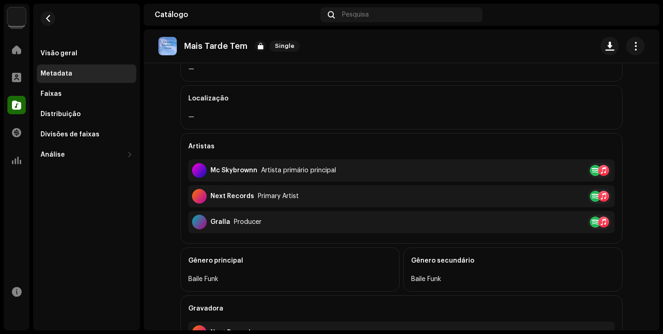
scroll to position [221, 0]
